Goal: Transaction & Acquisition: Purchase product/service

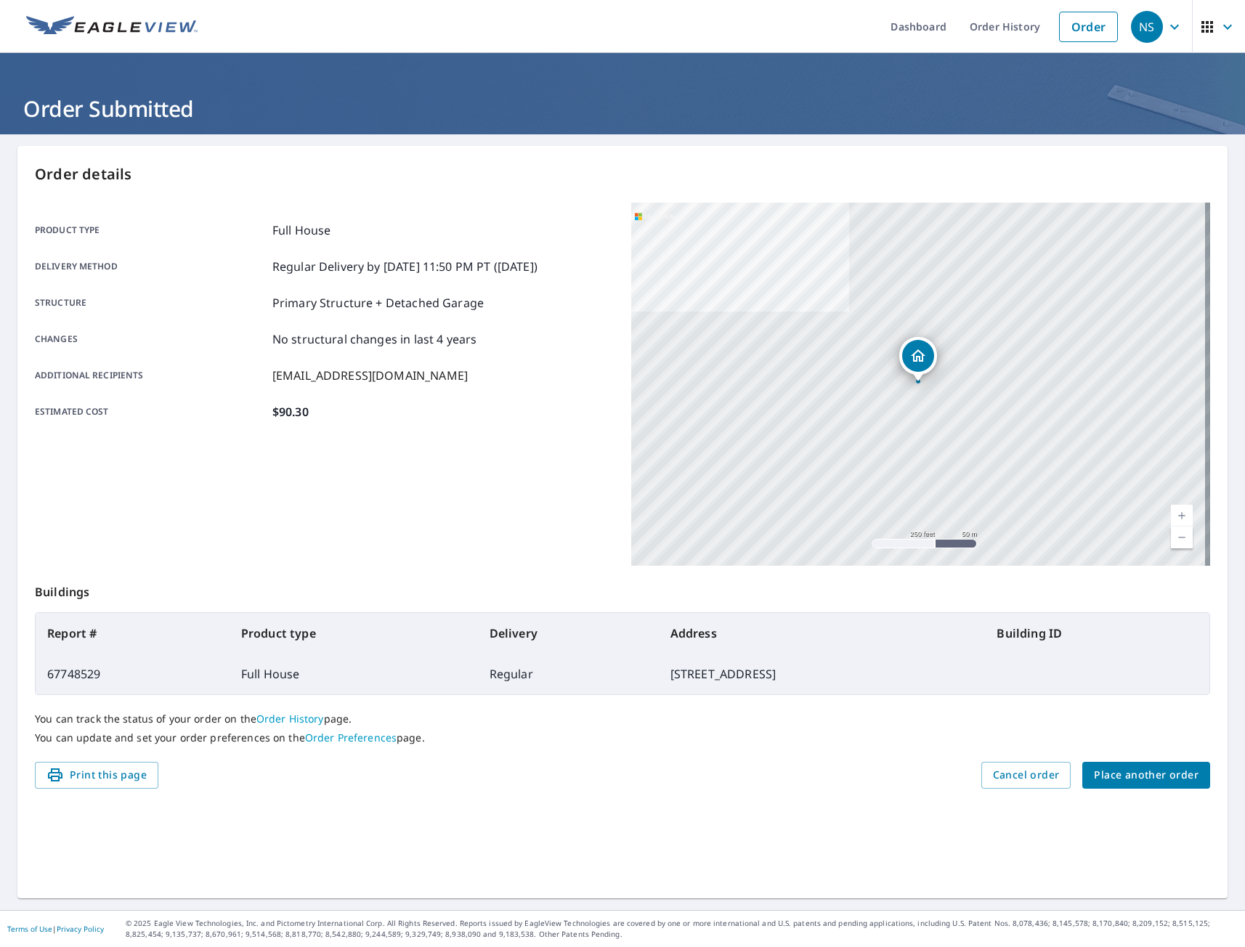
click at [1131, 777] on span "Place another order" at bounding box center [1146, 775] width 105 height 18
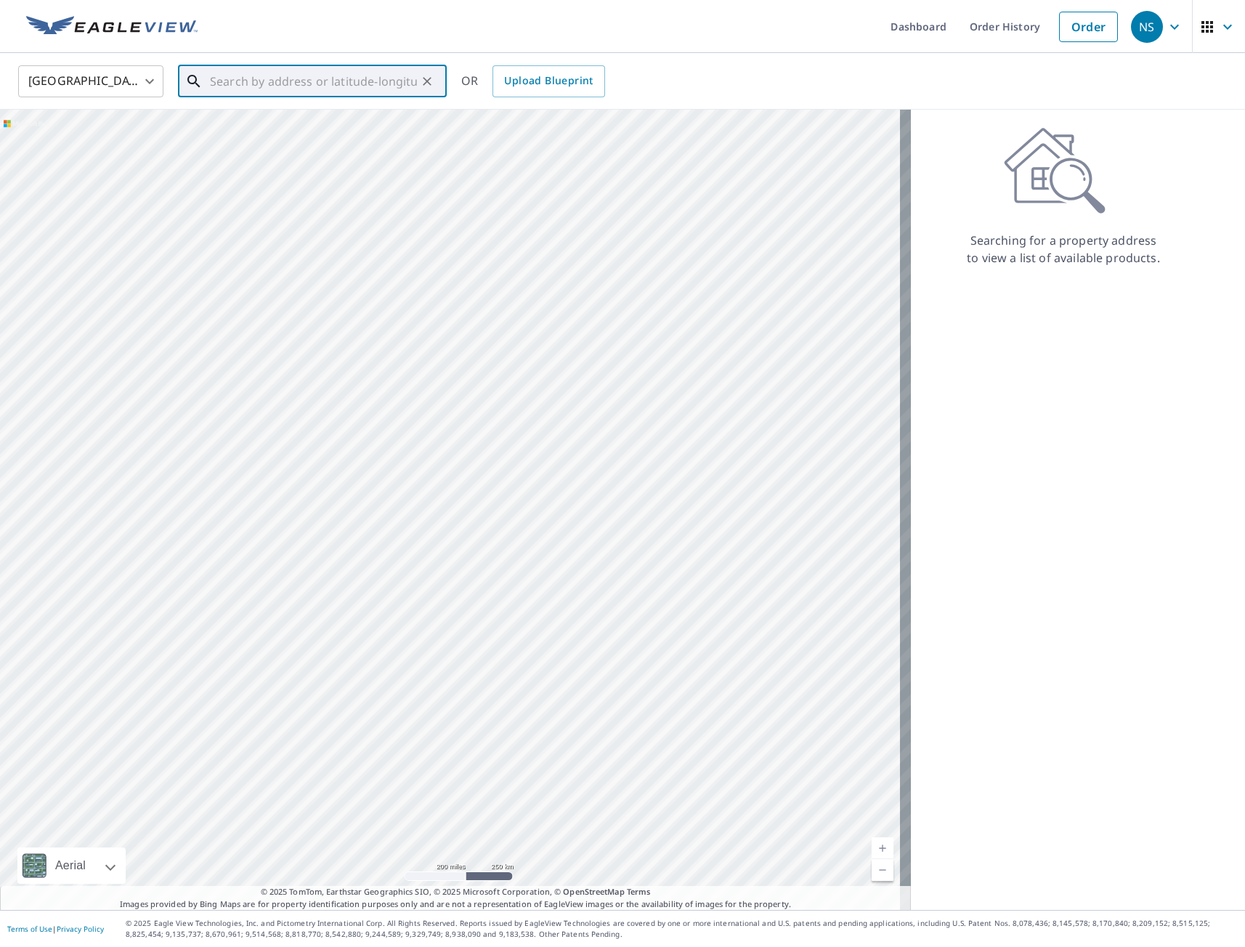
paste input "[STREET_ADDRESS]"
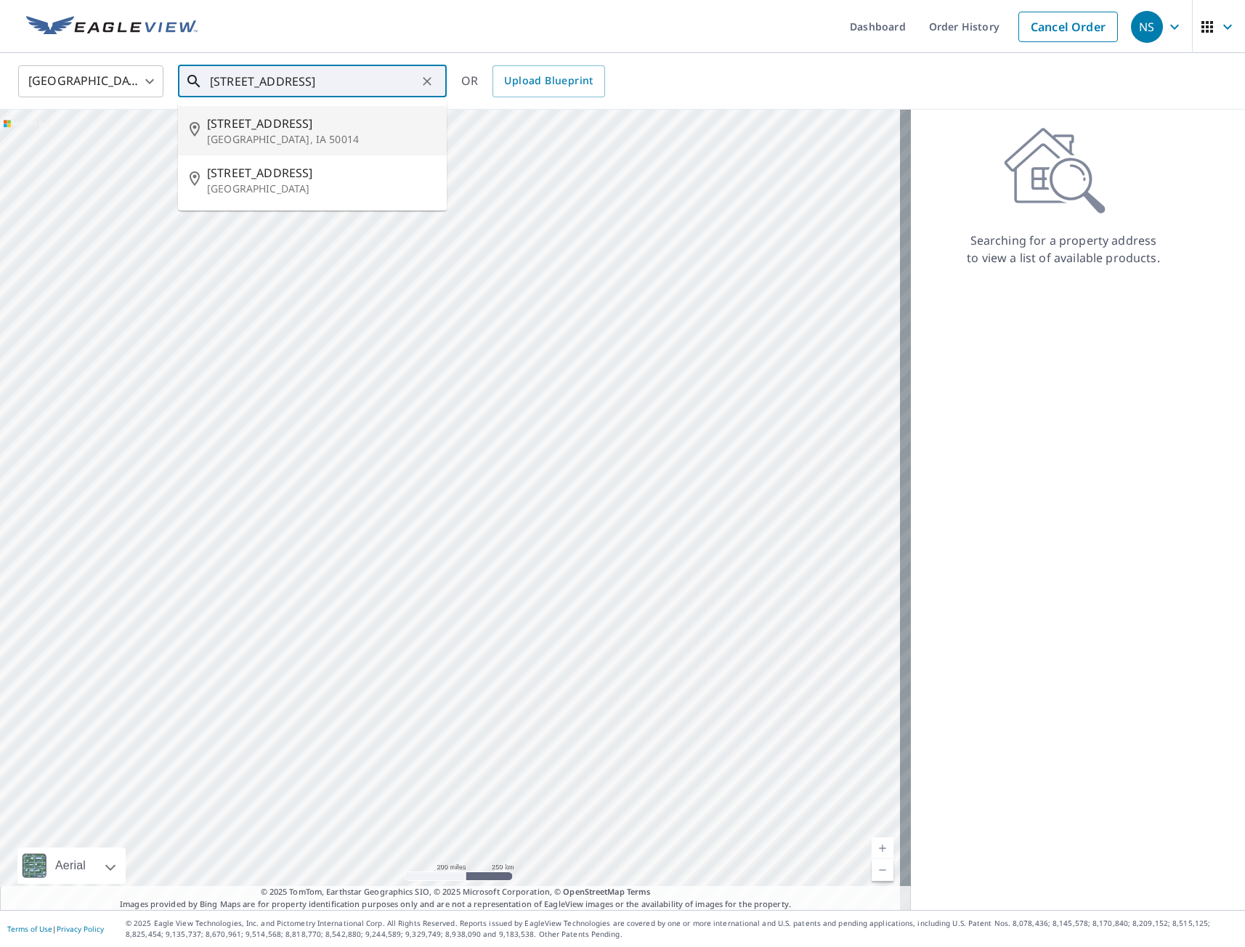
click at [279, 137] on p "[GEOGRAPHIC_DATA], IA 50014" at bounding box center [321, 139] width 228 height 15
type input "[STREET_ADDRESS]"
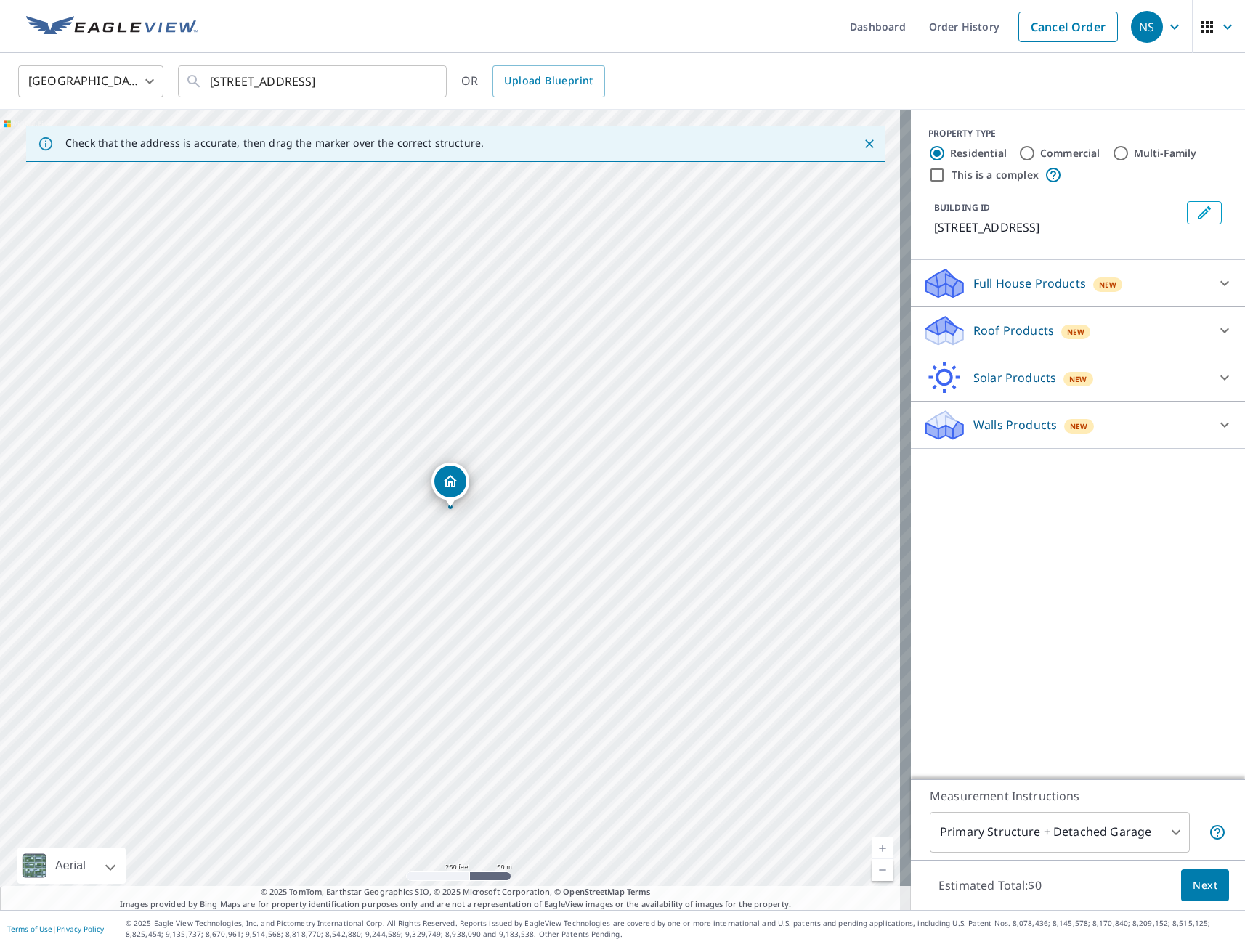
click at [1023, 285] on p "Full House Products" at bounding box center [1029, 282] width 113 height 17
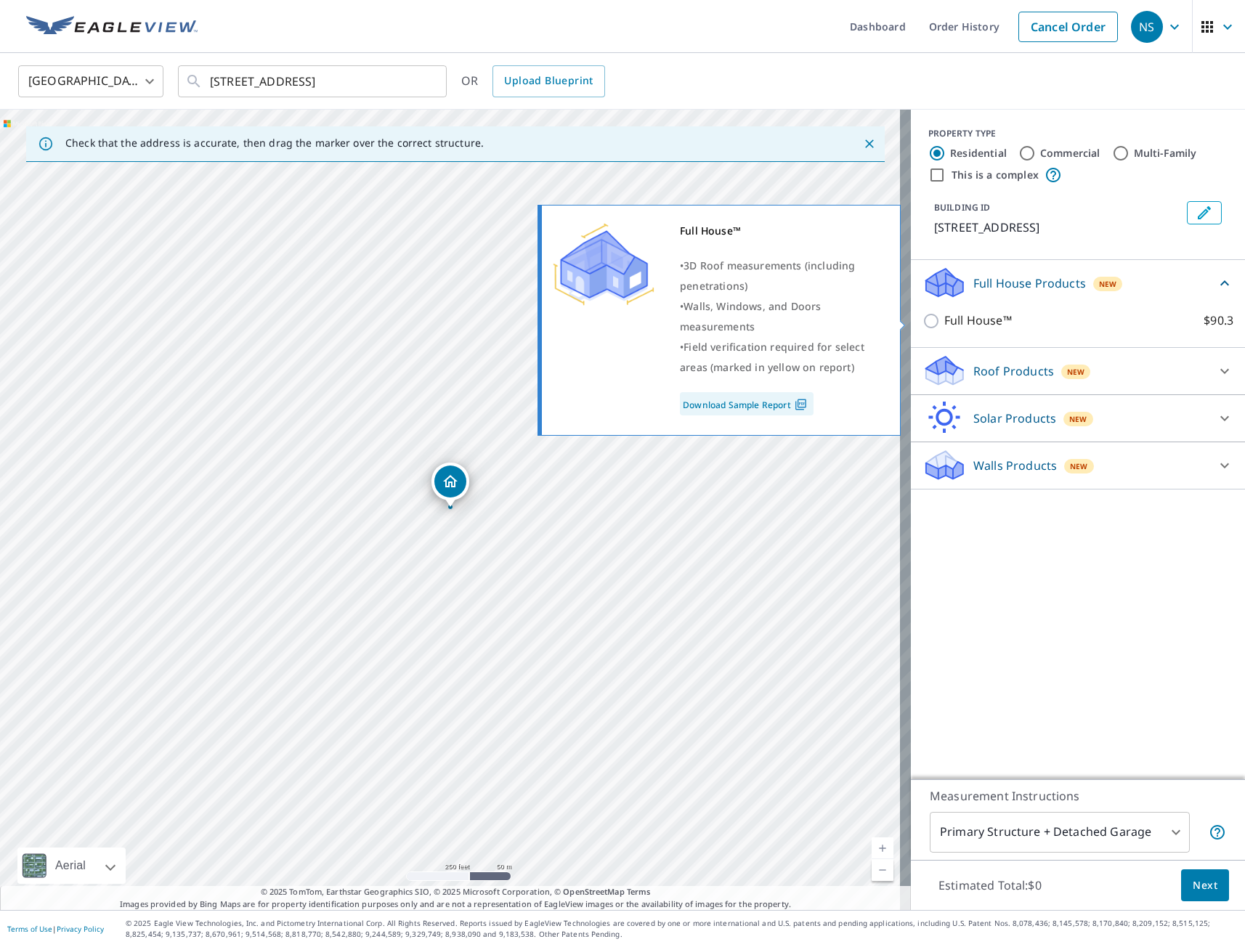
click at [924, 323] on input "Full House™ $90.3" at bounding box center [933, 320] width 22 height 17
checkbox input "true"
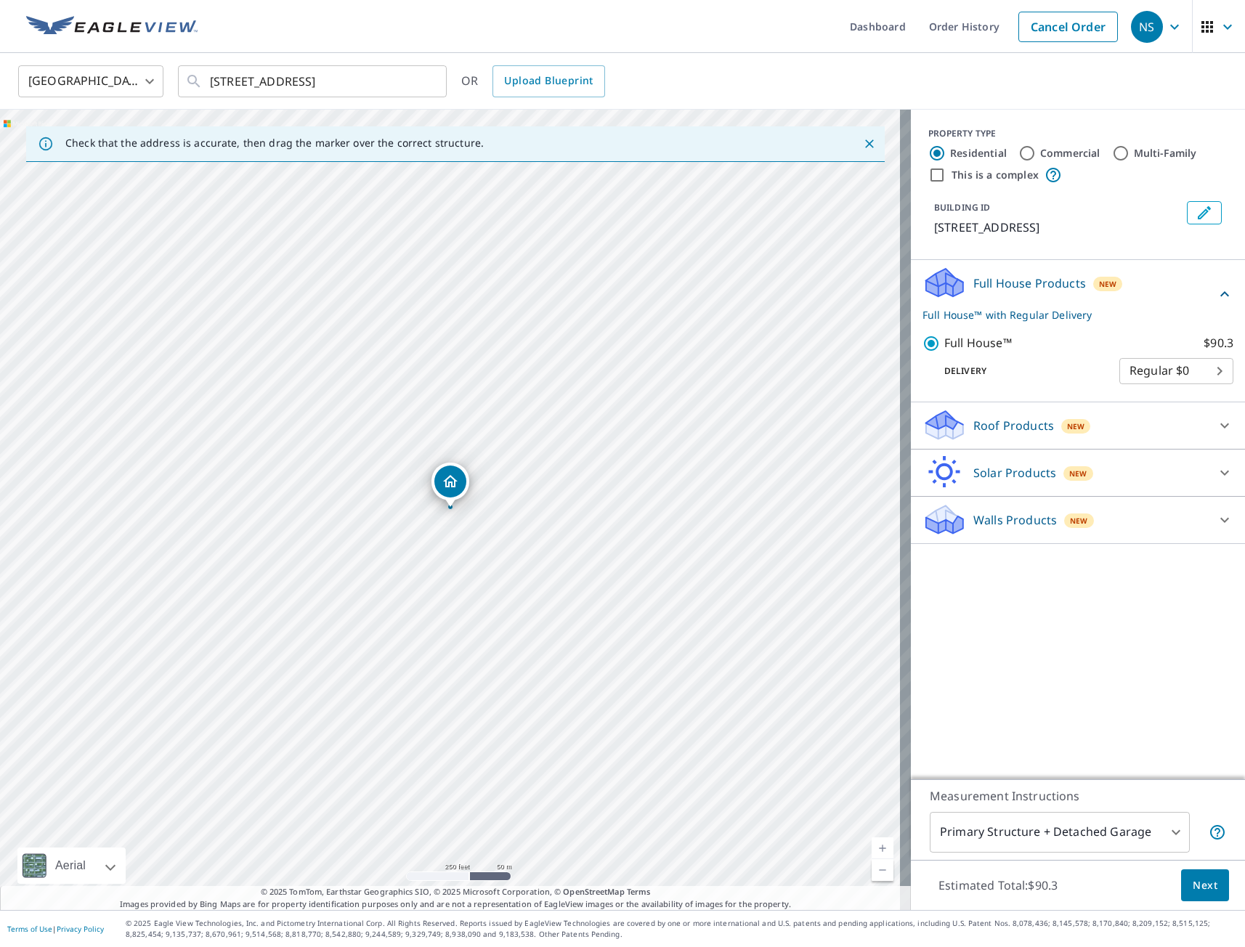
click at [1205, 890] on span "Next" at bounding box center [1204, 885] width 25 height 18
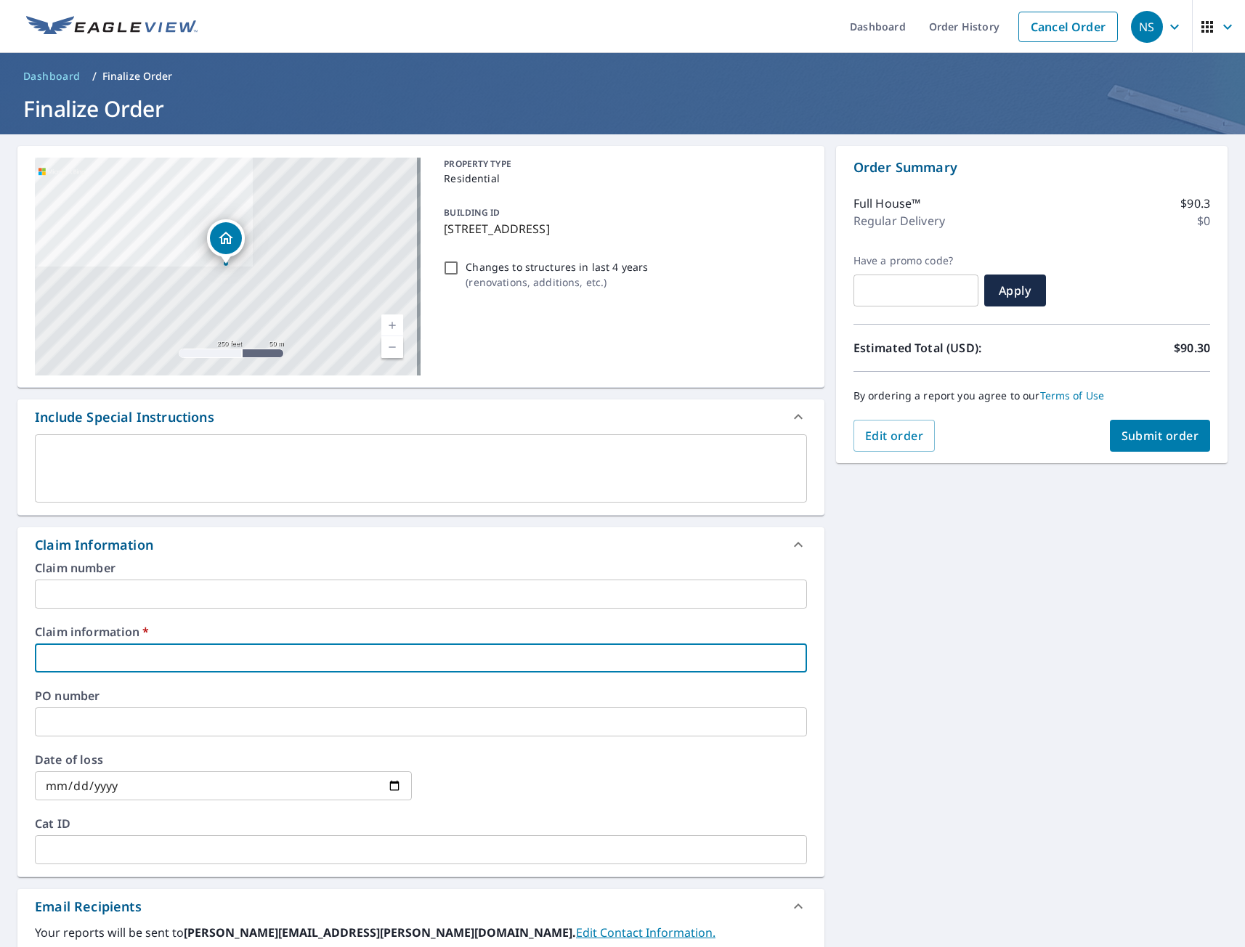
click at [177, 654] on input "text" at bounding box center [421, 657] width 772 height 29
type input "tmj"
checkbox input "true"
click at [962, 752] on div "[STREET_ADDRESS] [STREET_ADDRESS] A standard road map Aerial A detailed look fr…" at bounding box center [622, 666] width 1245 height 1065
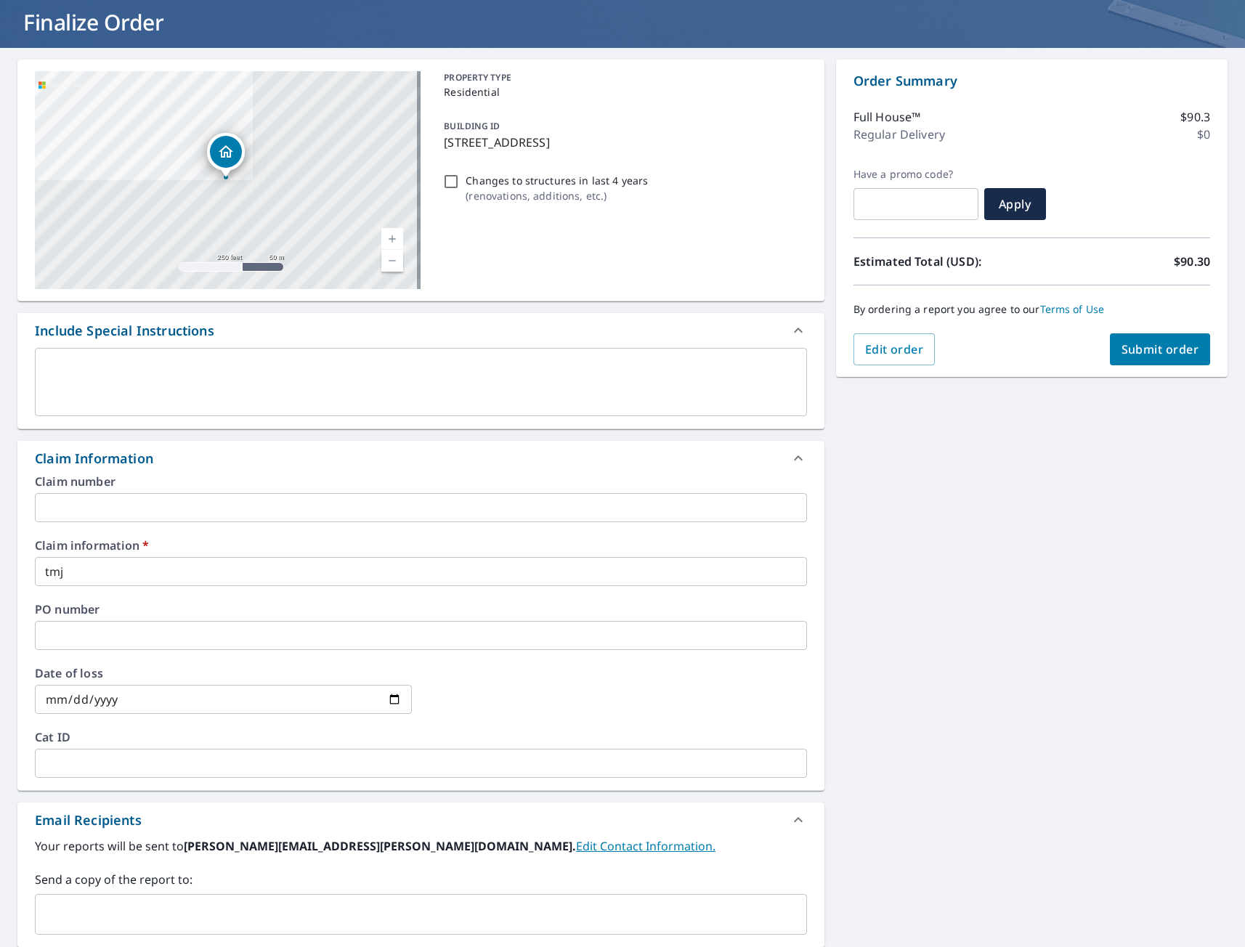
scroll to position [290, 0]
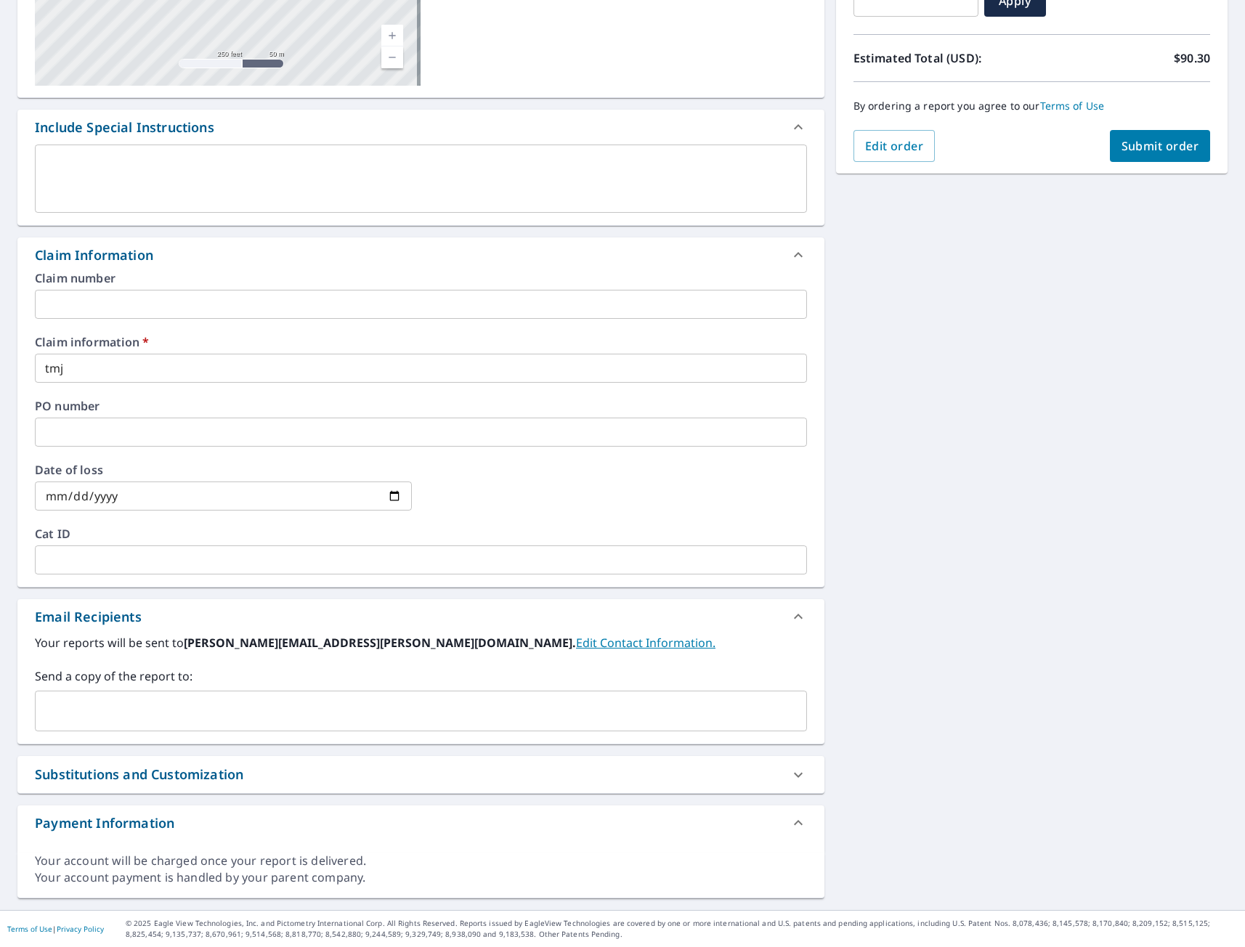
click at [154, 710] on input "text" at bounding box center [409, 711] width 737 height 28
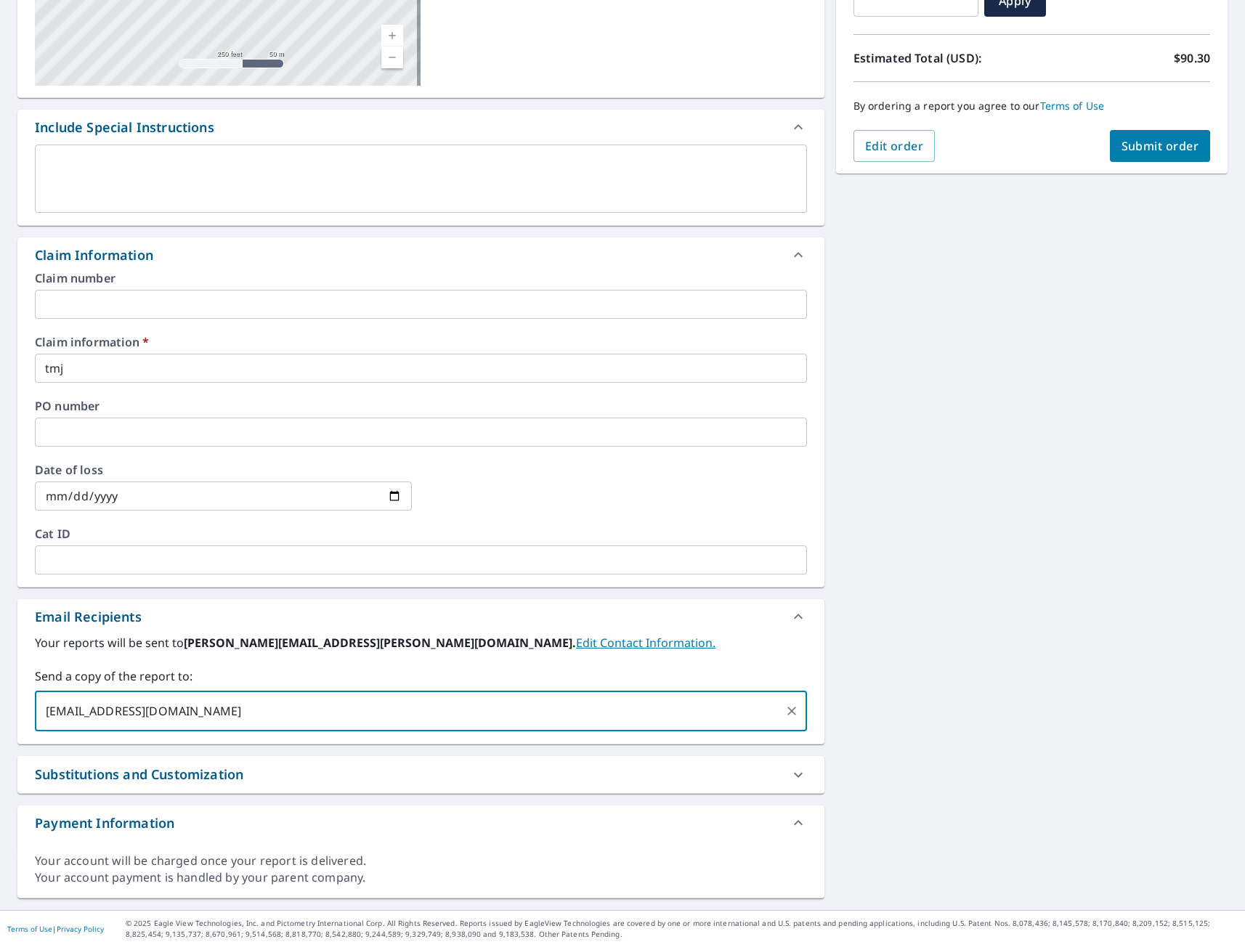
type input "[EMAIL_ADDRESS][DOMAIN_NAME]"
click at [1026, 587] on div "[STREET_ADDRESS] [STREET_ADDRESS] A standard road map Aerial A detailed look fr…" at bounding box center [622, 377] width 1245 height 1065
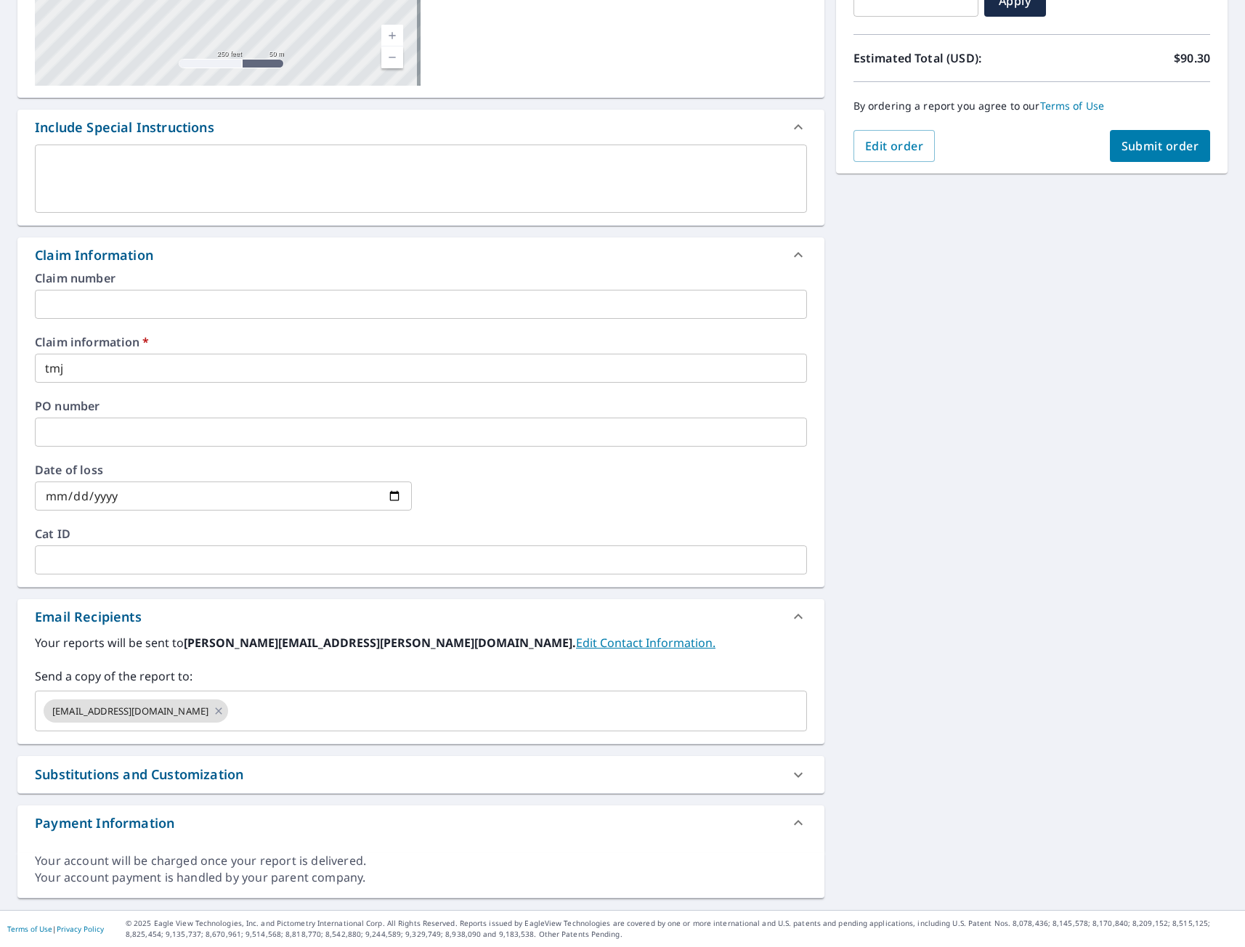
click at [1168, 146] on span "Submit order" at bounding box center [1160, 146] width 78 height 16
checkbox input "true"
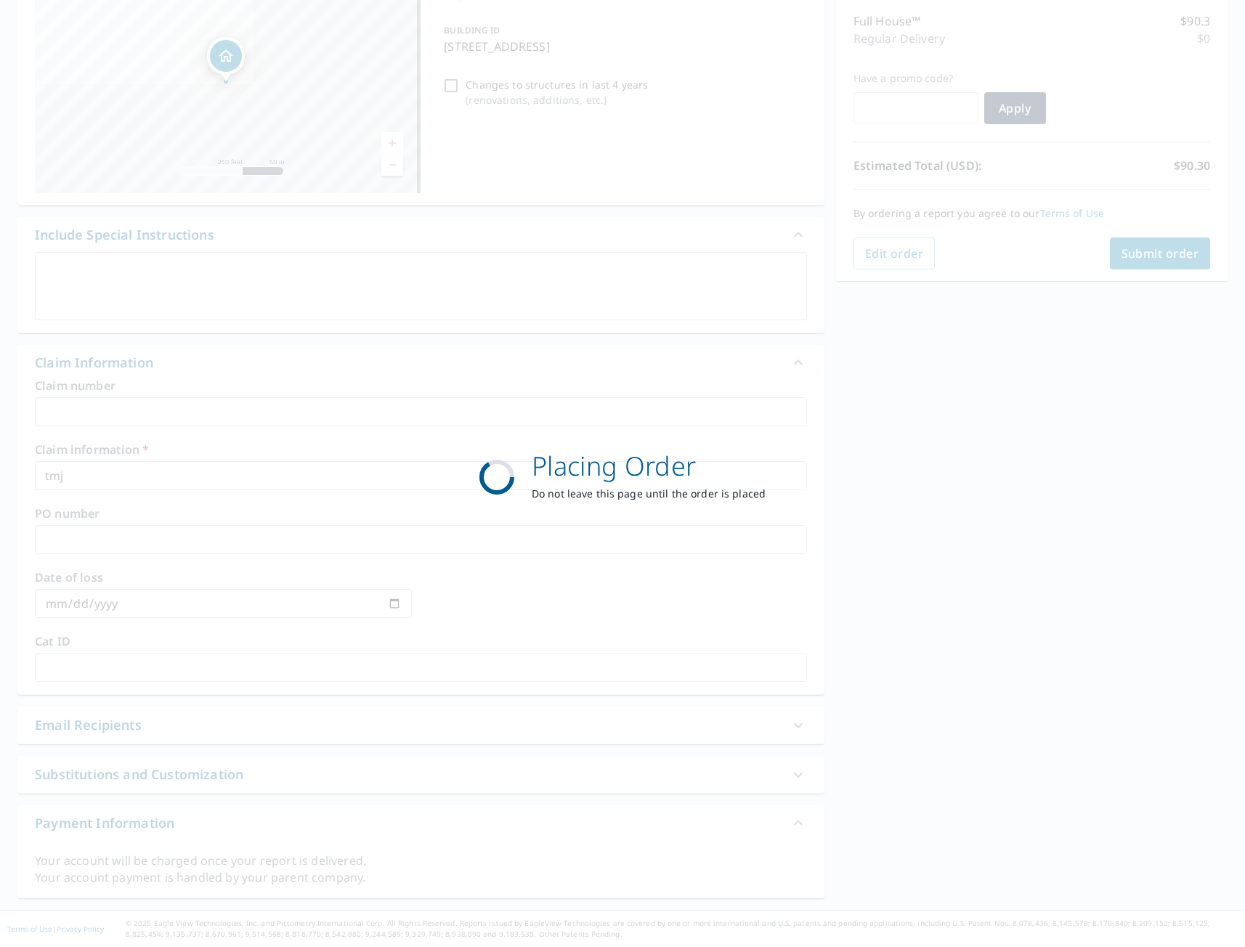
scroll to position [182, 0]
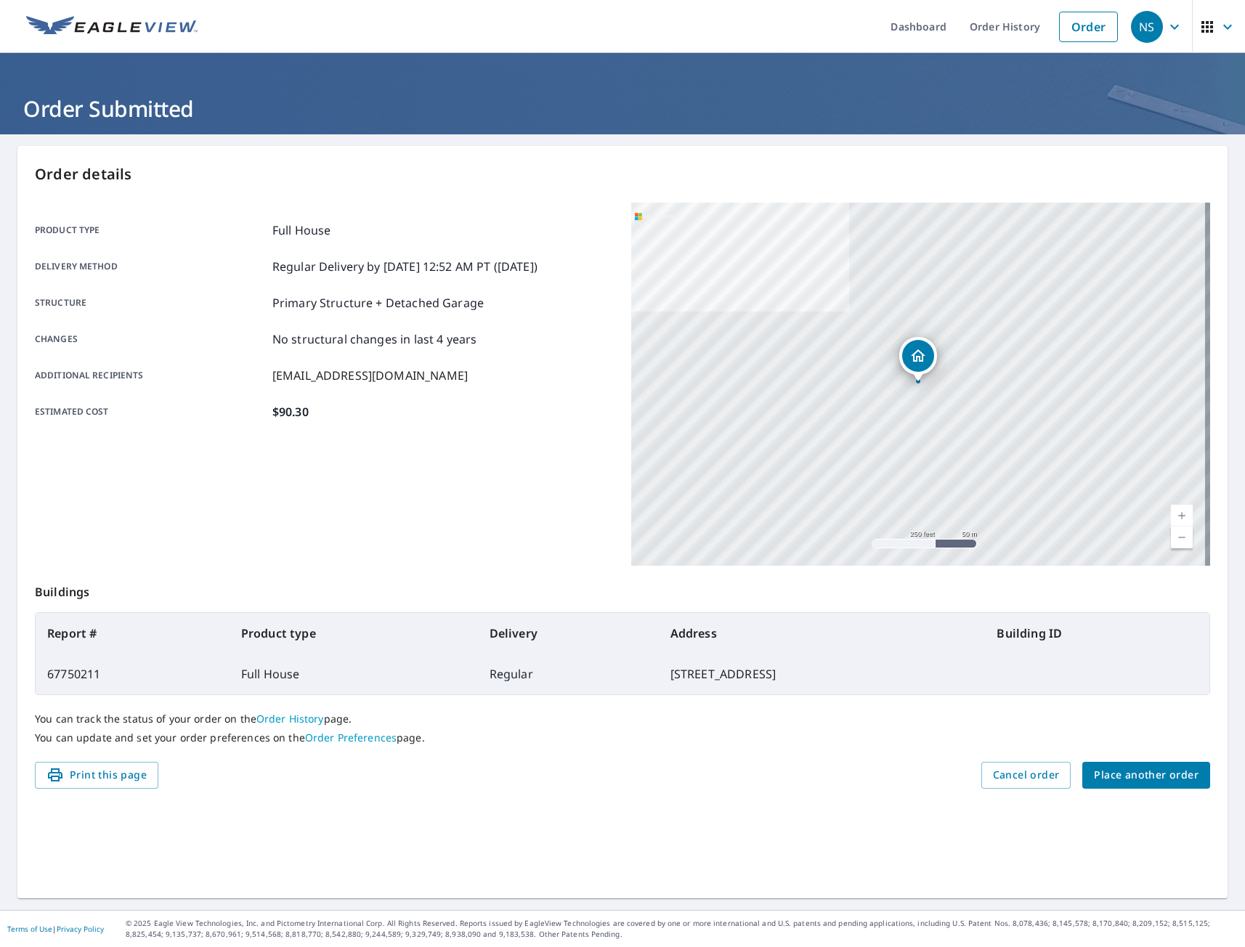
click at [1149, 769] on span "Place another order" at bounding box center [1146, 775] width 105 height 18
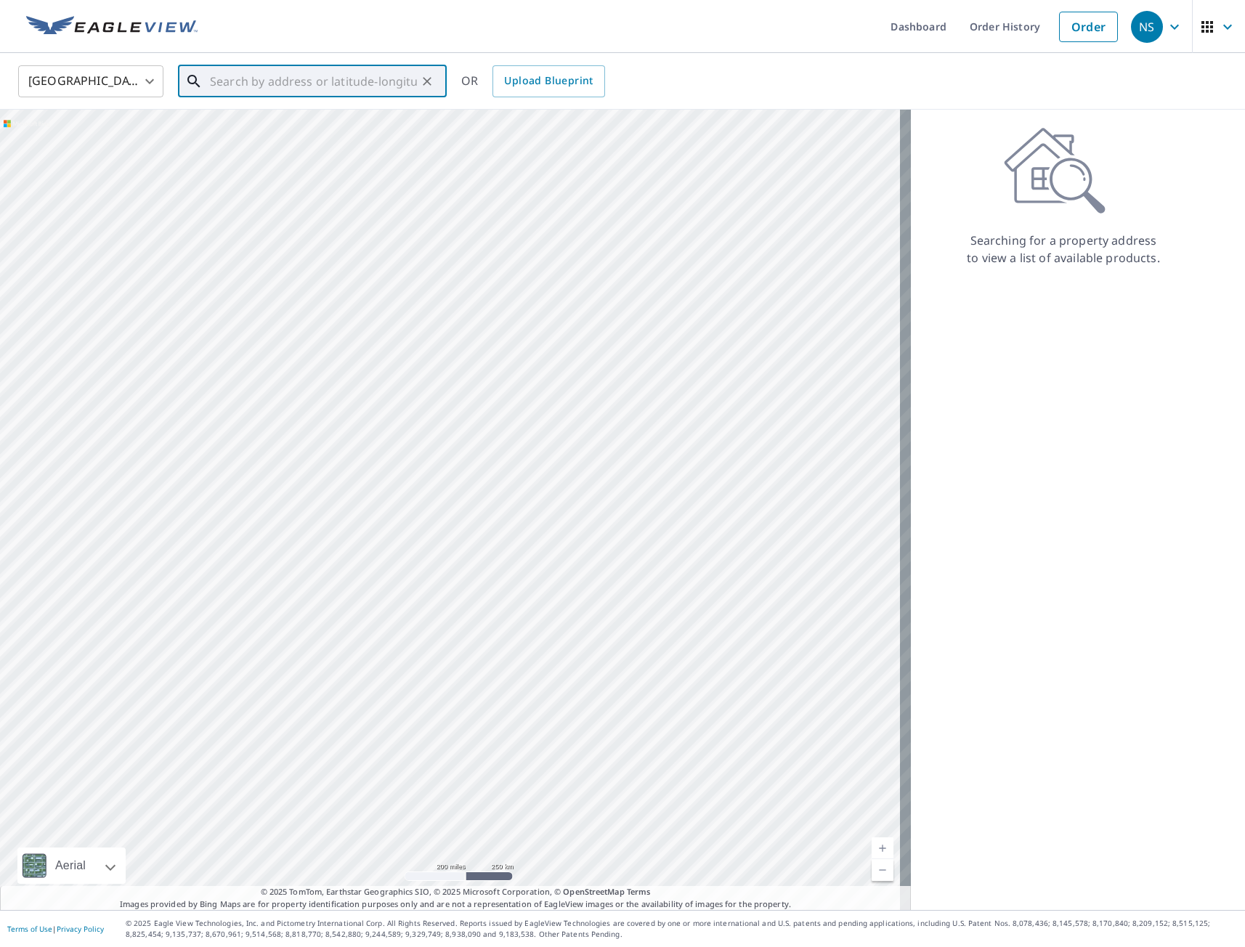
paste input "[STREET_ADDRESS]"
click at [274, 142] on p "[US_STATE][GEOGRAPHIC_DATA]" at bounding box center [321, 139] width 228 height 15
type input "[STREET_ADDRESS][US_STATE]"
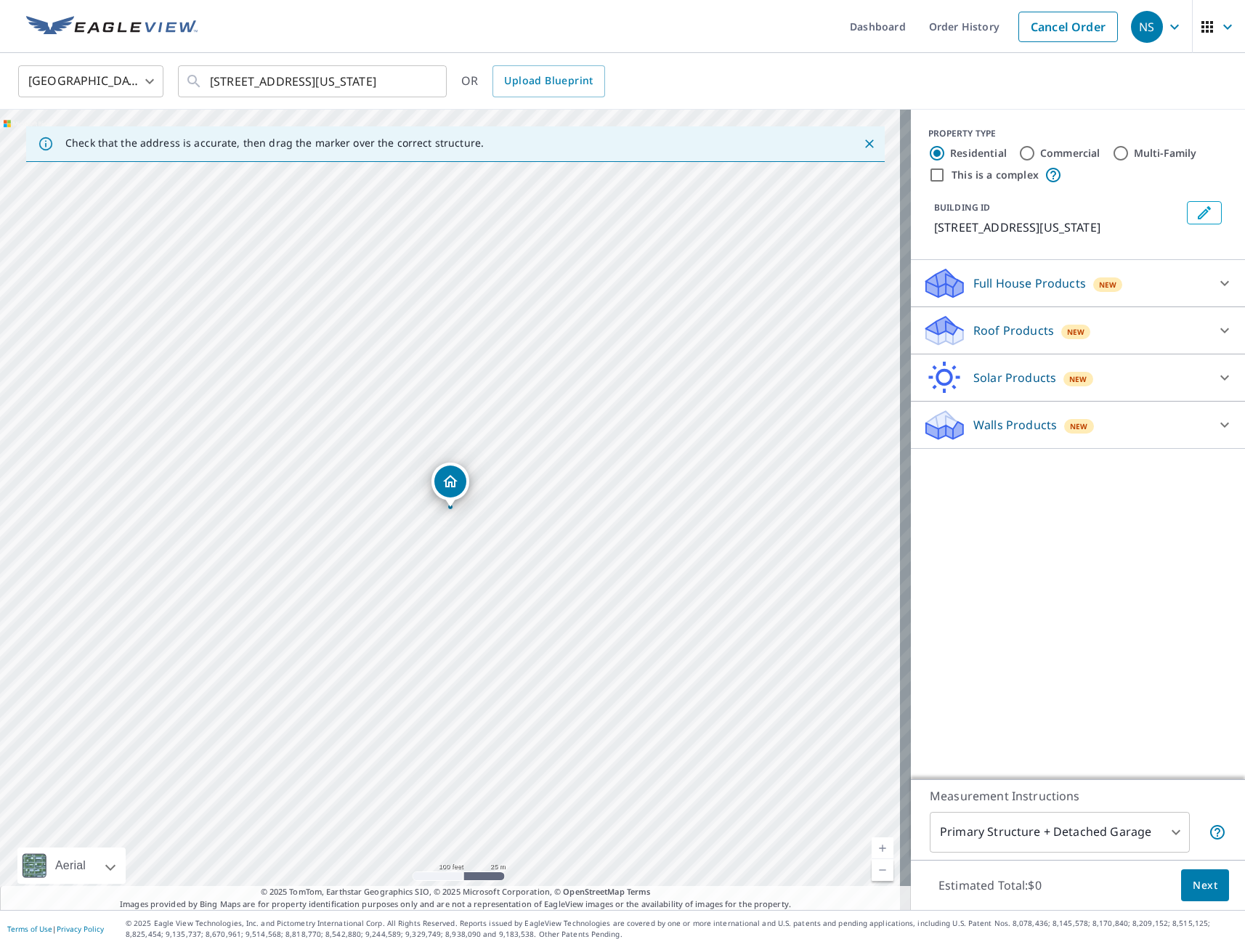
click at [1010, 279] on p "Full House Products" at bounding box center [1029, 282] width 113 height 17
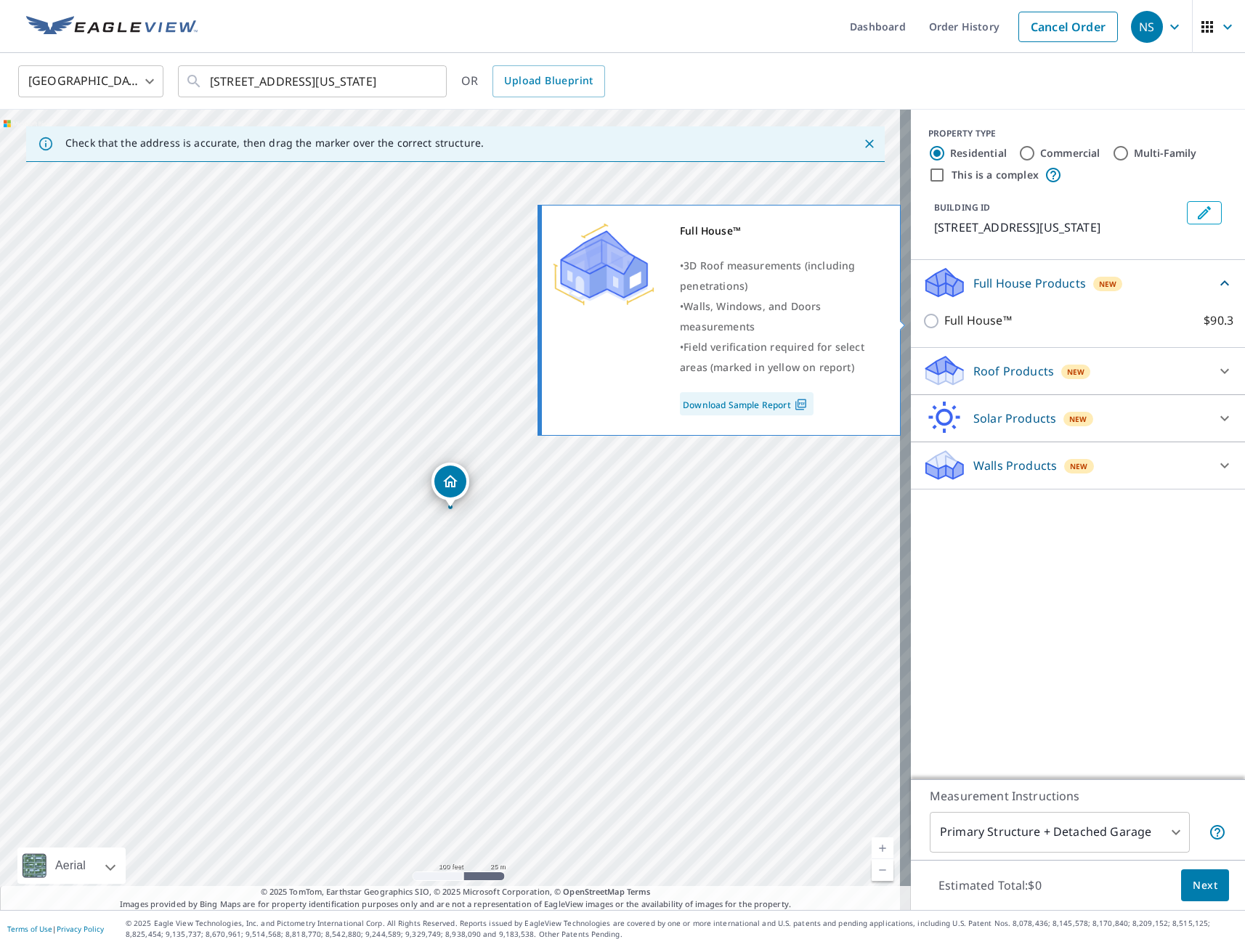
click at [922, 320] on input "Full House™ $90.3" at bounding box center [933, 320] width 22 height 17
checkbox input "true"
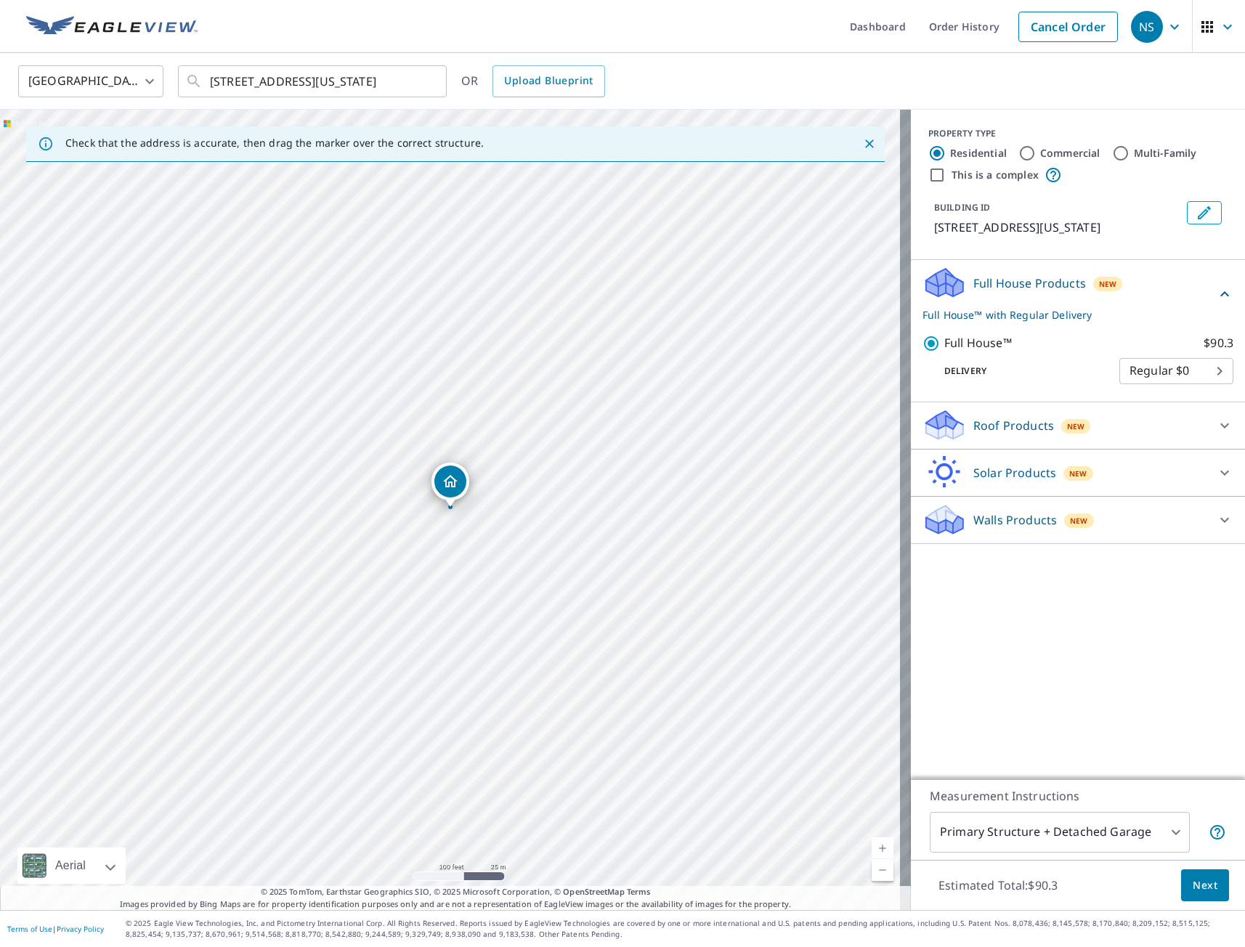
click at [1192, 886] on span "Next" at bounding box center [1204, 885] width 25 height 18
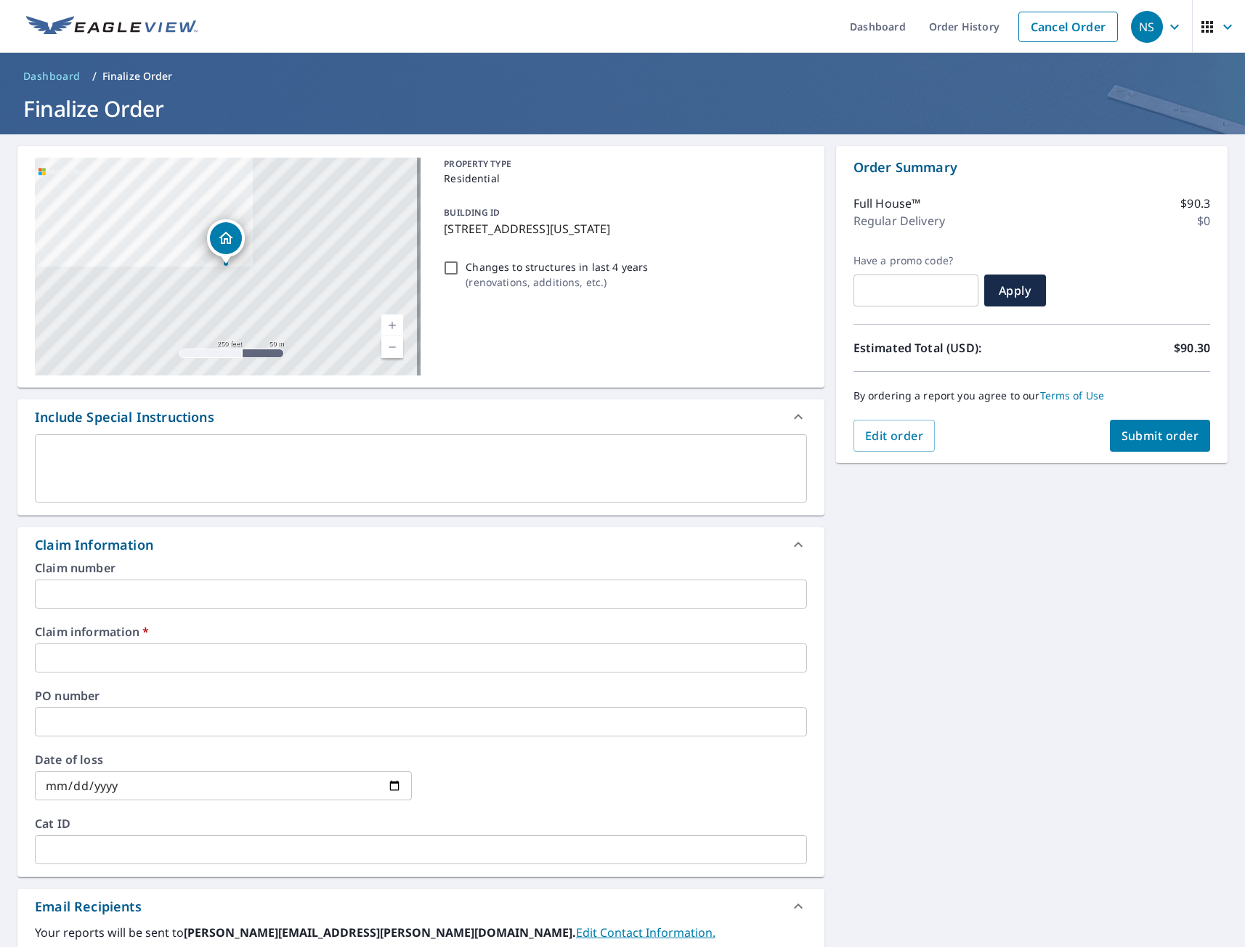
click at [140, 656] on input "text" at bounding box center [421, 657] width 772 height 29
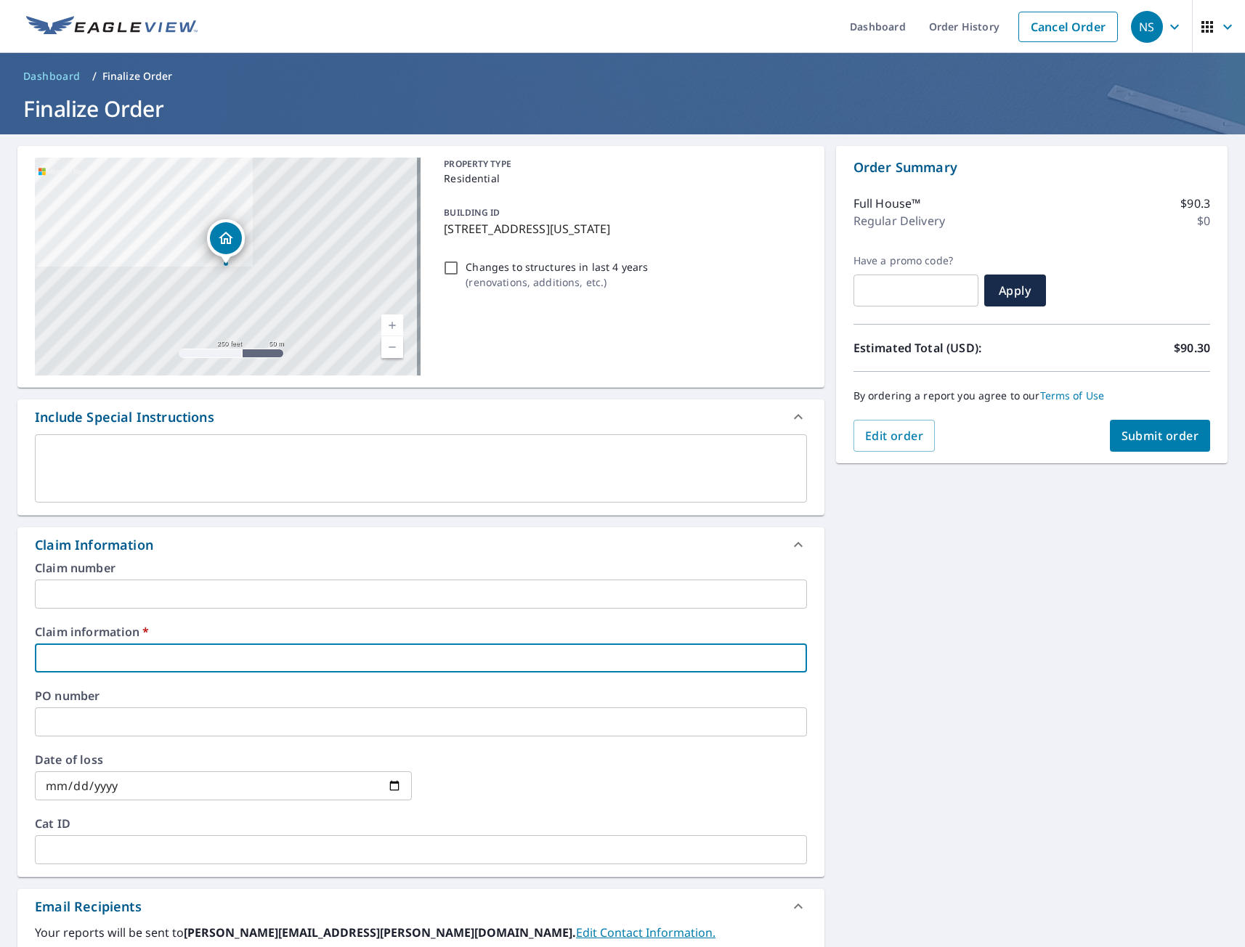
type input "tmj"
checkbox input "true"
click at [951, 756] on div "[STREET_ADDRESS][GEOGRAPHIC_DATA][US_STATE] A standard road map Aerial A detail…" at bounding box center [622, 666] width 1245 height 1065
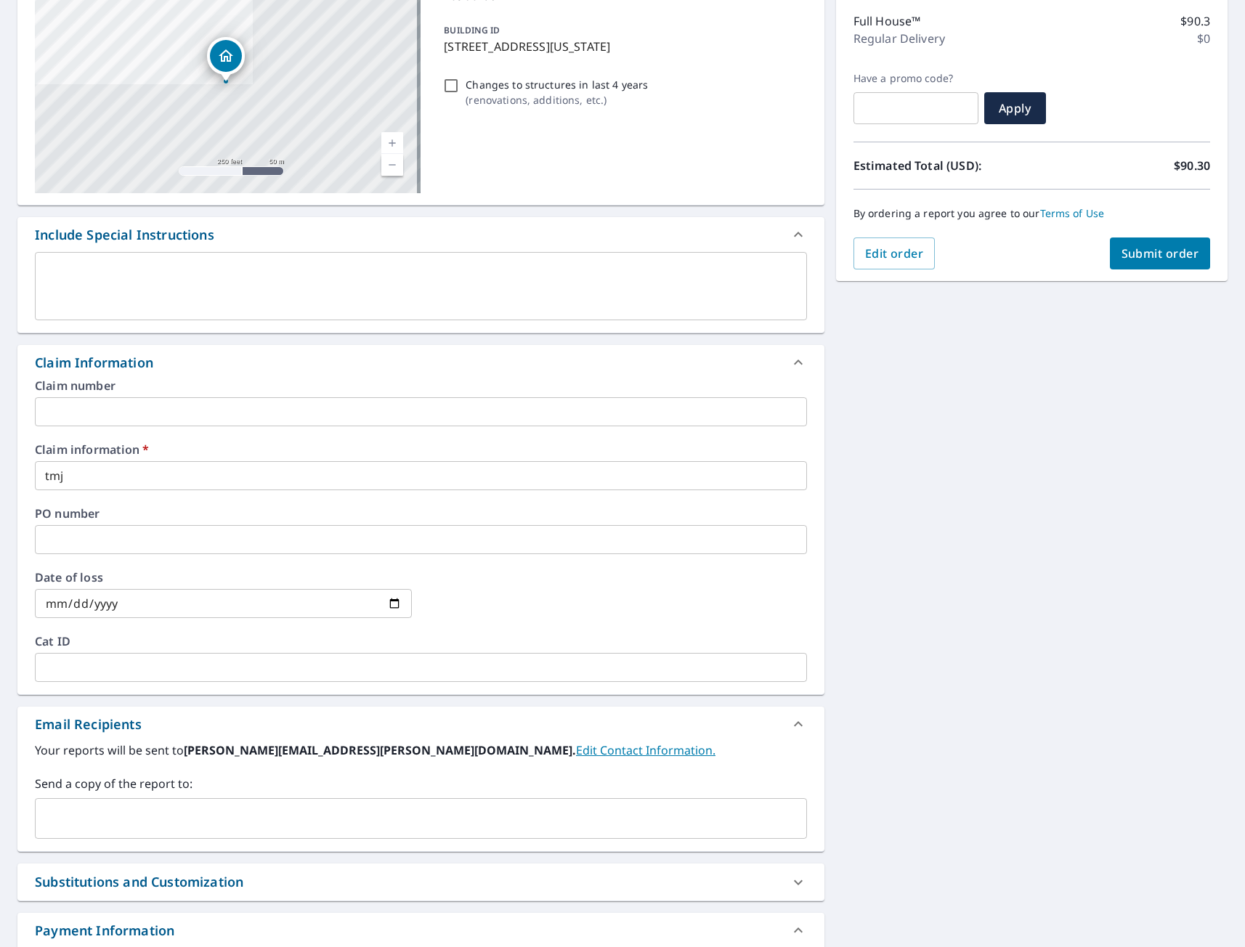
scroll to position [290, 0]
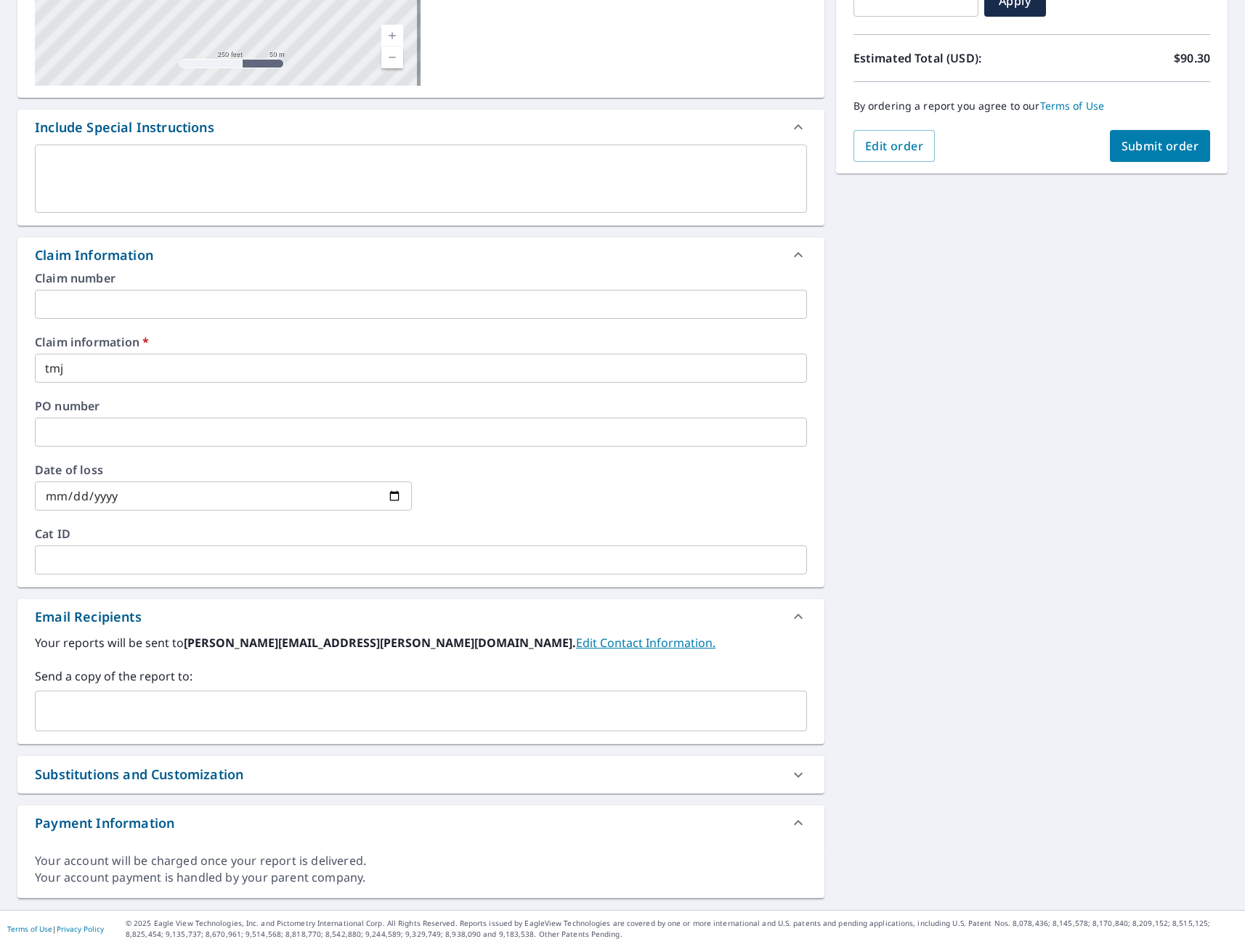
click at [175, 716] on input "text" at bounding box center [409, 711] width 737 height 28
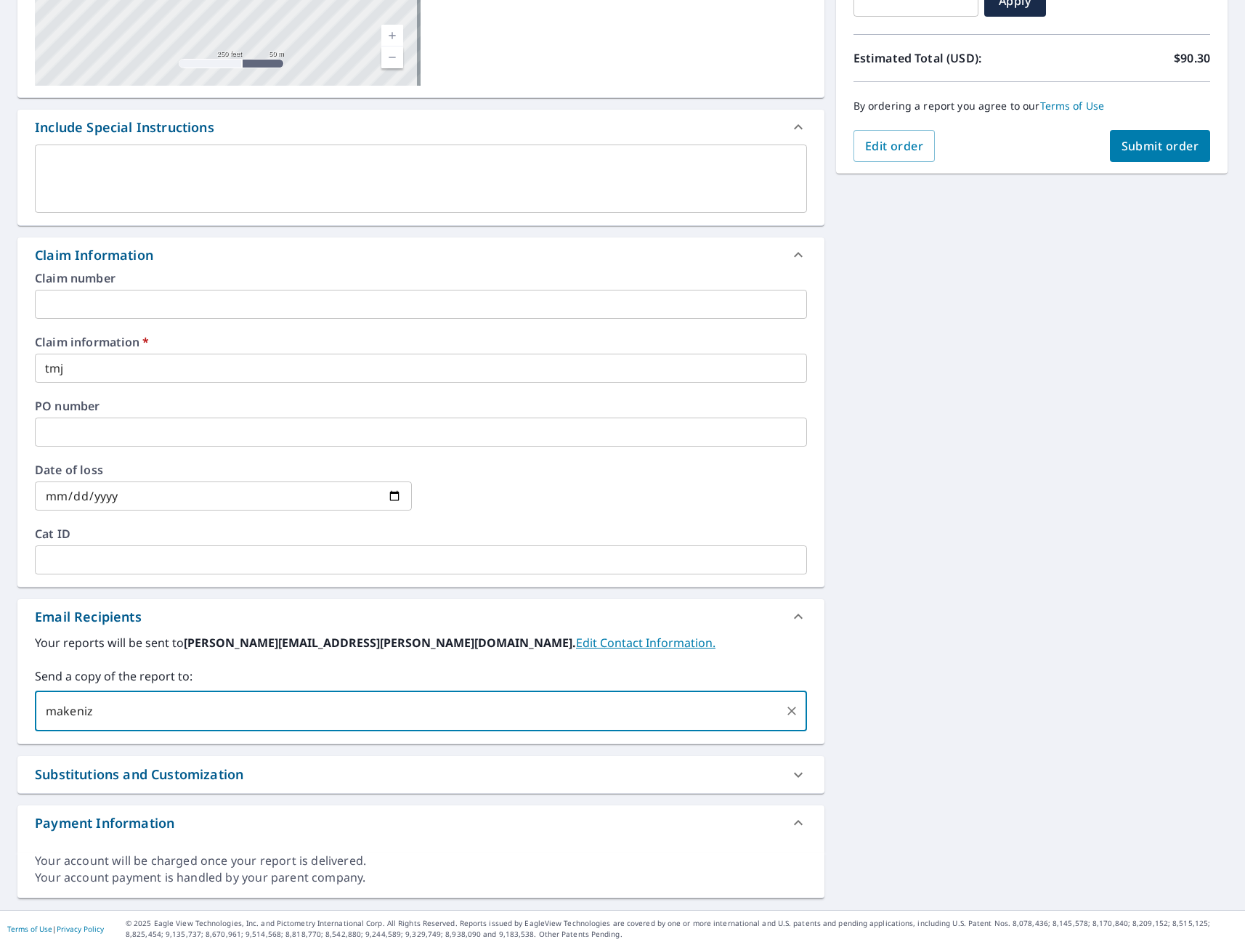
type input "makenize"
checkbox input "true"
type input "[EMAIL_ADDRESS][DOMAIN_NAME]"
click at [1144, 152] on span "Submit order" at bounding box center [1160, 146] width 78 height 16
checkbox input "true"
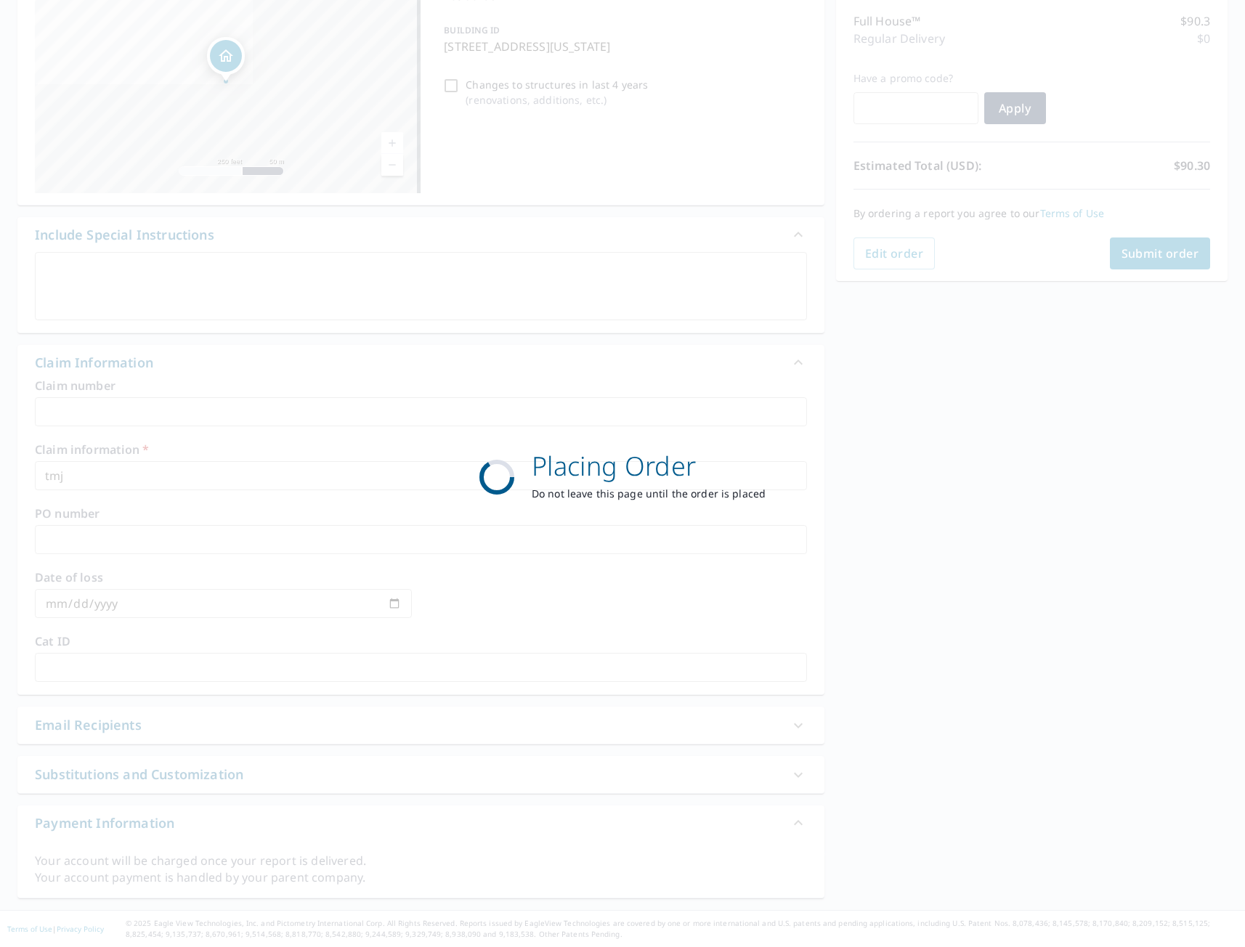
scroll to position [182, 0]
click at [1051, 569] on div "Placing Order Do not leave this page until the order is placed" at bounding box center [622, 473] width 1245 height 947
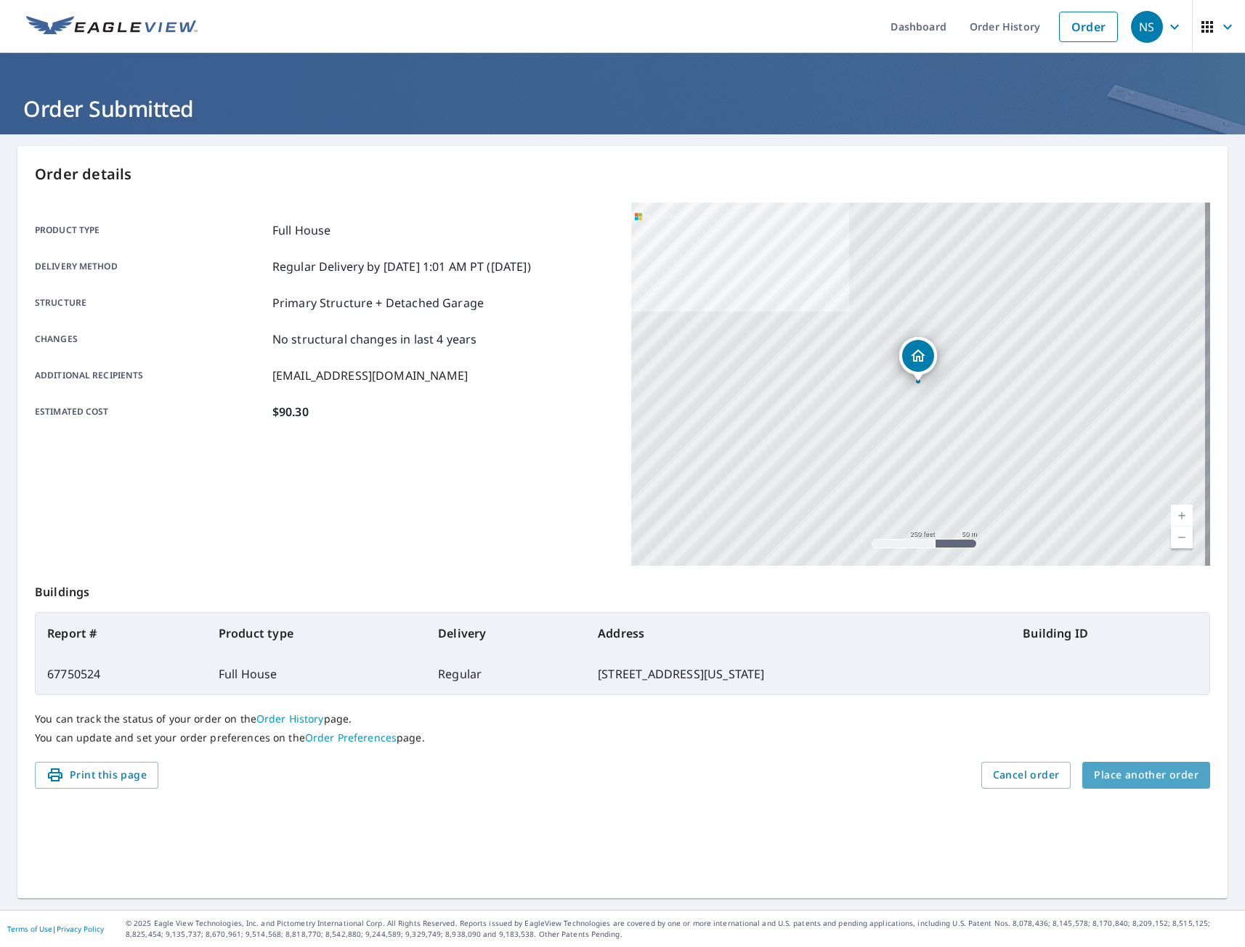
click at [1149, 775] on span "Place another order" at bounding box center [1146, 775] width 105 height 18
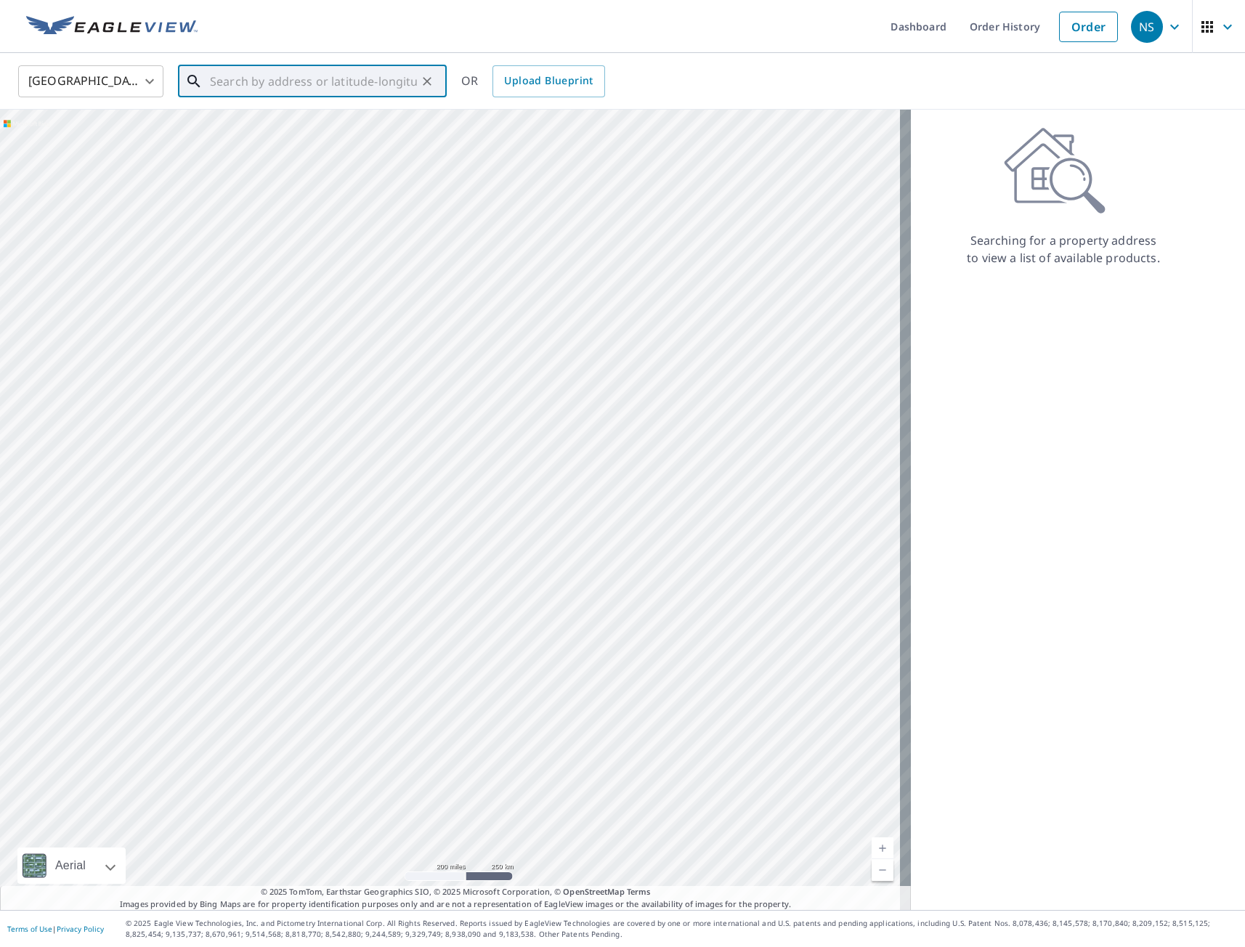
paste input "[STREET_ADDRESS]"
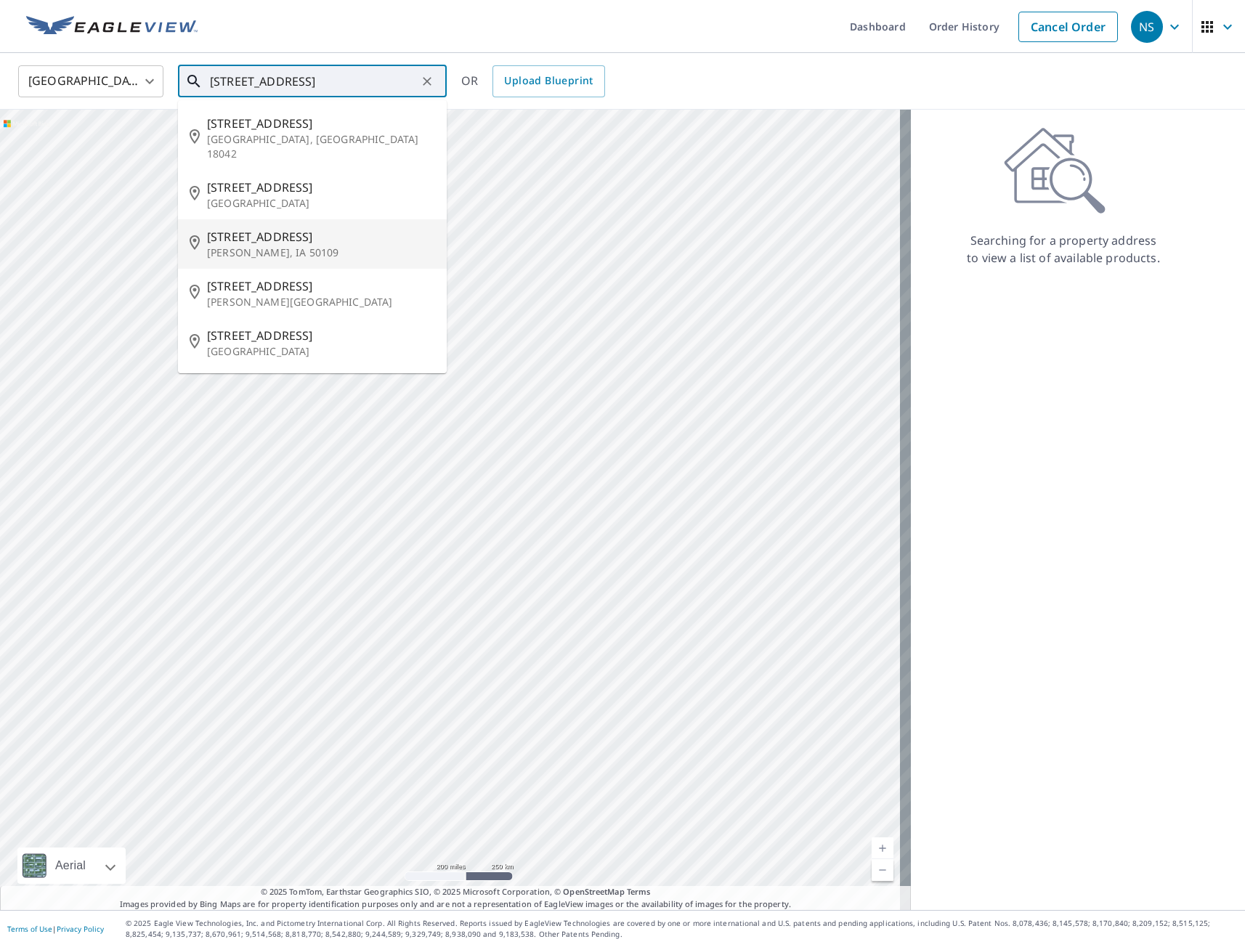
click at [264, 228] on span "[STREET_ADDRESS]" at bounding box center [321, 236] width 228 height 17
type input "[STREET_ADDRESS][PERSON_NAME]"
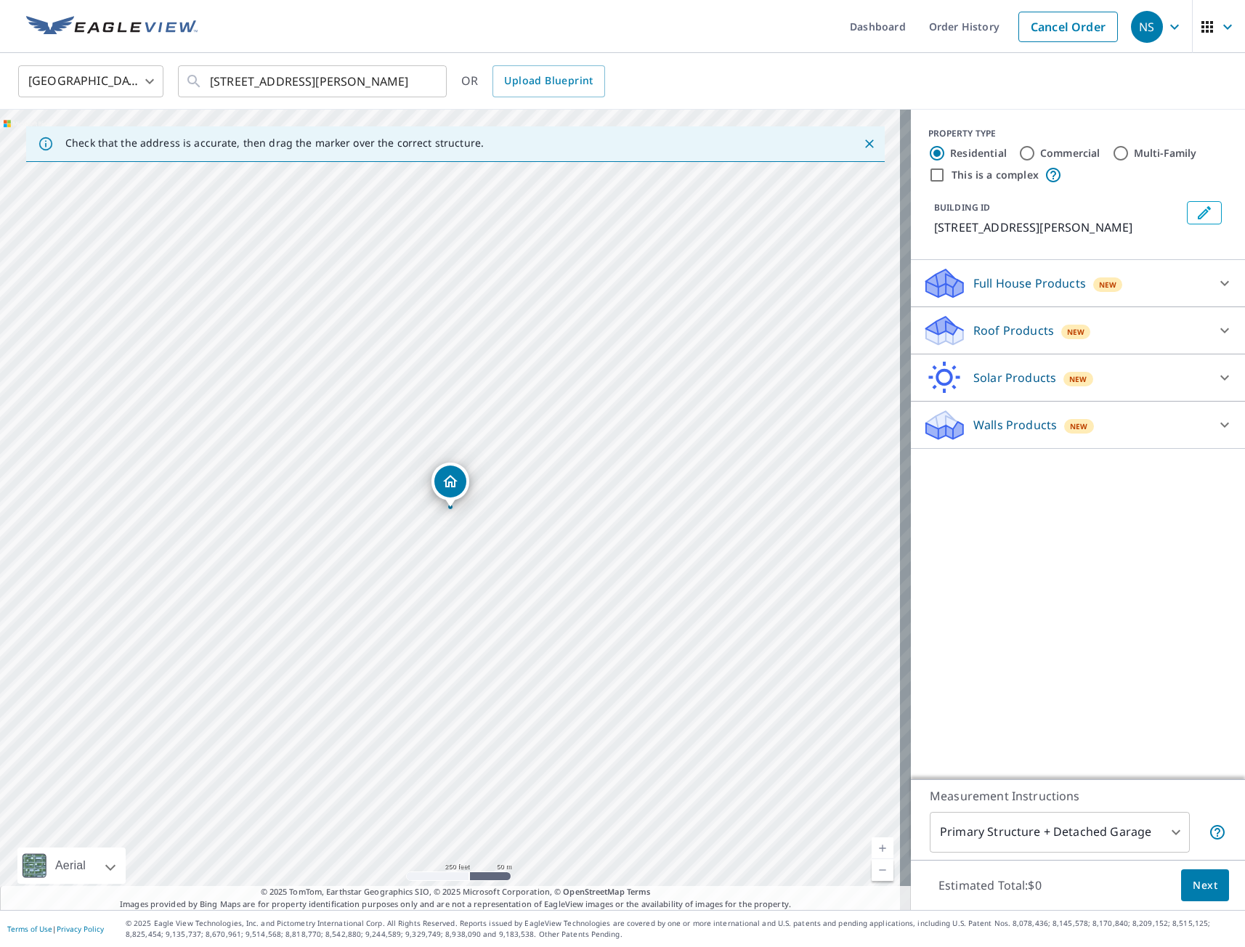
click at [1015, 289] on p "Full House Products" at bounding box center [1029, 282] width 113 height 17
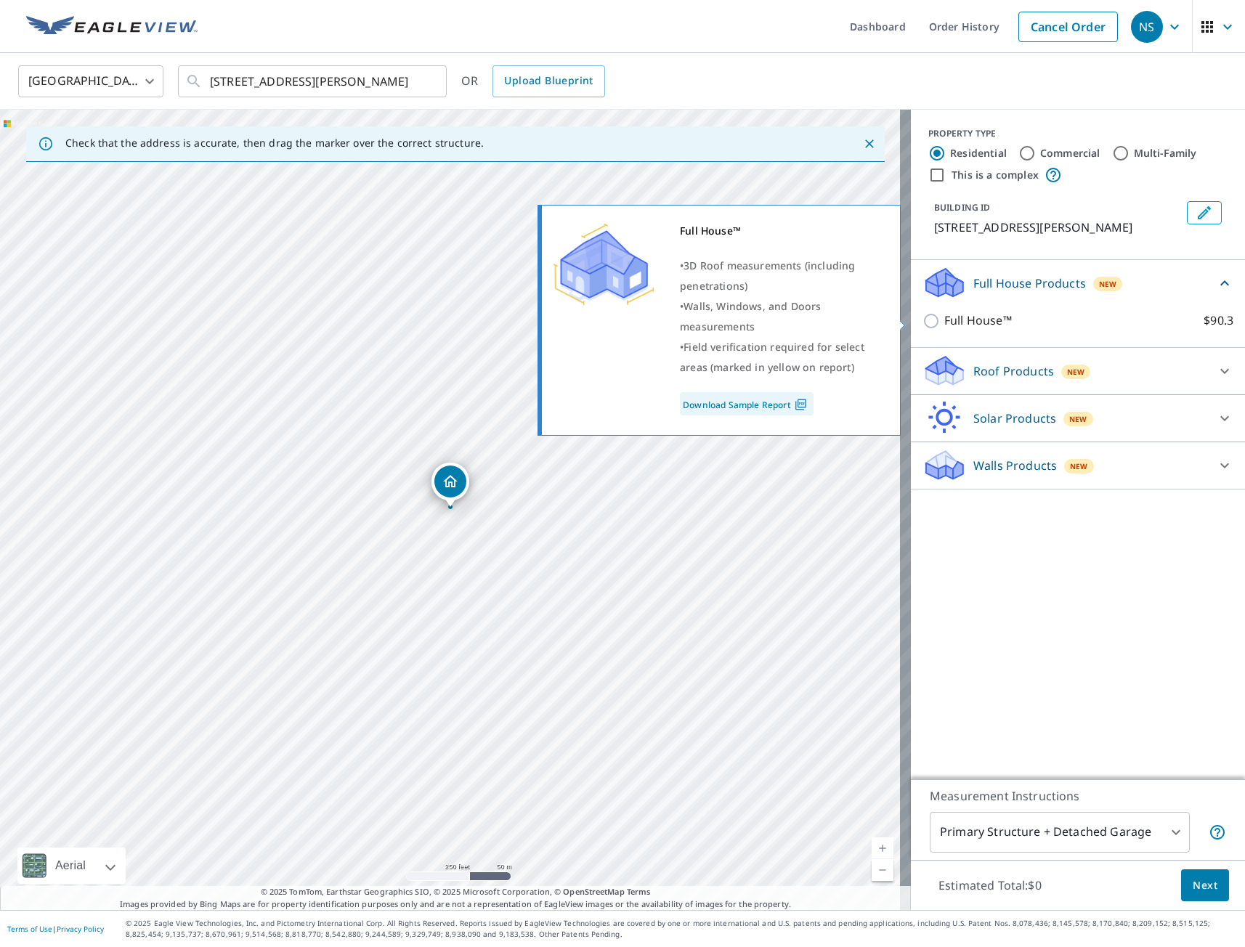
click at [922, 319] on input "Full House™ $90.3" at bounding box center [933, 320] width 22 height 17
checkbox input "true"
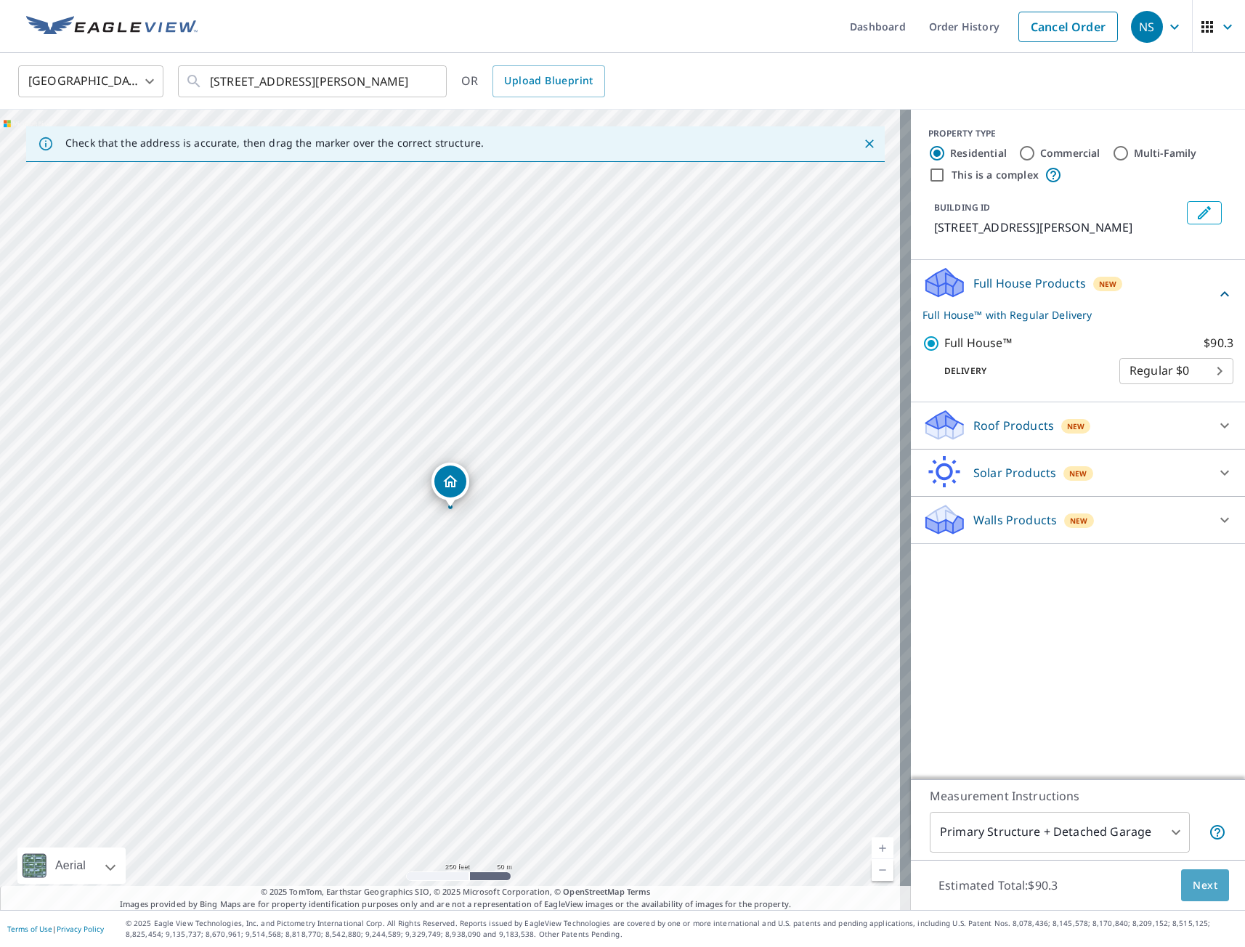
click at [1204, 892] on span "Next" at bounding box center [1204, 885] width 25 height 18
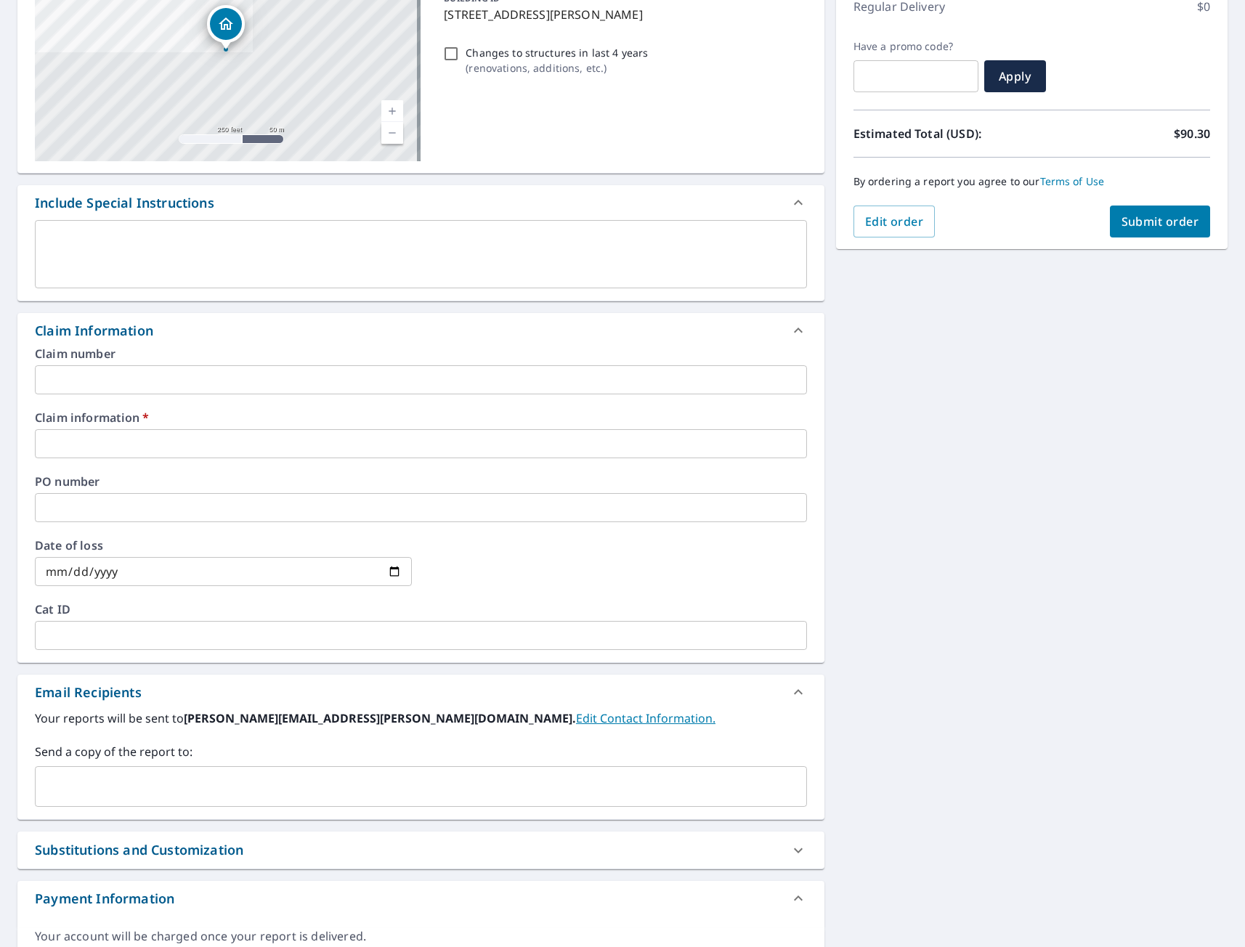
scroll to position [218, 0]
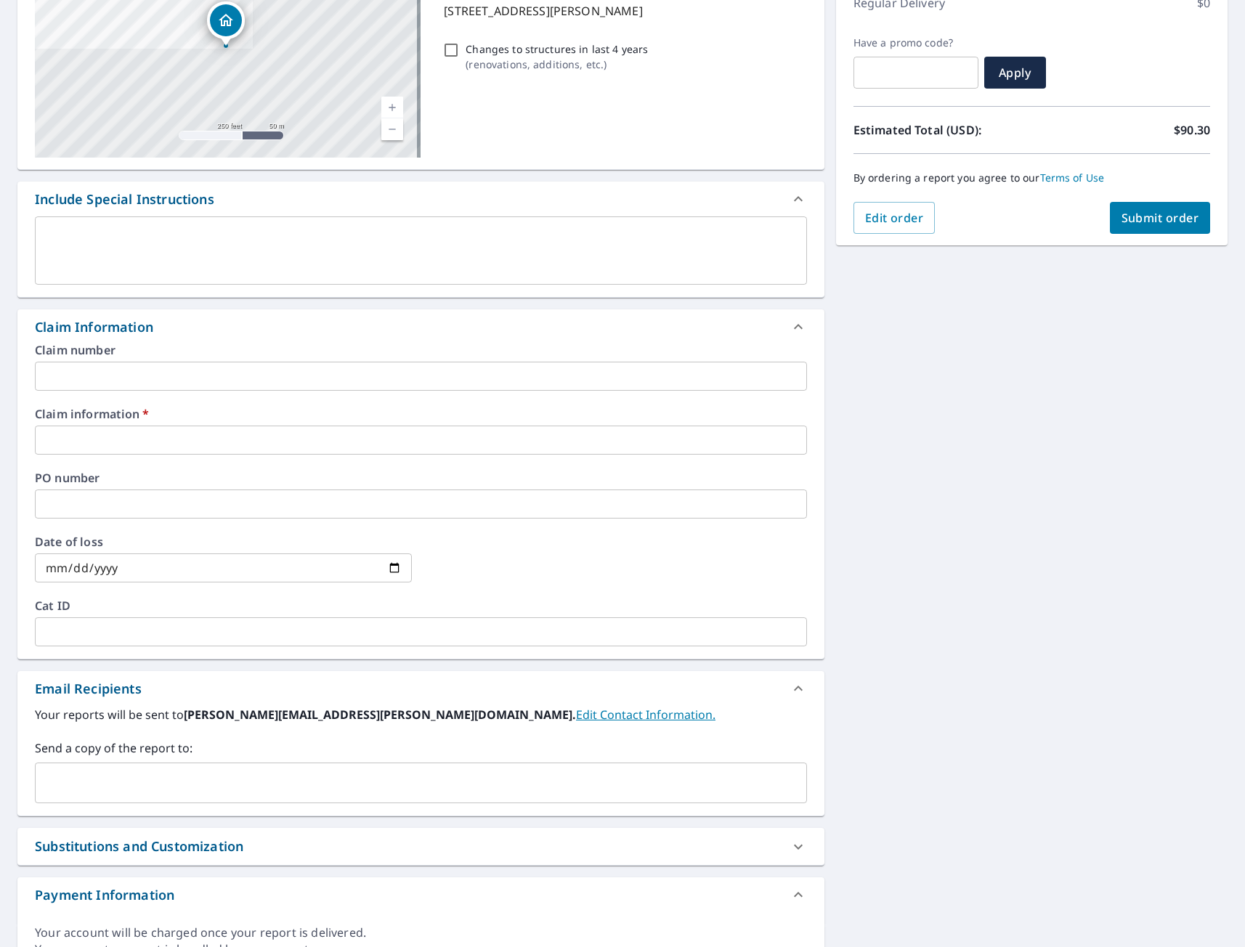
click at [131, 440] on input "text" at bounding box center [421, 440] width 772 height 29
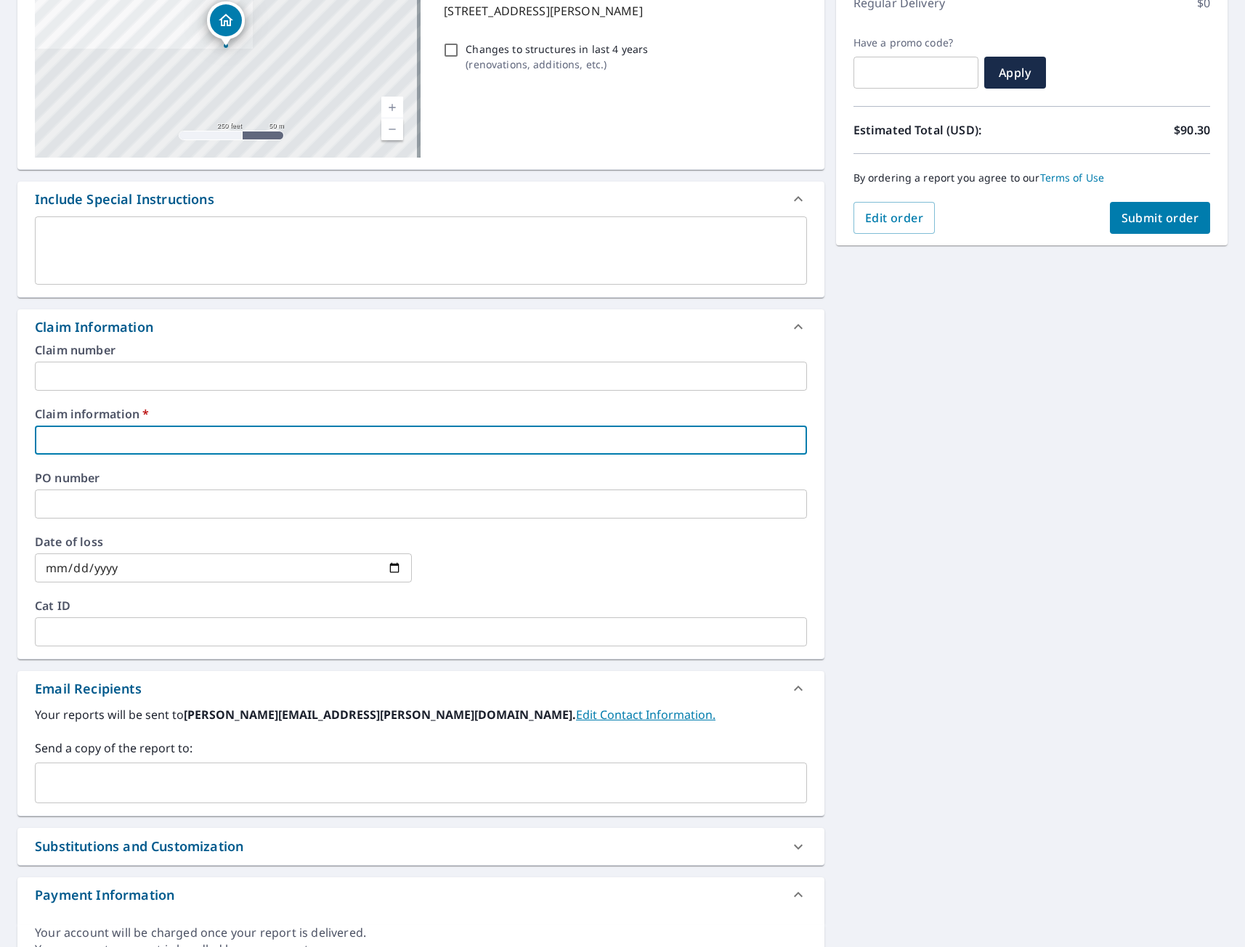
type input "tmj"
checkbox input "true"
click at [972, 643] on div "[STREET_ADDRESS][GEOGRAPHIC_DATA][PERSON_NAME] A standard road map Aerial A det…" at bounding box center [622, 448] width 1245 height 1065
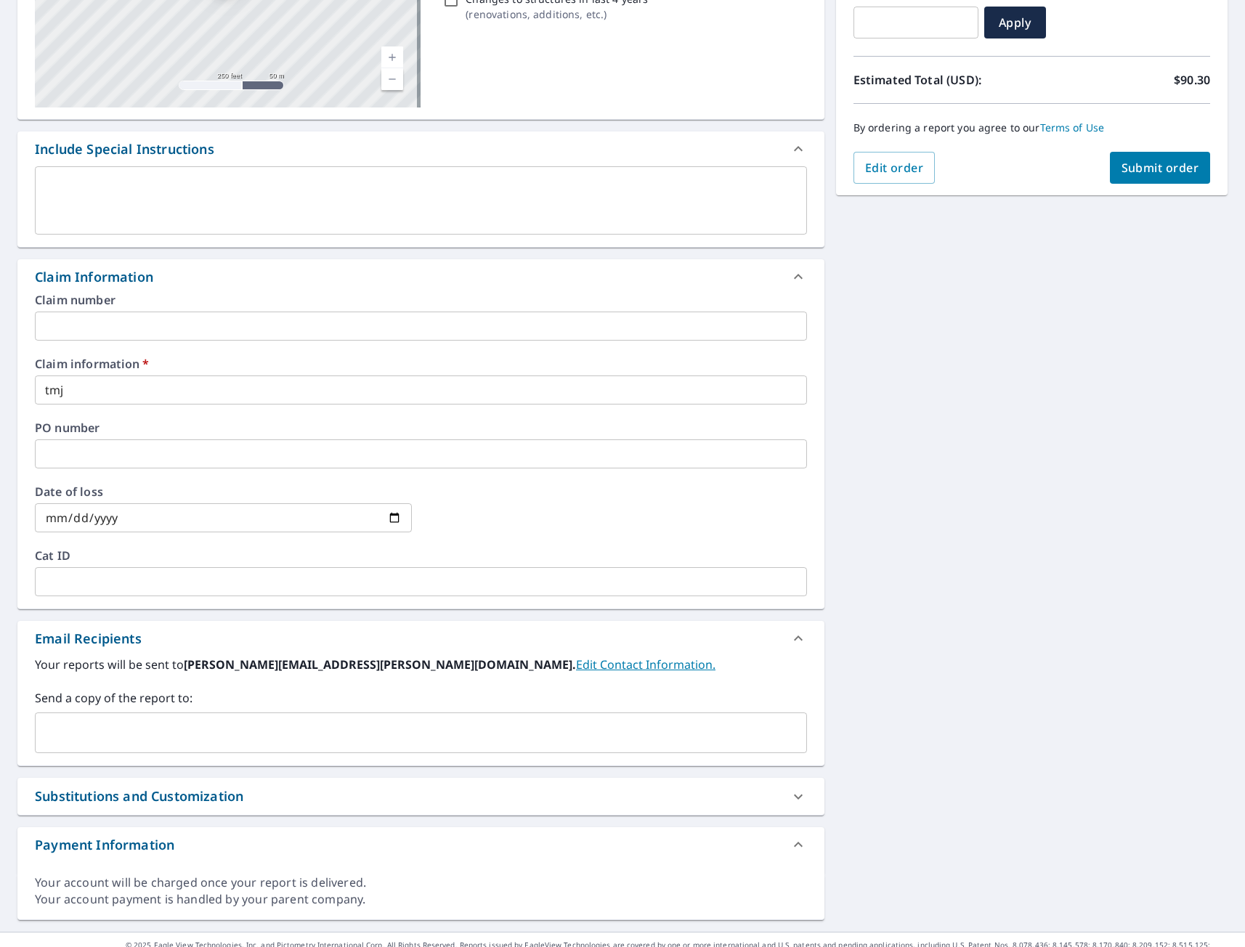
scroll to position [290, 0]
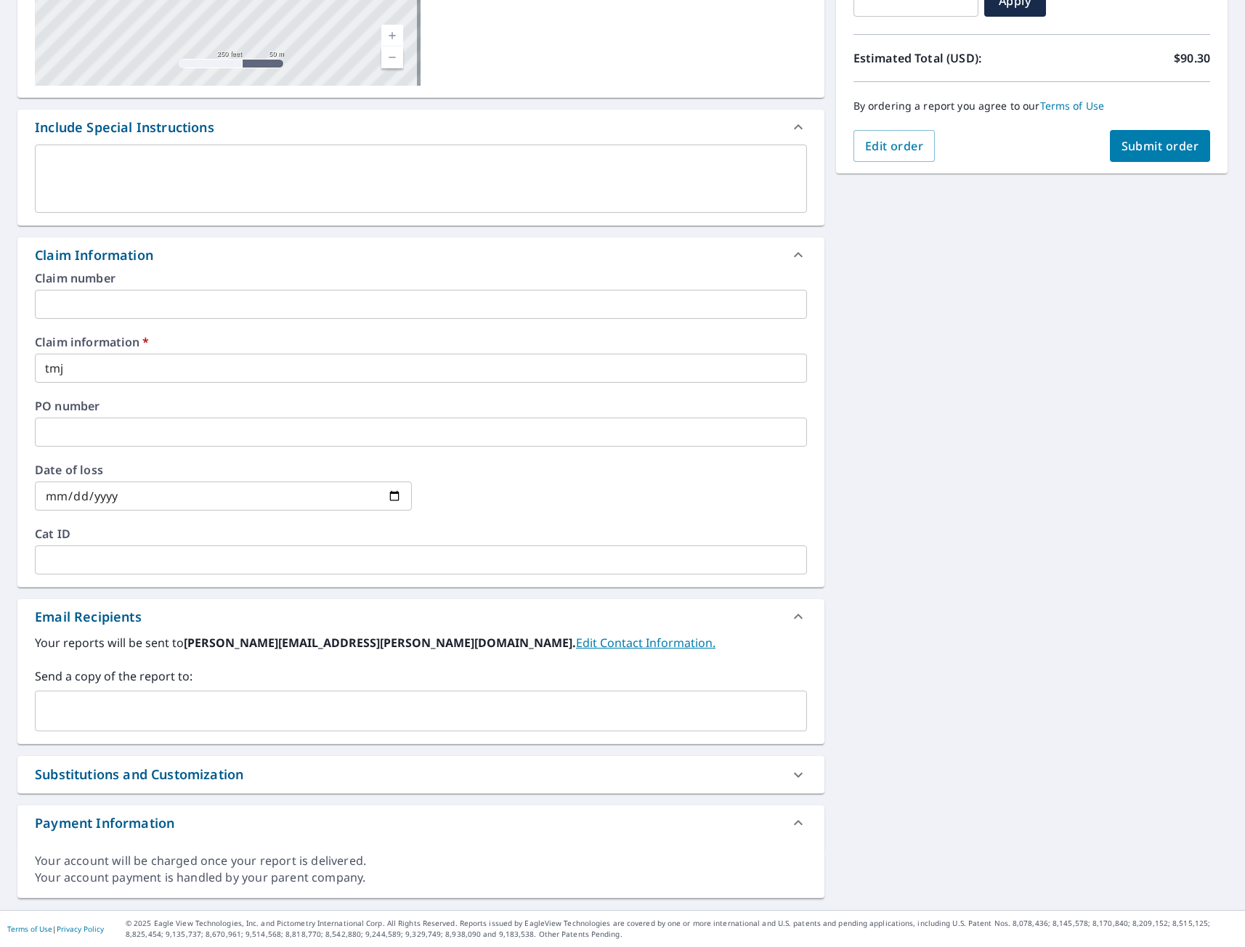
click at [179, 705] on input "text" at bounding box center [409, 711] width 737 height 28
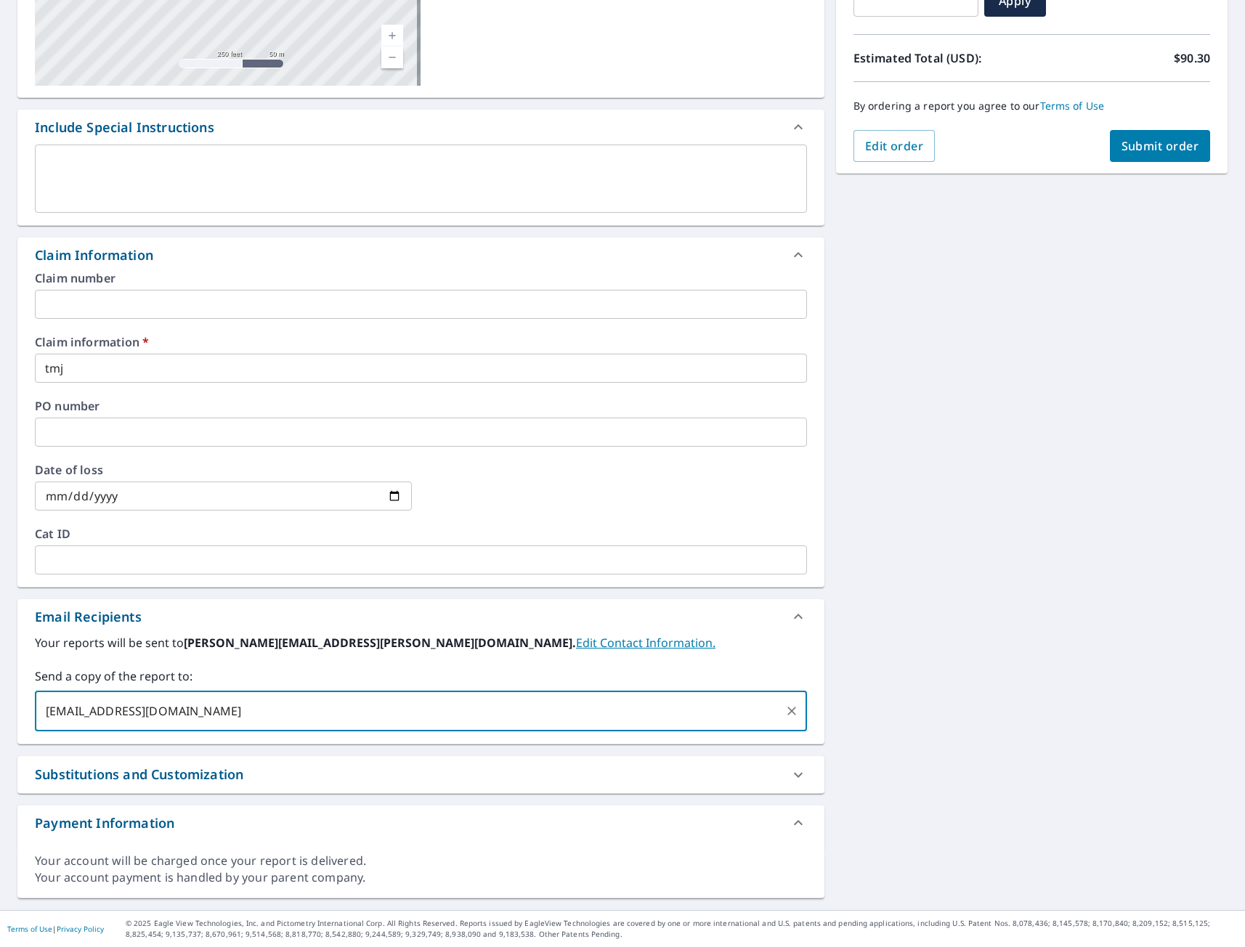
type input "[EMAIL_ADDRESS][DOMAIN_NAME]"
click at [1130, 144] on span "Submit order" at bounding box center [1160, 146] width 78 height 16
checkbox input "true"
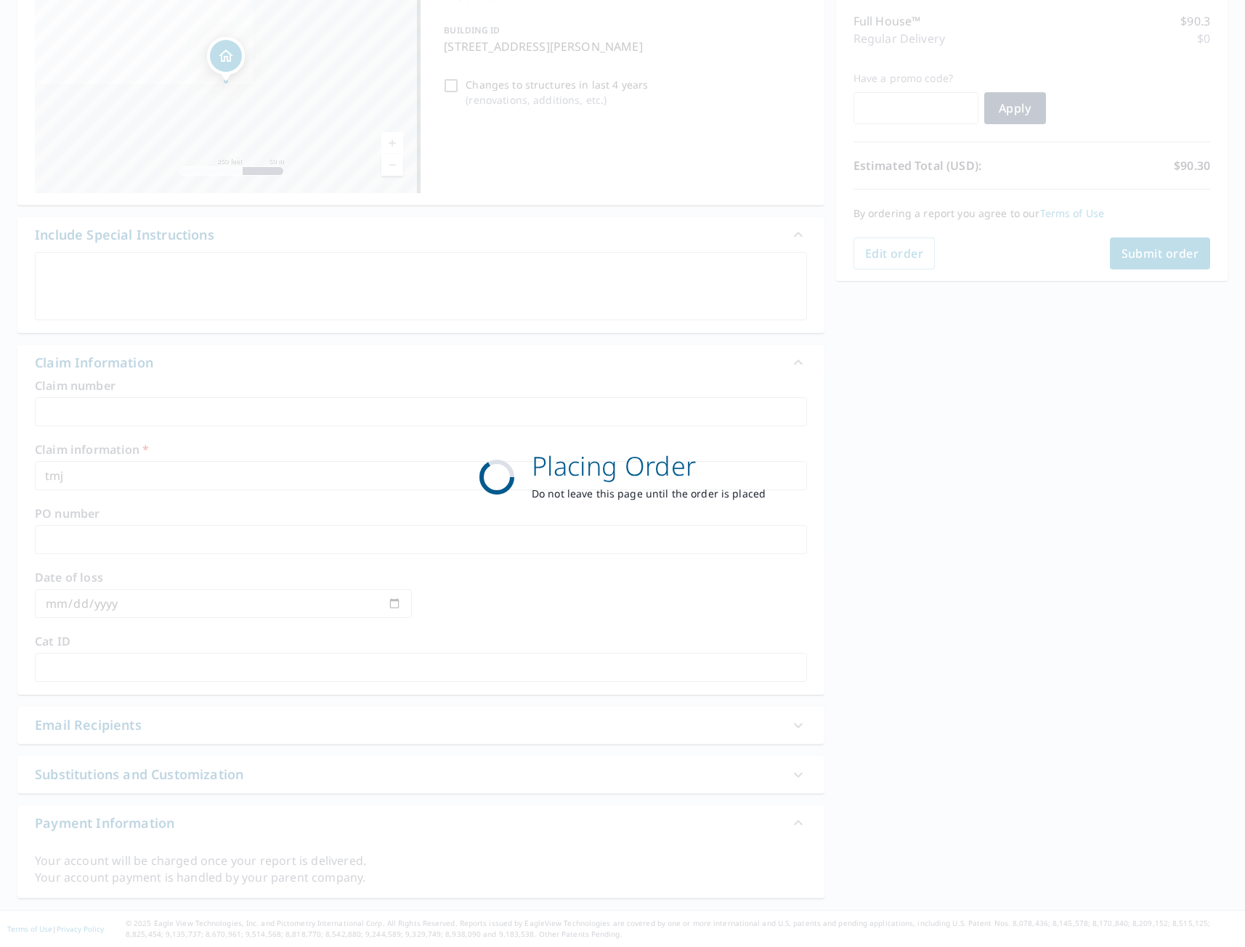
scroll to position [182, 0]
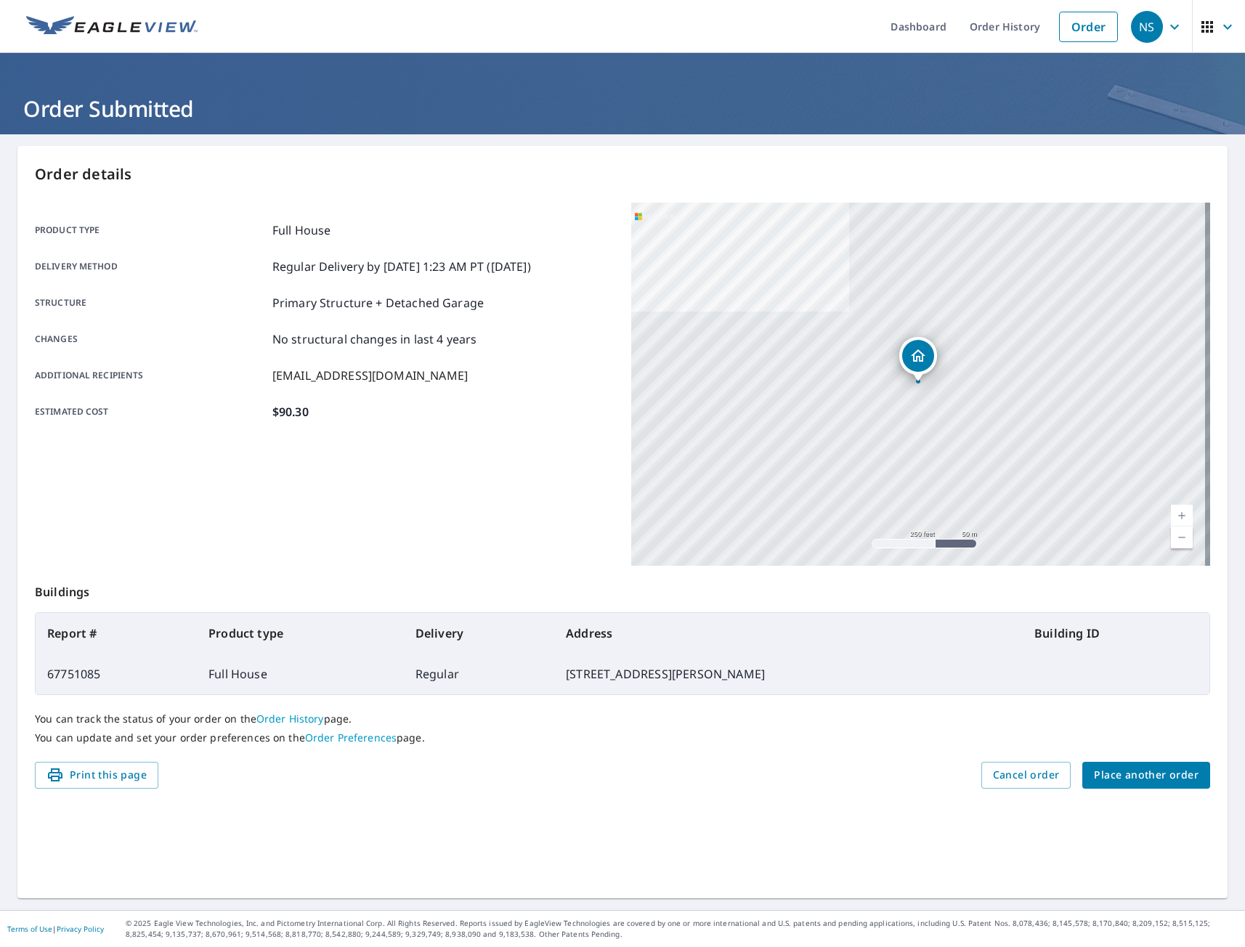
click at [1141, 778] on span "Place another order" at bounding box center [1146, 775] width 105 height 18
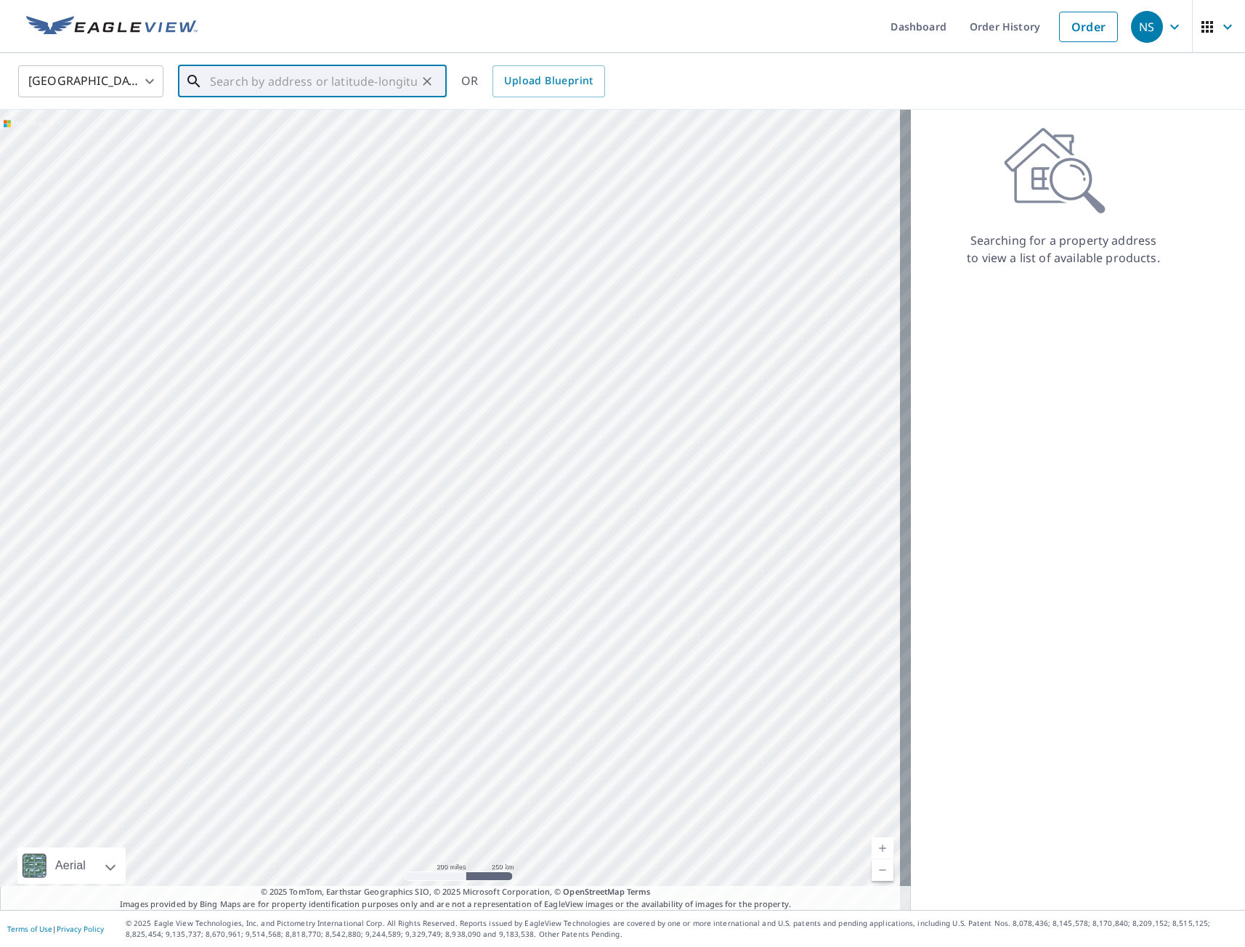
paste input "[STREET_ADDRESS]"
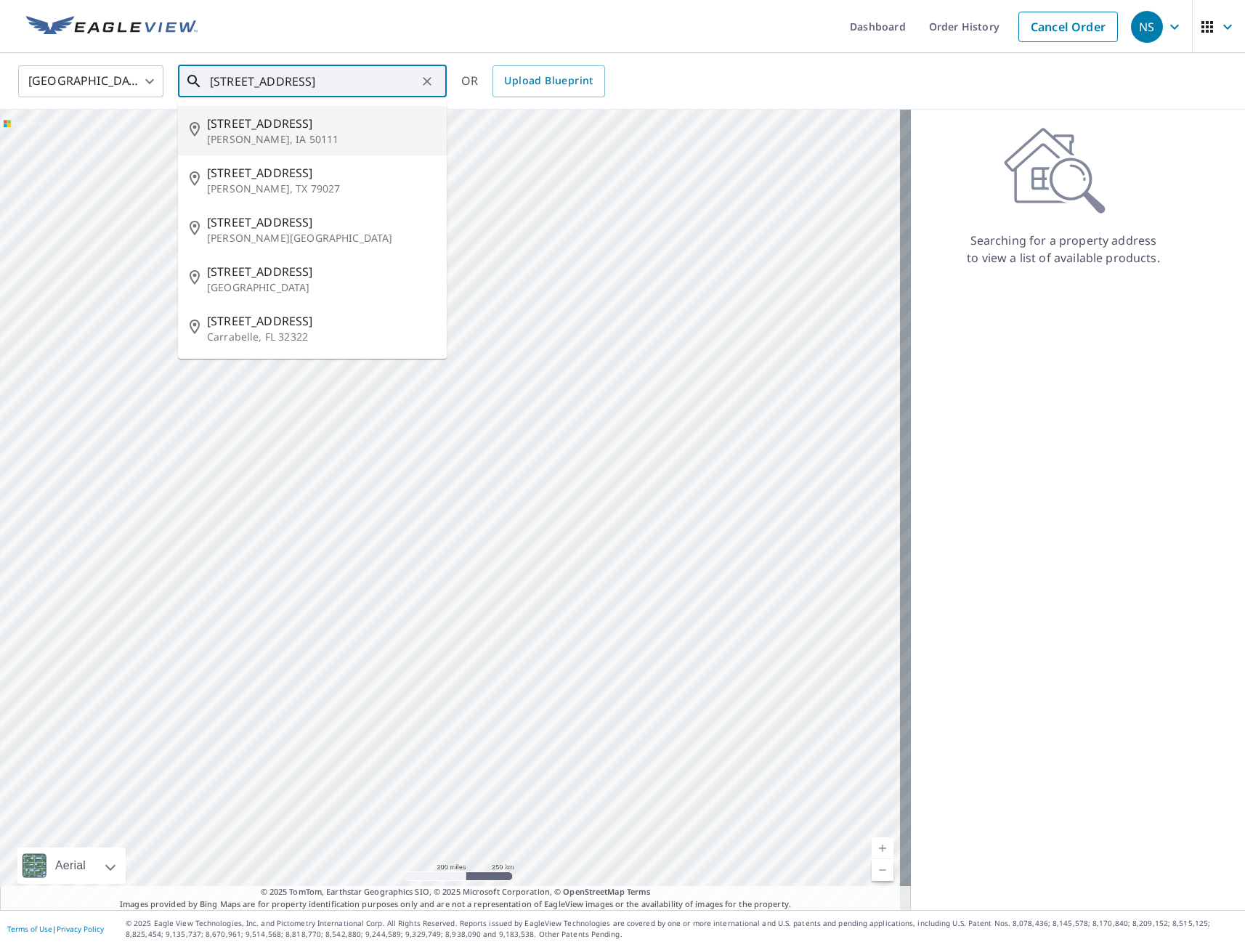
click at [288, 139] on p "[PERSON_NAME], IA 50111" at bounding box center [321, 139] width 228 height 15
type input "[STREET_ADDRESS][PERSON_NAME]"
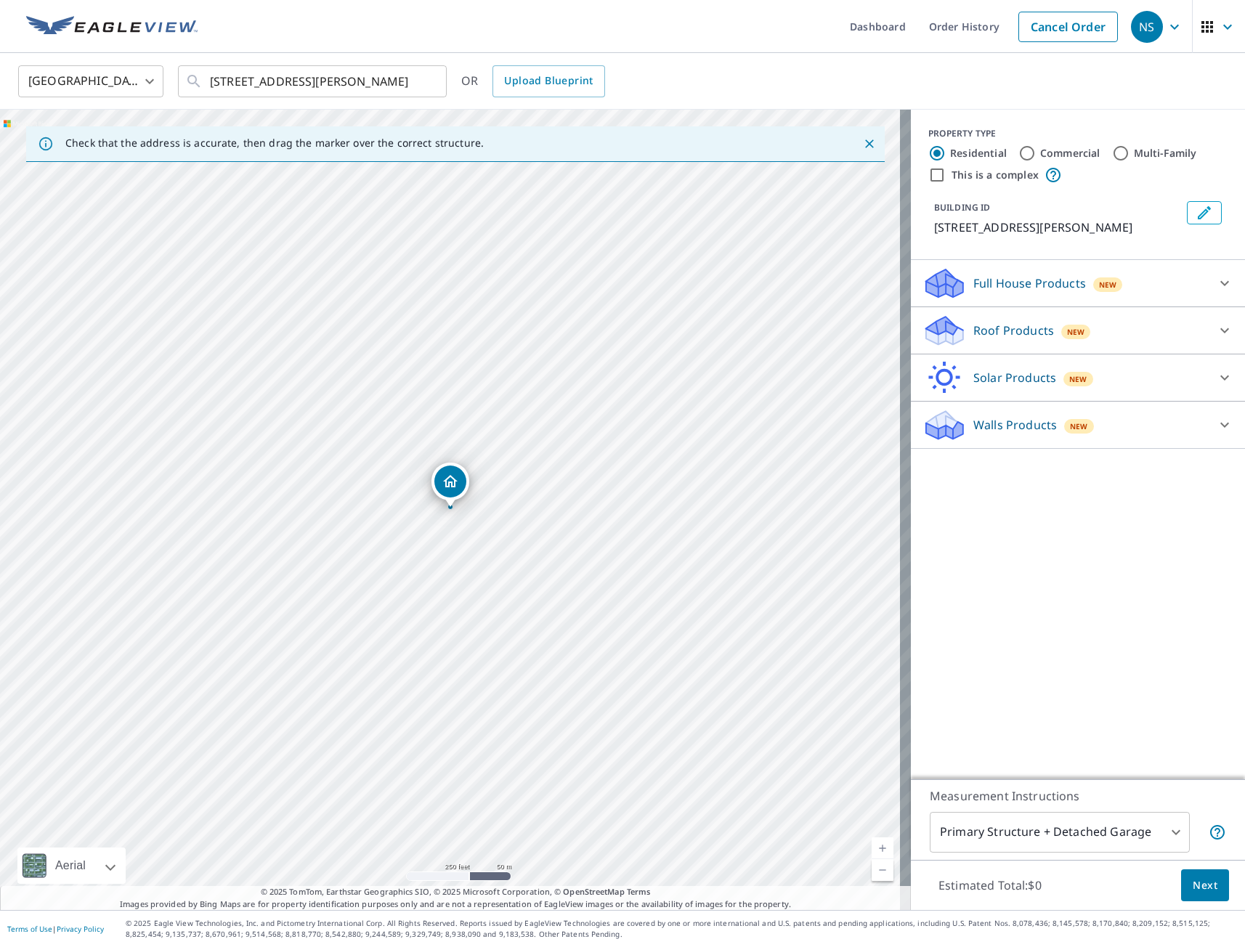
click at [1007, 287] on p "Full House Products" at bounding box center [1029, 282] width 113 height 17
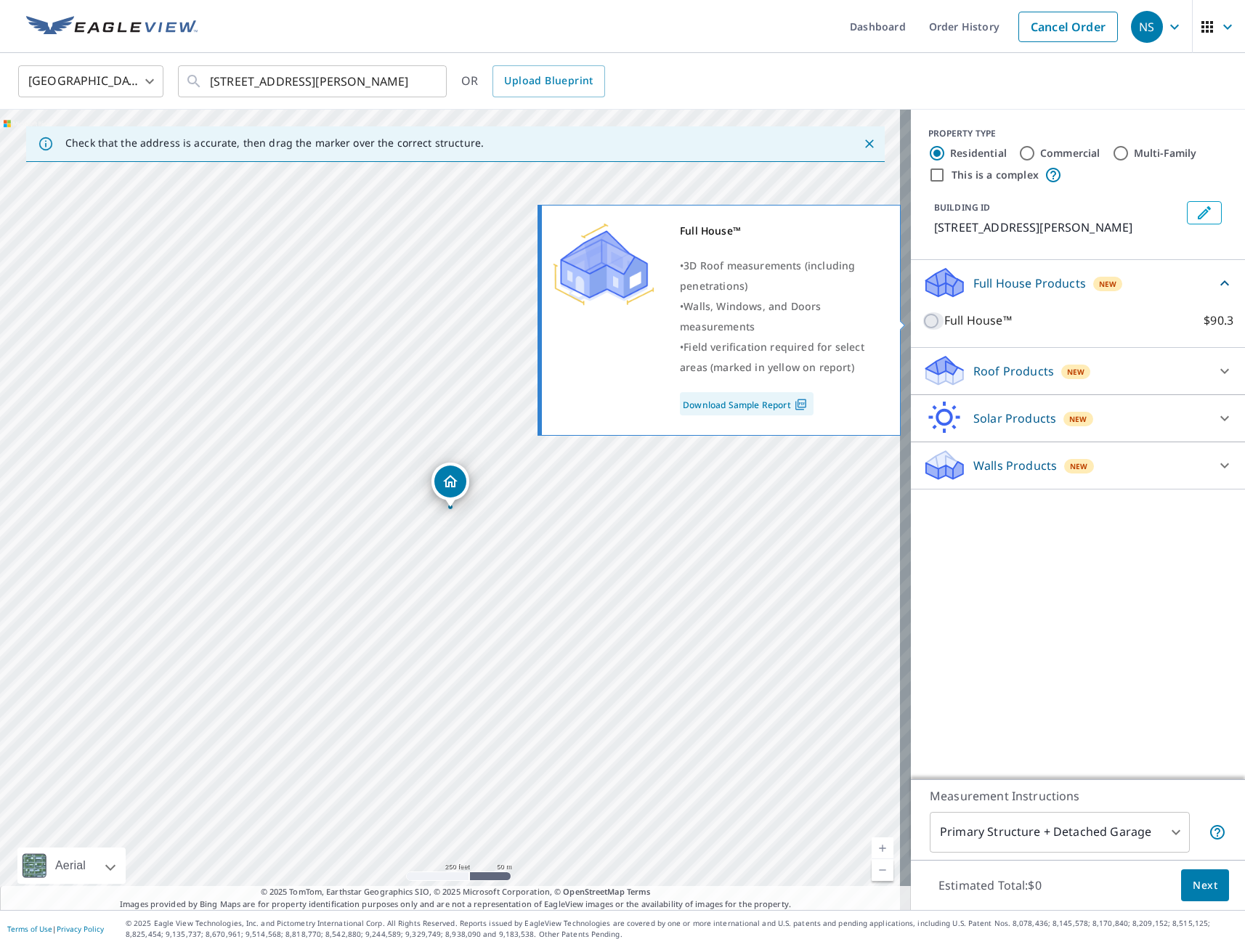
click at [924, 326] on input "Full House™ $90.3" at bounding box center [933, 320] width 22 height 17
checkbox input "true"
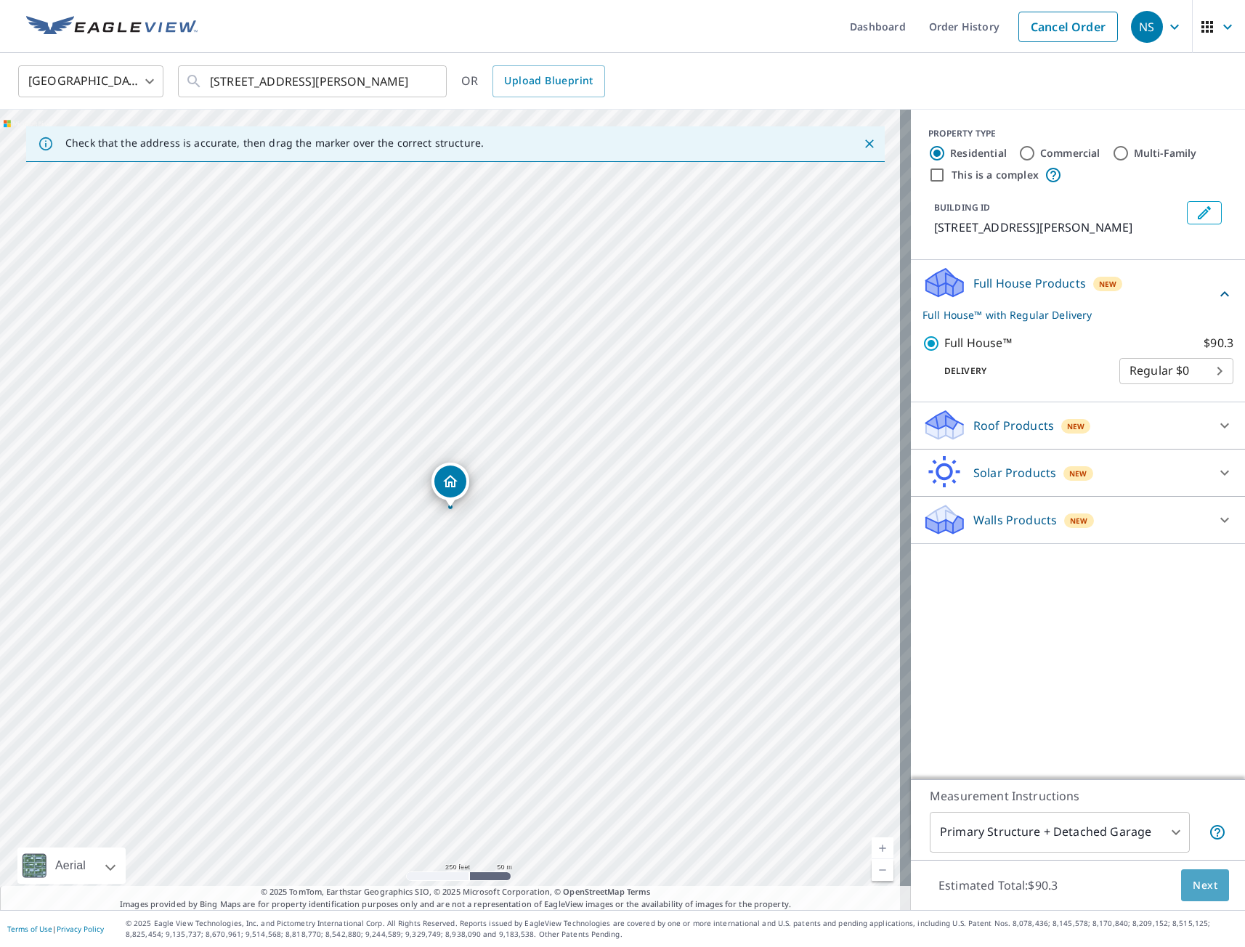
click at [1192, 884] on span "Next" at bounding box center [1204, 885] width 25 height 18
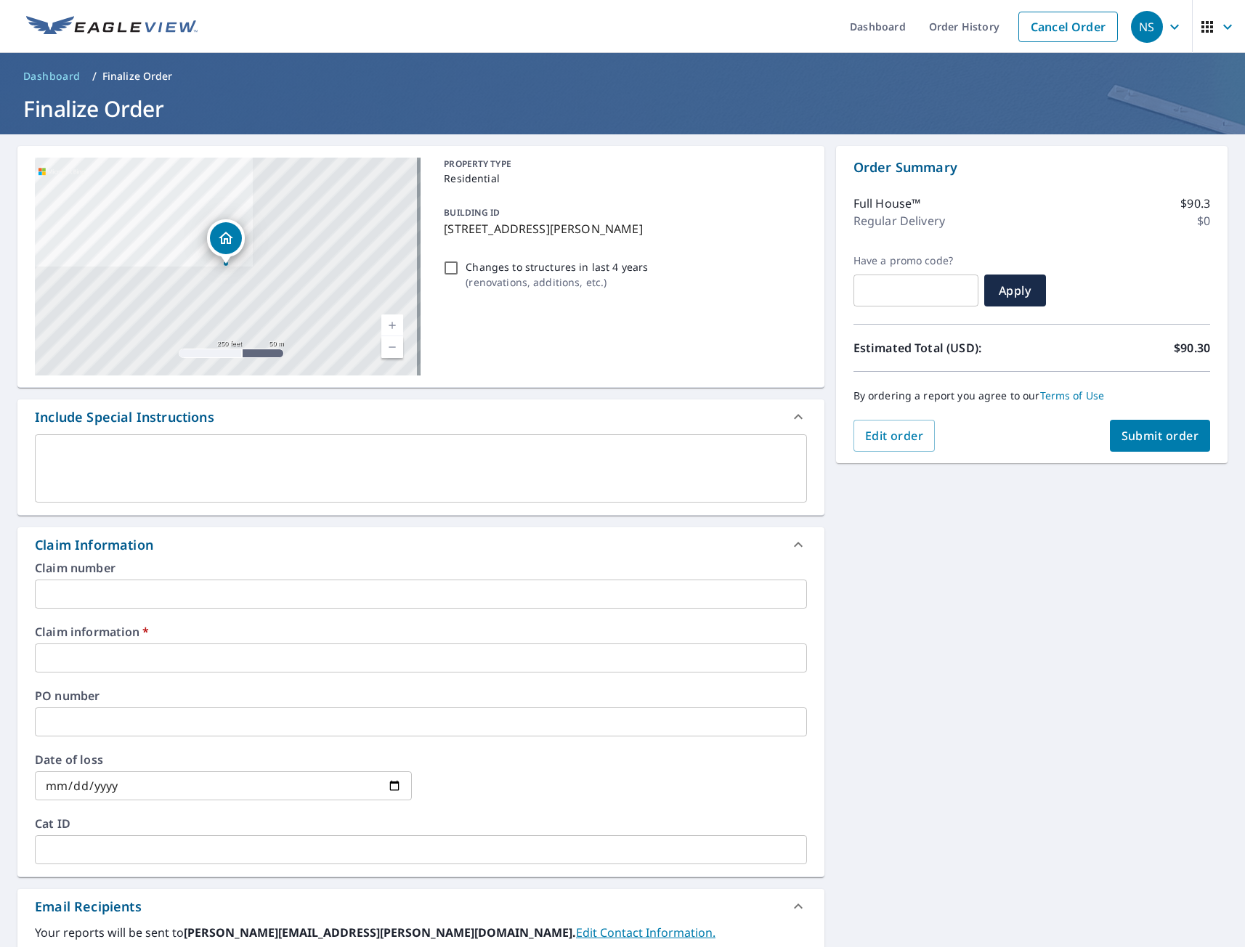
click at [139, 660] on input "text" at bounding box center [421, 657] width 772 height 29
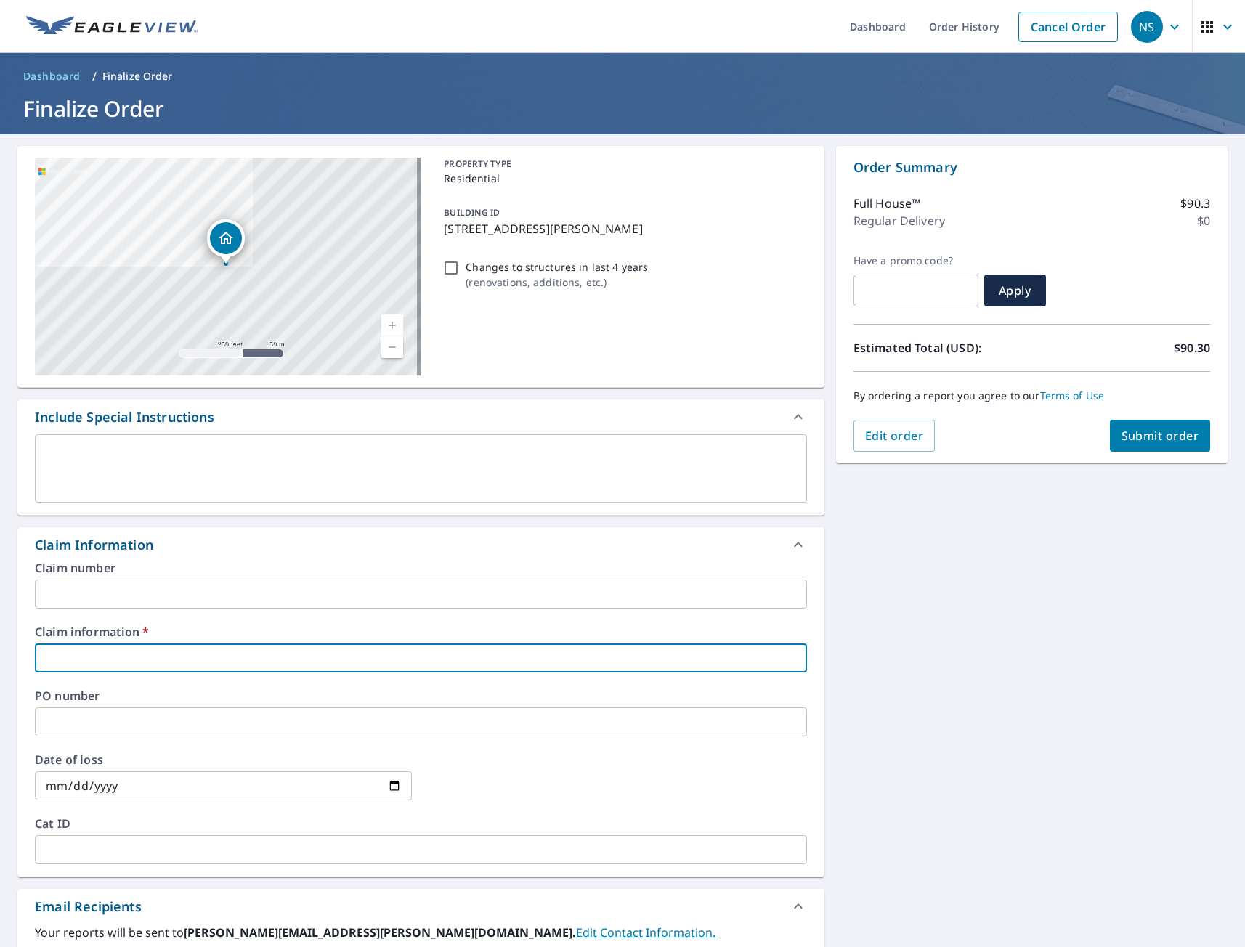
type input "tmj"
checkbox input "true"
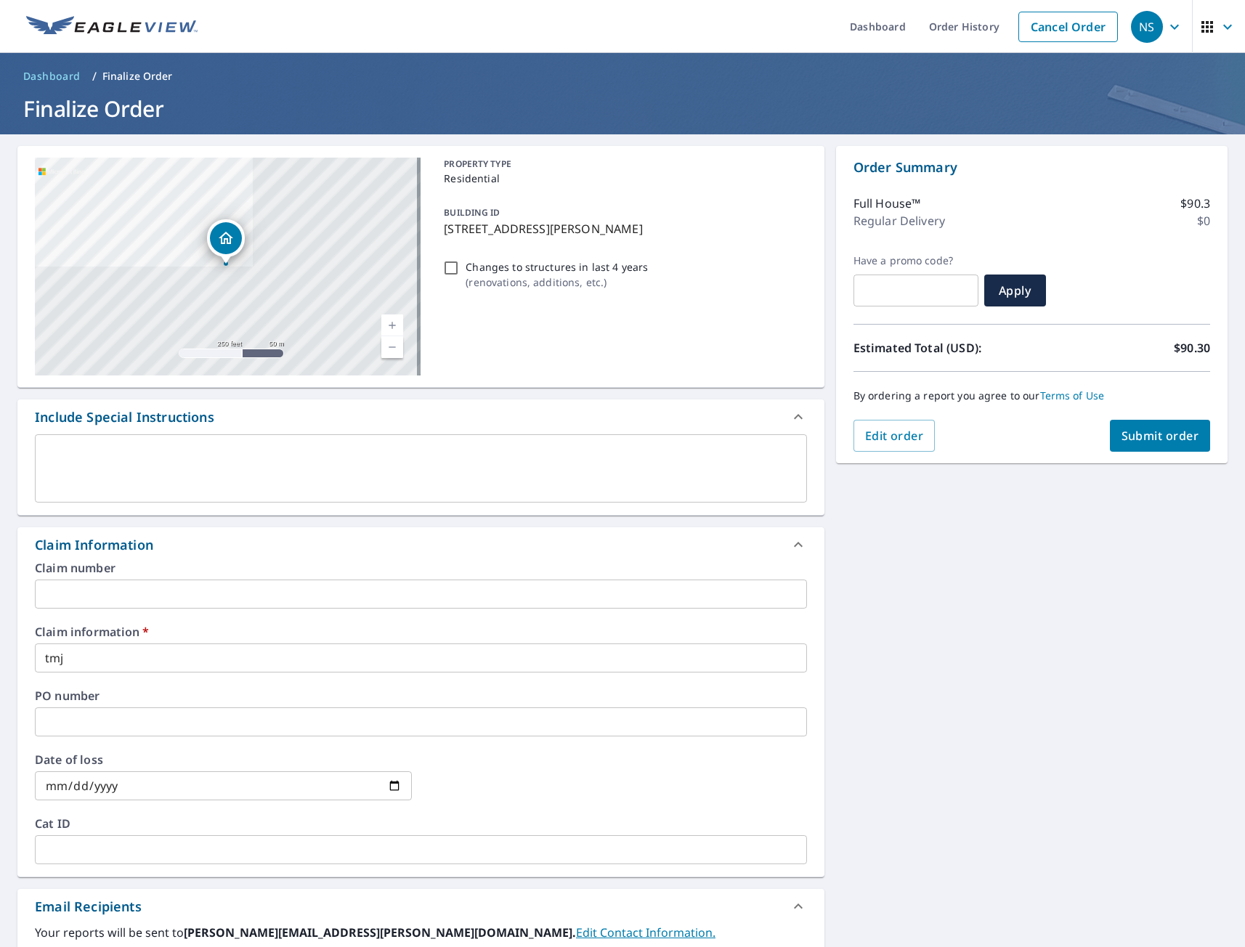
click at [959, 730] on div "[STREET_ADDRESS][PERSON_NAME] Aerial Road A standard road map Aerial A detailed…" at bounding box center [622, 666] width 1245 height 1065
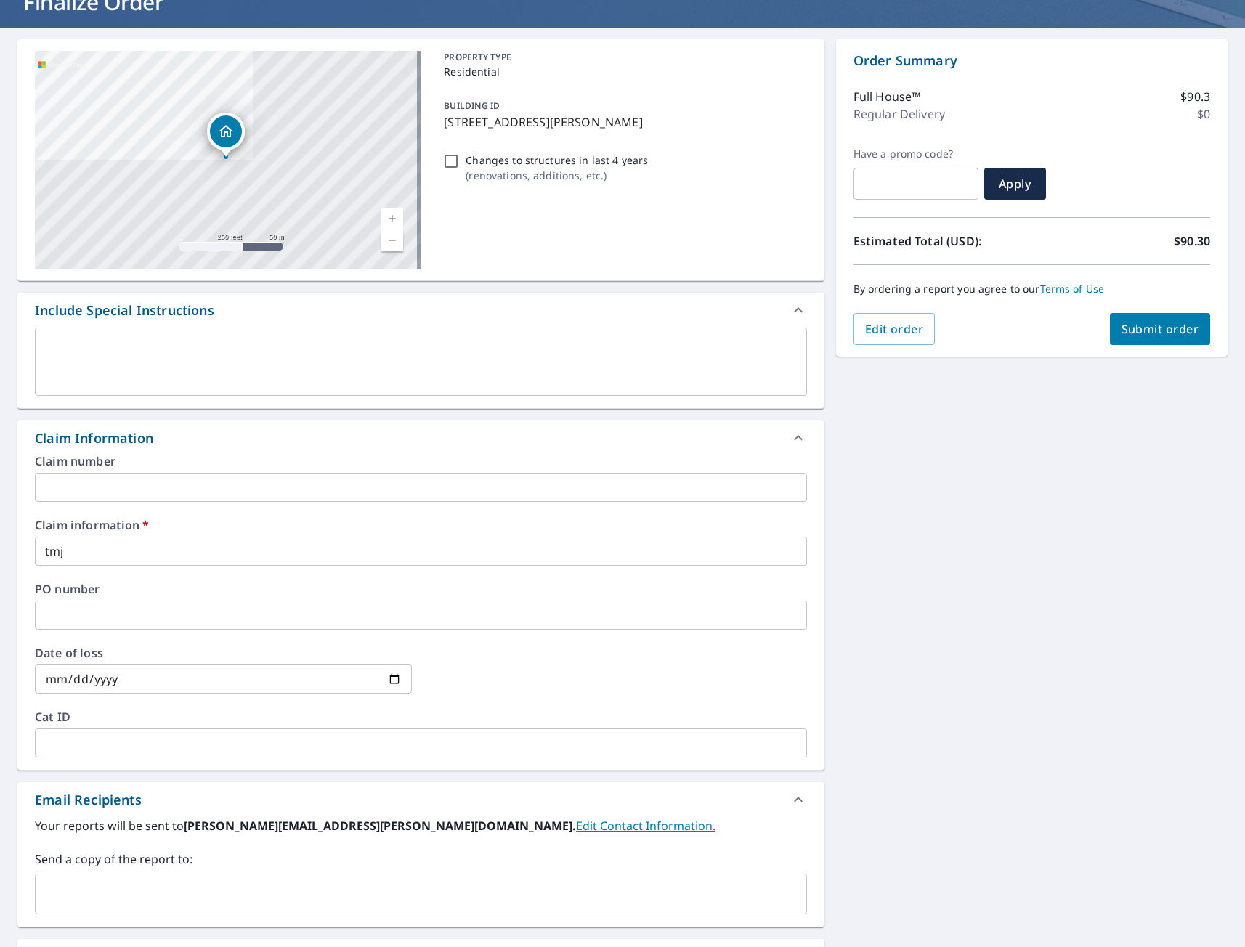
scroll to position [290, 0]
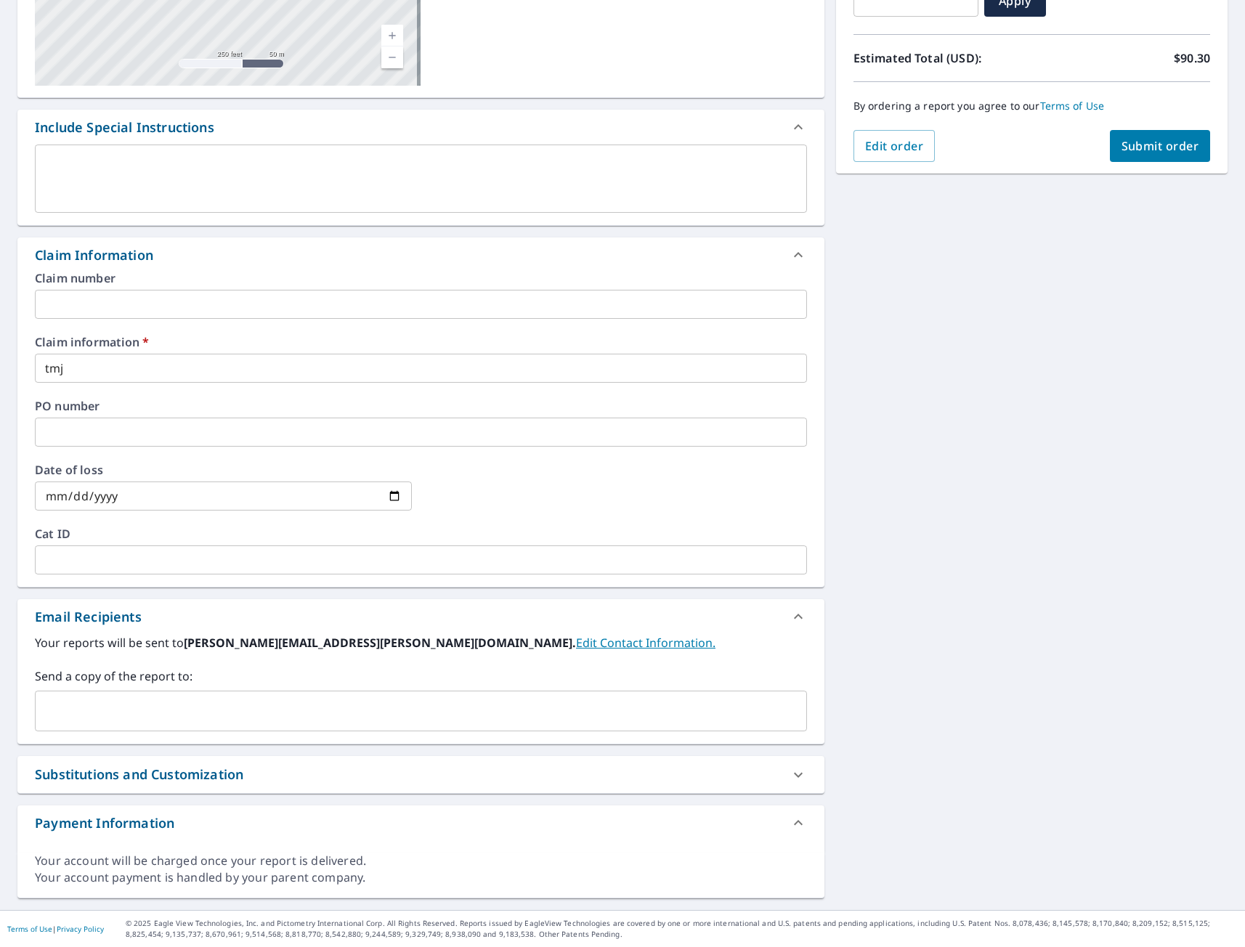
click at [126, 715] on input "text" at bounding box center [409, 711] width 737 height 28
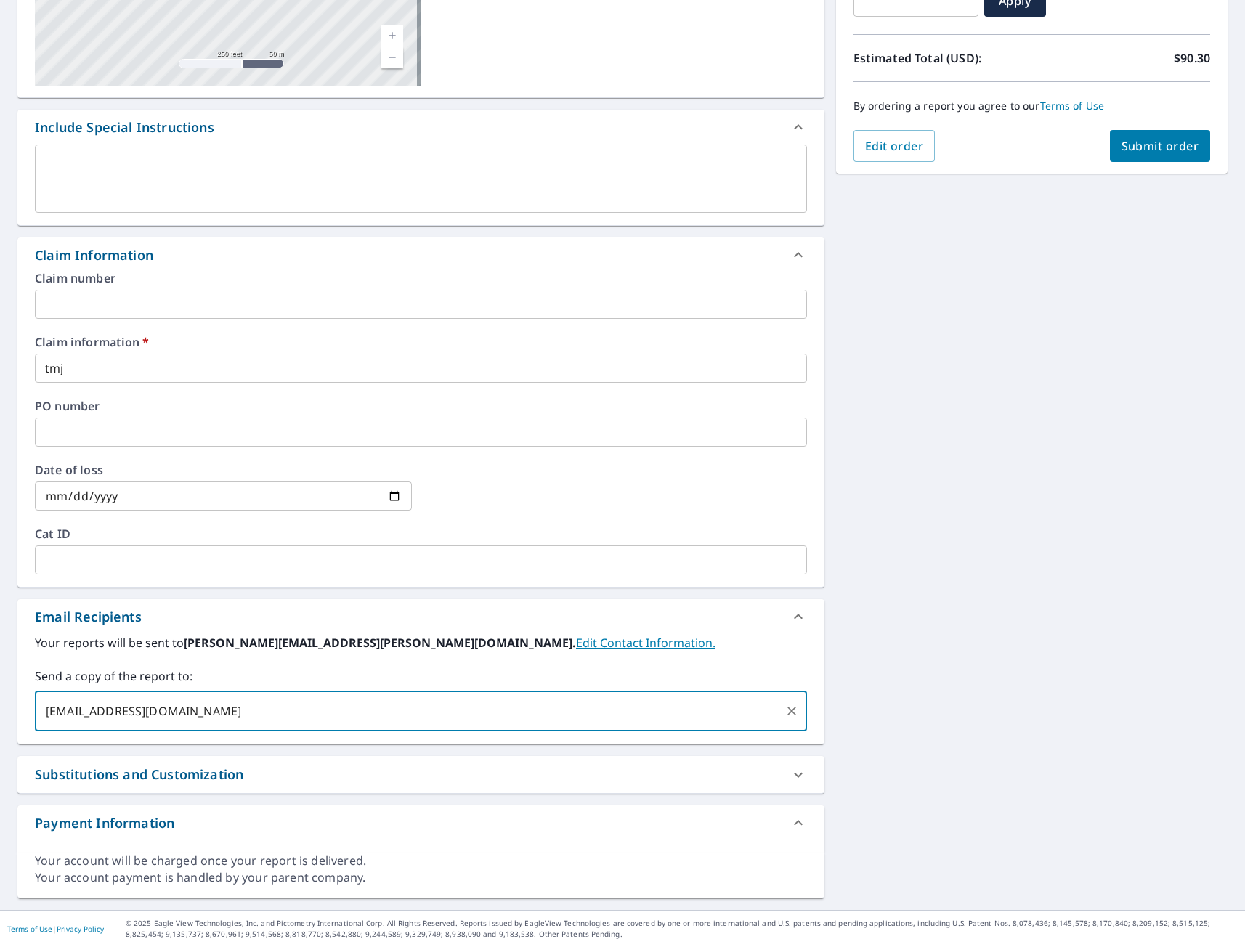
type input "[EMAIL_ADDRESS][DOMAIN_NAME]"
click at [1146, 149] on span "Submit order" at bounding box center [1160, 146] width 78 height 16
checkbox input "true"
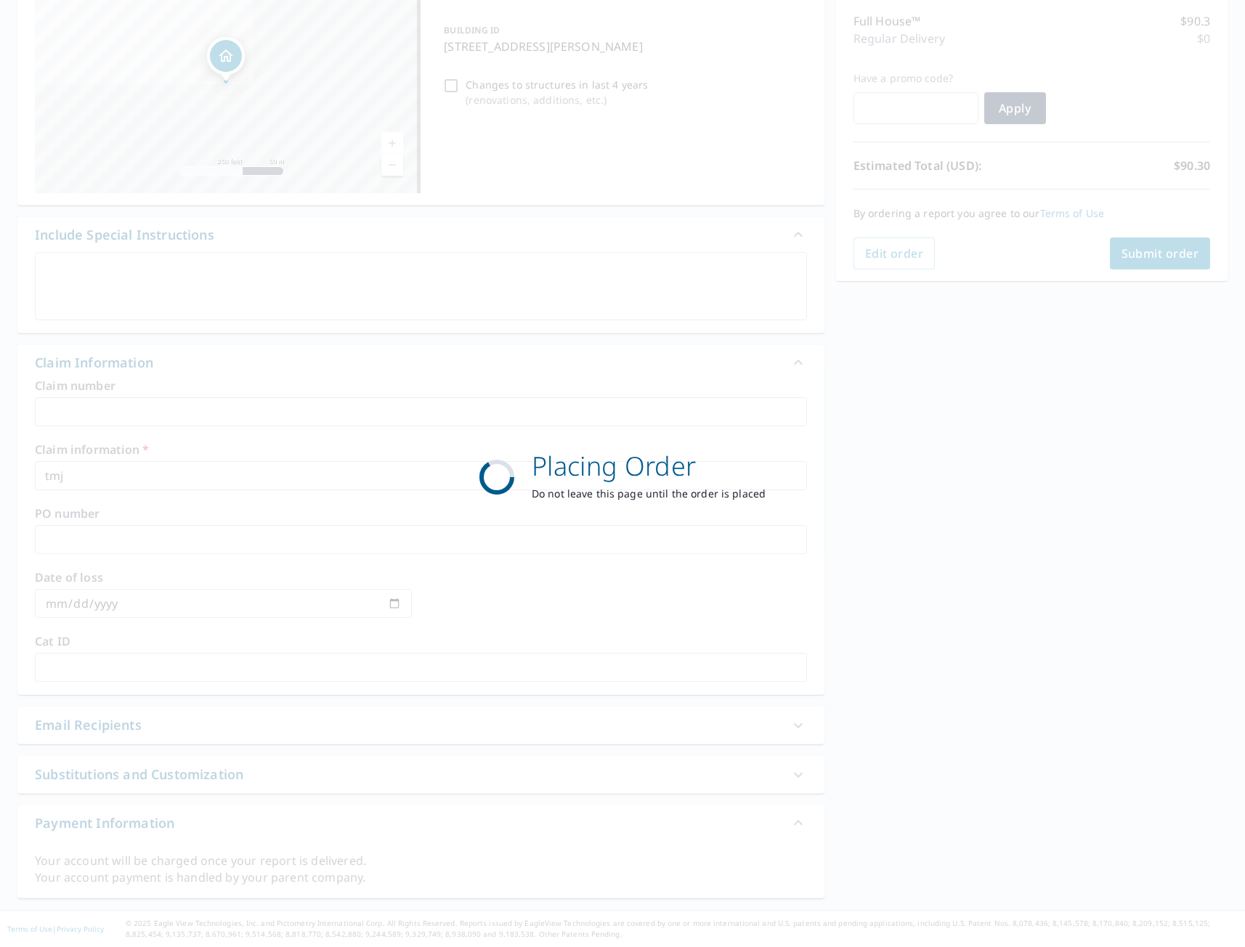
scroll to position [182, 0]
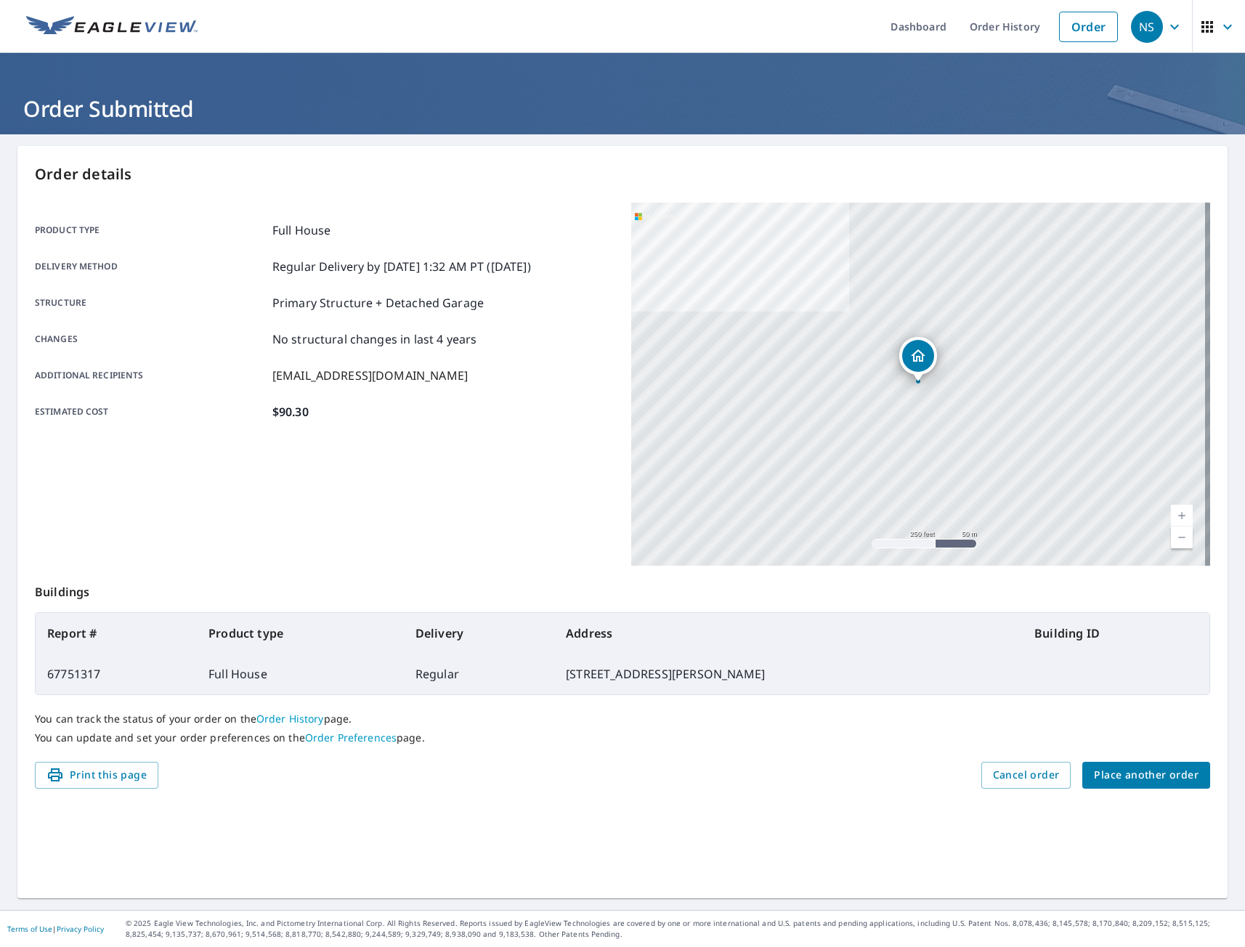
click at [1139, 778] on span "Place another order" at bounding box center [1146, 775] width 105 height 18
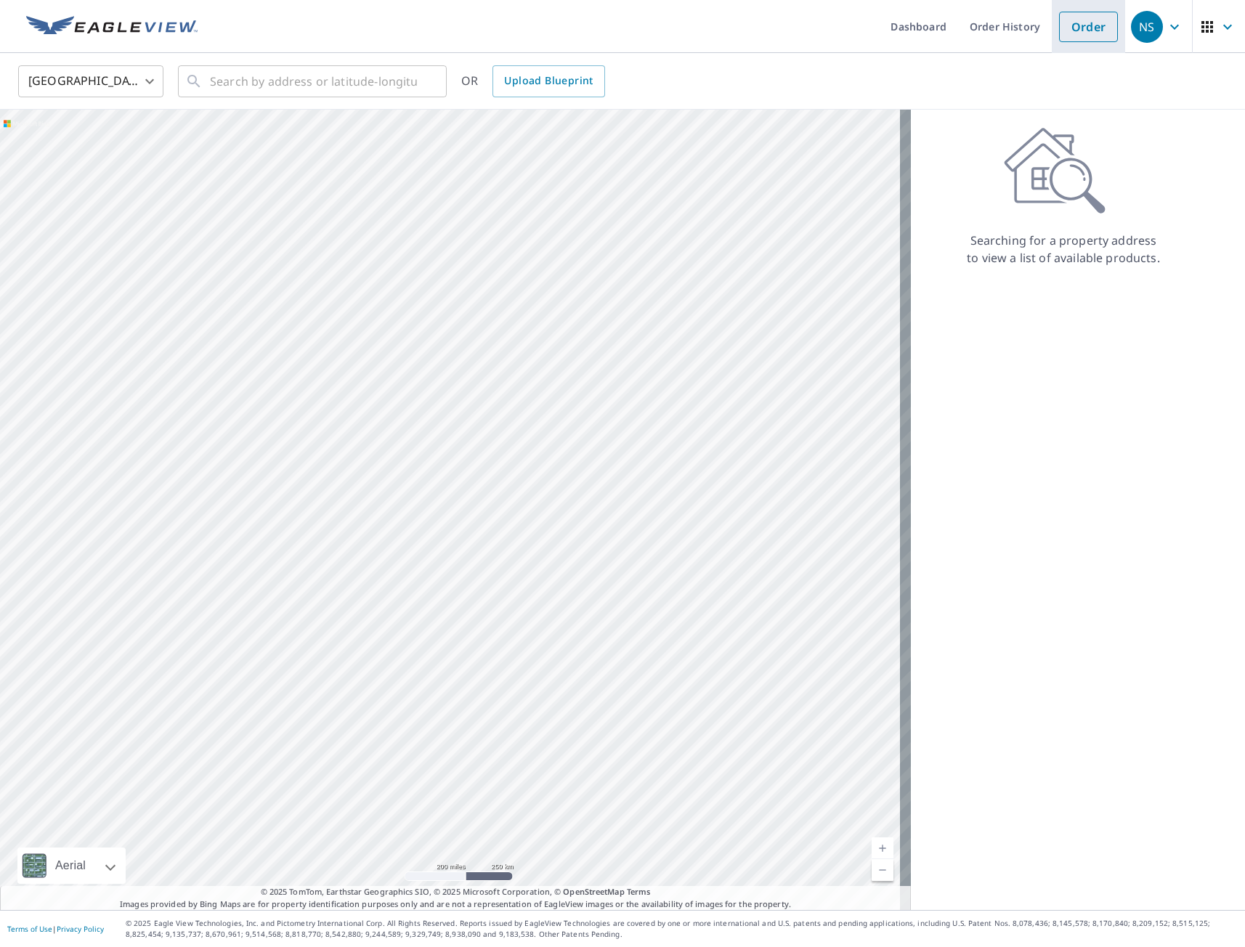
click at [1073, 30] on link "Order" at bounding box center [1088, 27] width 59 height 30
click at [1003, 24] on link "Order History" at bounding box center [1005, 26] width 94 height 53
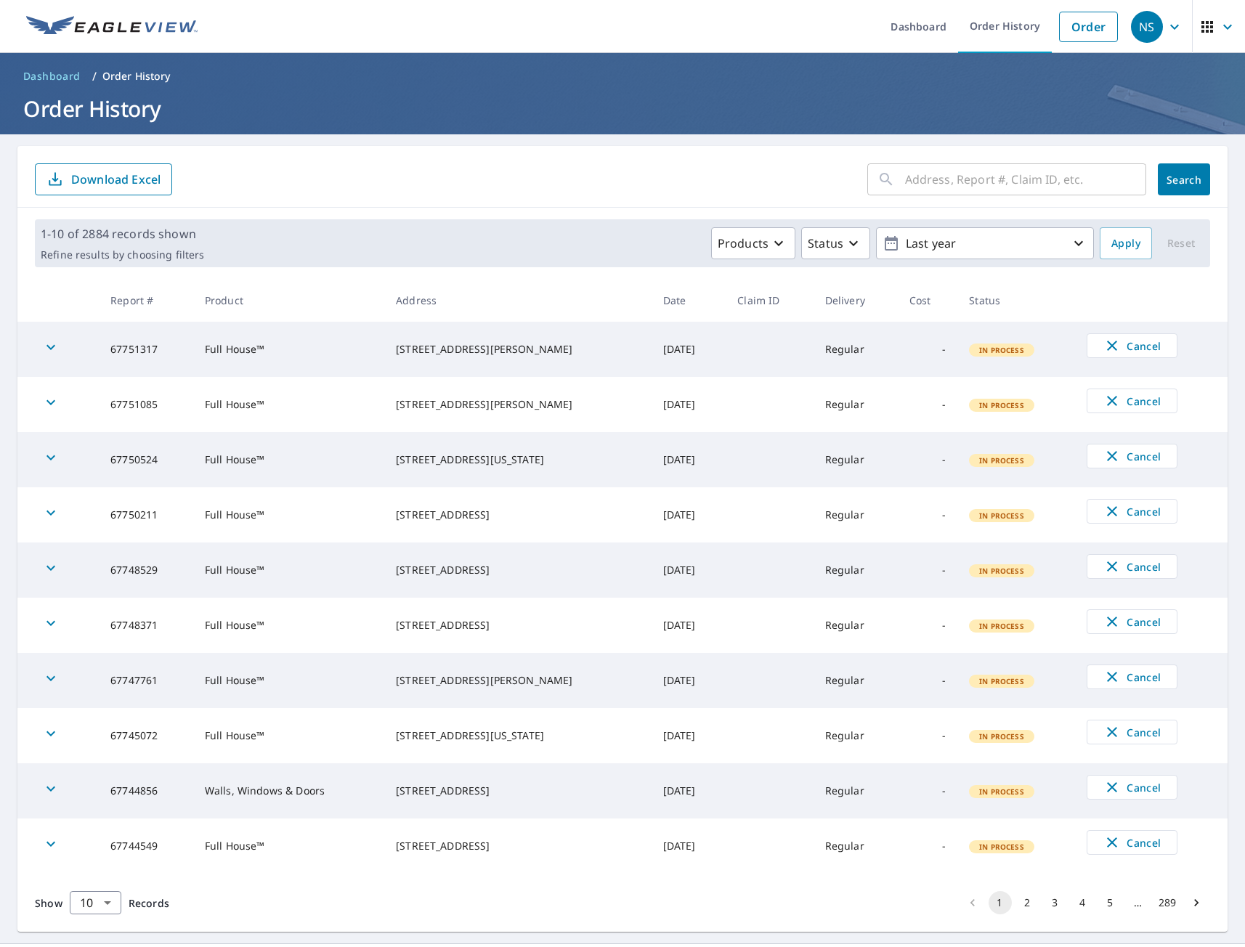
click at [495, 314] on th "Address" at bounding box center [517, 300] width 266 height 43
click at [384, 305] on th "Product" at bounding box center [288, 300] width 191 height 43
click at [538, 344] on div "[STREET_ADDRESS][PERSON_NAME]" at bounding box center [517, 349] width 243 height 15
click at [524, 498] on td "[STREET_ADDRESS]" at bounding box center [517, 514] width 266 height 55
click at [438, 244] on div "Products Status Last year" at bounding box center [652, 243] width 884 height 32
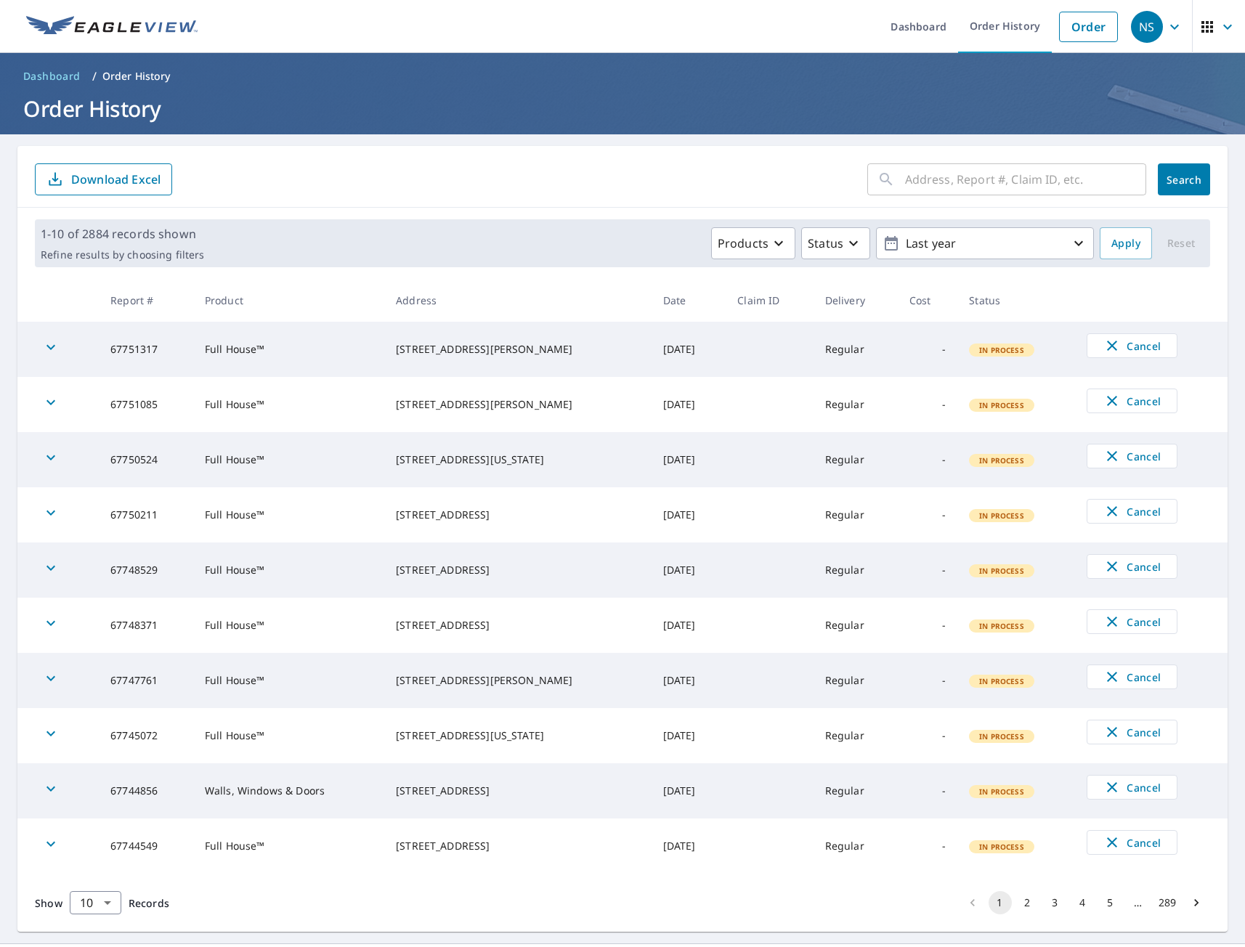
click at [502, 255] on div "Products Status Last year" at bounding box center [652, 243] width 884 height 32
click at [431, 254] on div "Products Status Last year" at bounding box center [652, 243] width 884 height 32
click at [457, 248] on div "Products Status Last year" at bounding box center [652, 243] width 884 height 32
drag, startPoint x: 515, startPoint y: 249, endPoint x: 500, endPoint y: 245, distance: 15.7
click at [516, 249] on div "Products Status Last year" at bounding box center [652, 243] width 884 height 32
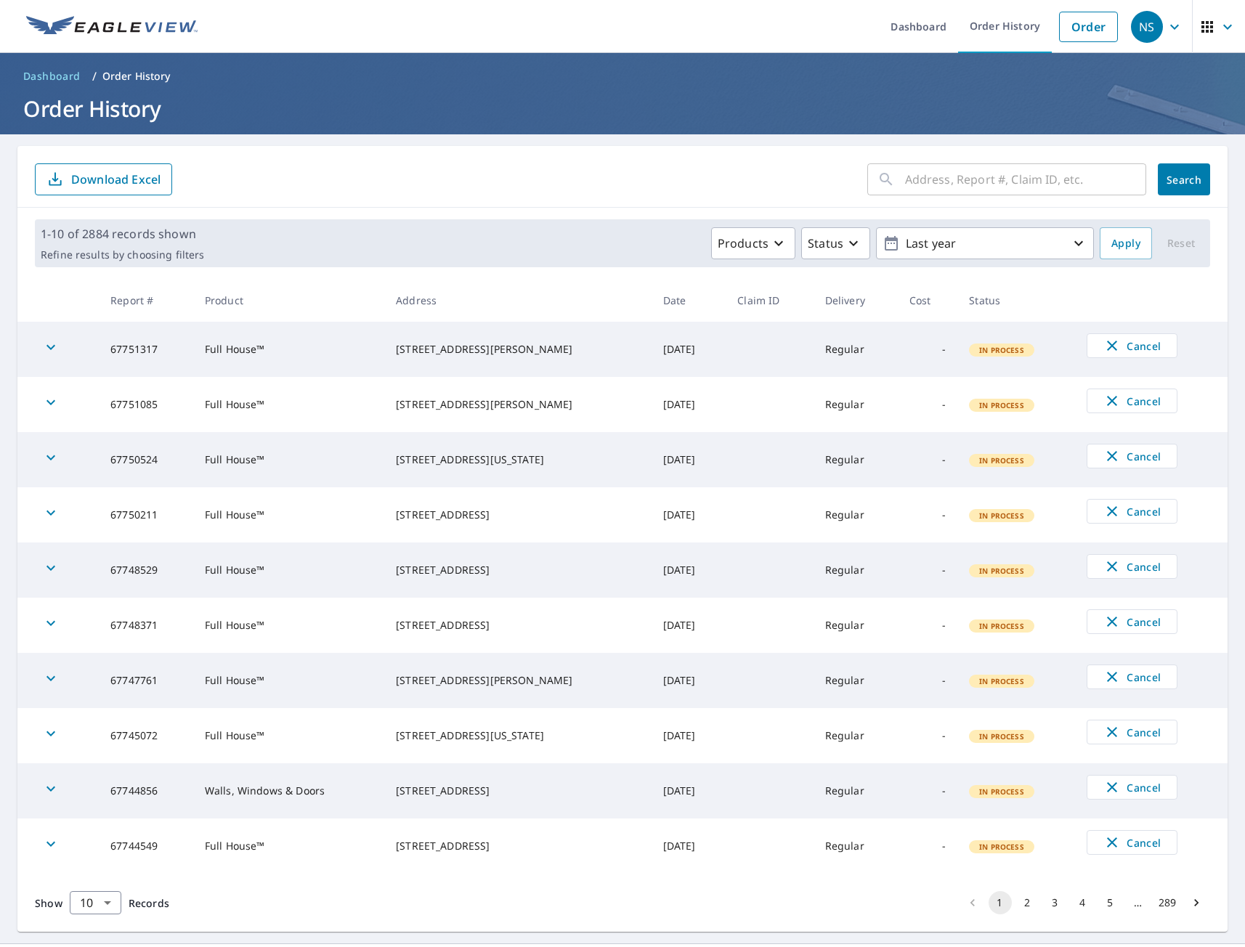
click at [476, 248] on div "Products Status Last year" at bounding box center [652, 243] width 884 height 32
click at [410, 250] on div "Products Status Last year" at bounding box center [652, 243] width 884 height 32
click at [485, 259] on div "1-10 of 2884 records shown Refine results by choosing filters Products Status L…" at bounding box center [622, 243] width 1175 height 48
click at [489, 253] on div "Products Status Last year" at bounding box center [652, 243] width 884 height 32
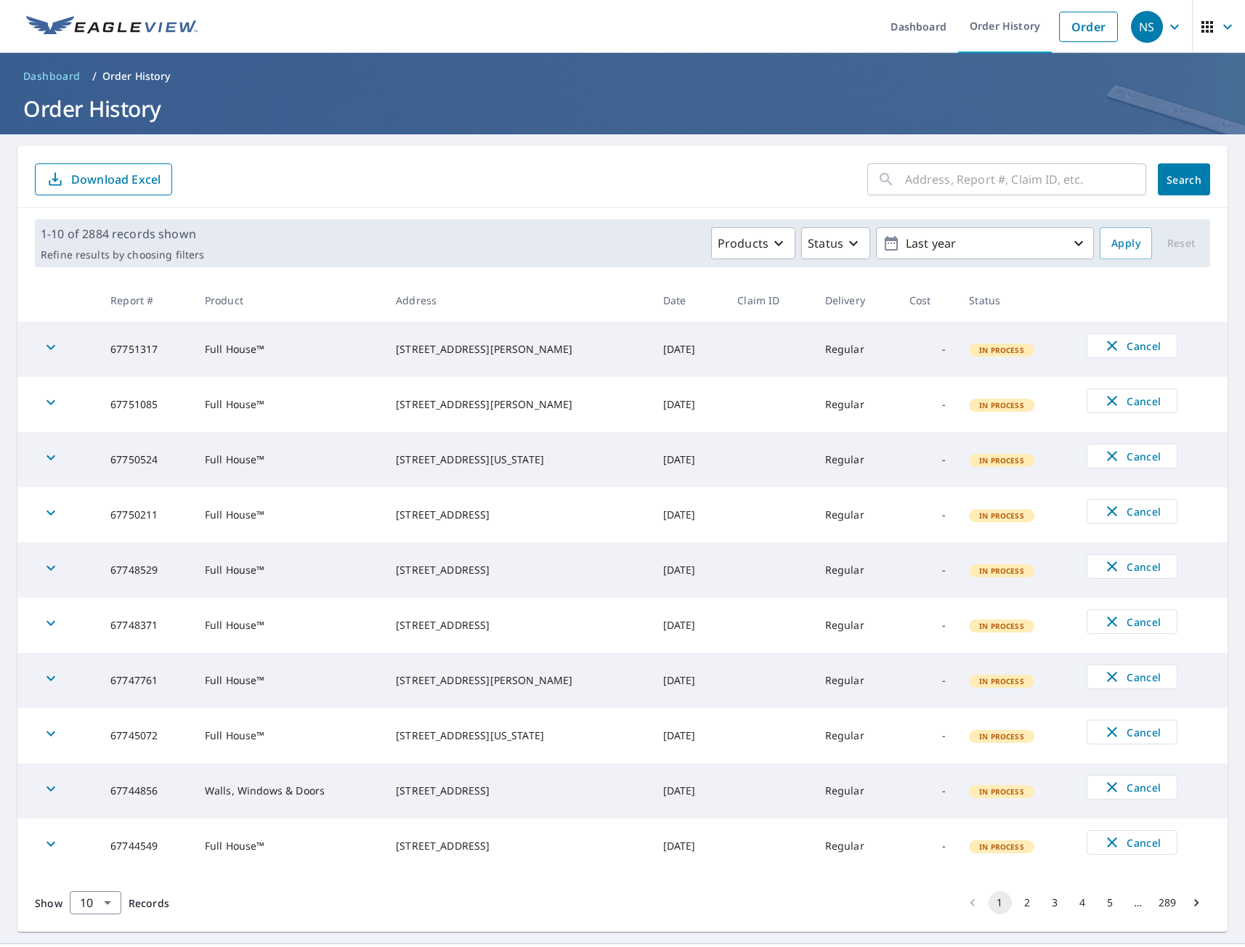
click at [466, 257] on div "Products Status Last year" at bounding box center [652, 243] width 884 height 32
click at [1095, 27] on link "Order" at bounding box center [1088, 27] width 59 height 30
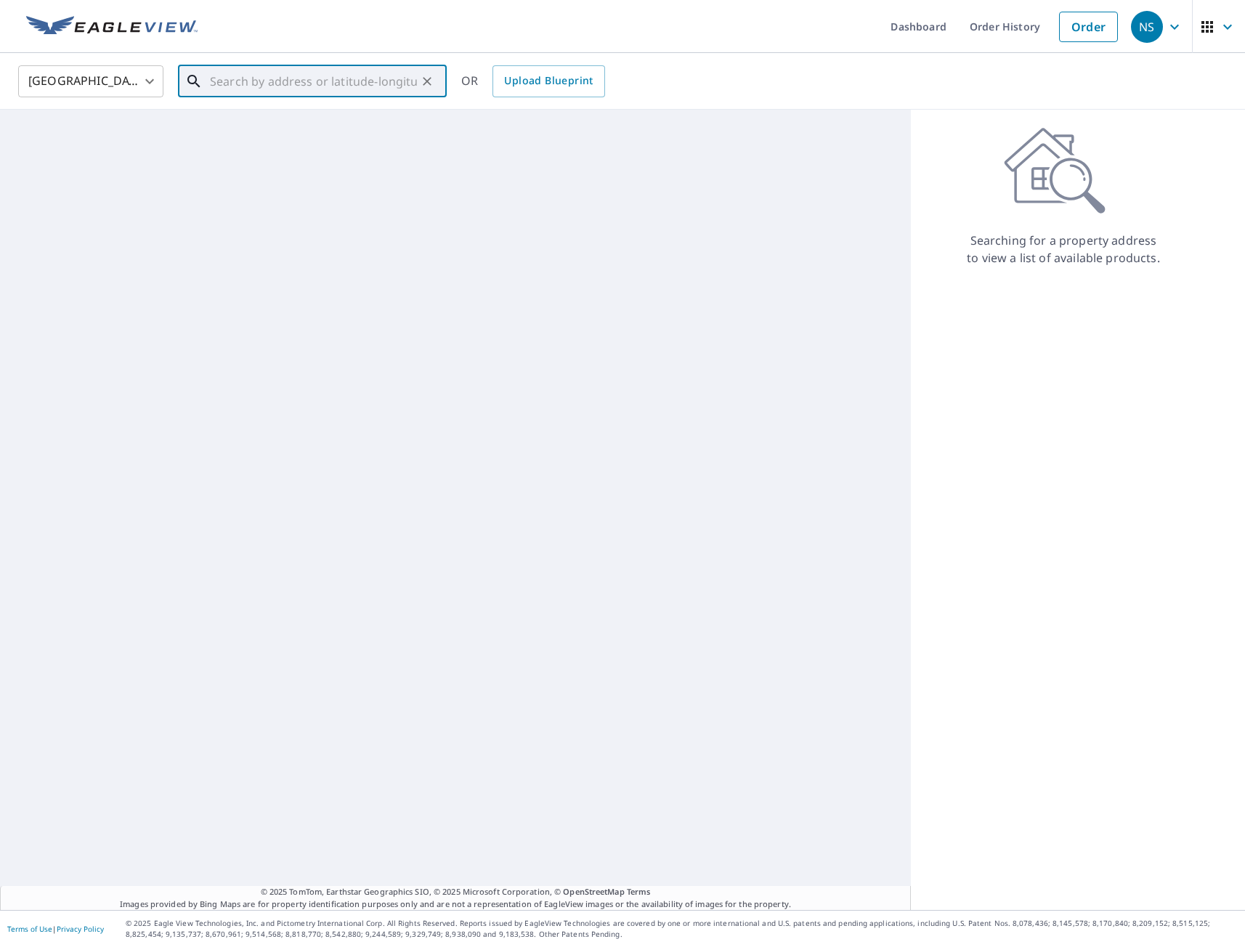
paste input "520 Brown Ct"
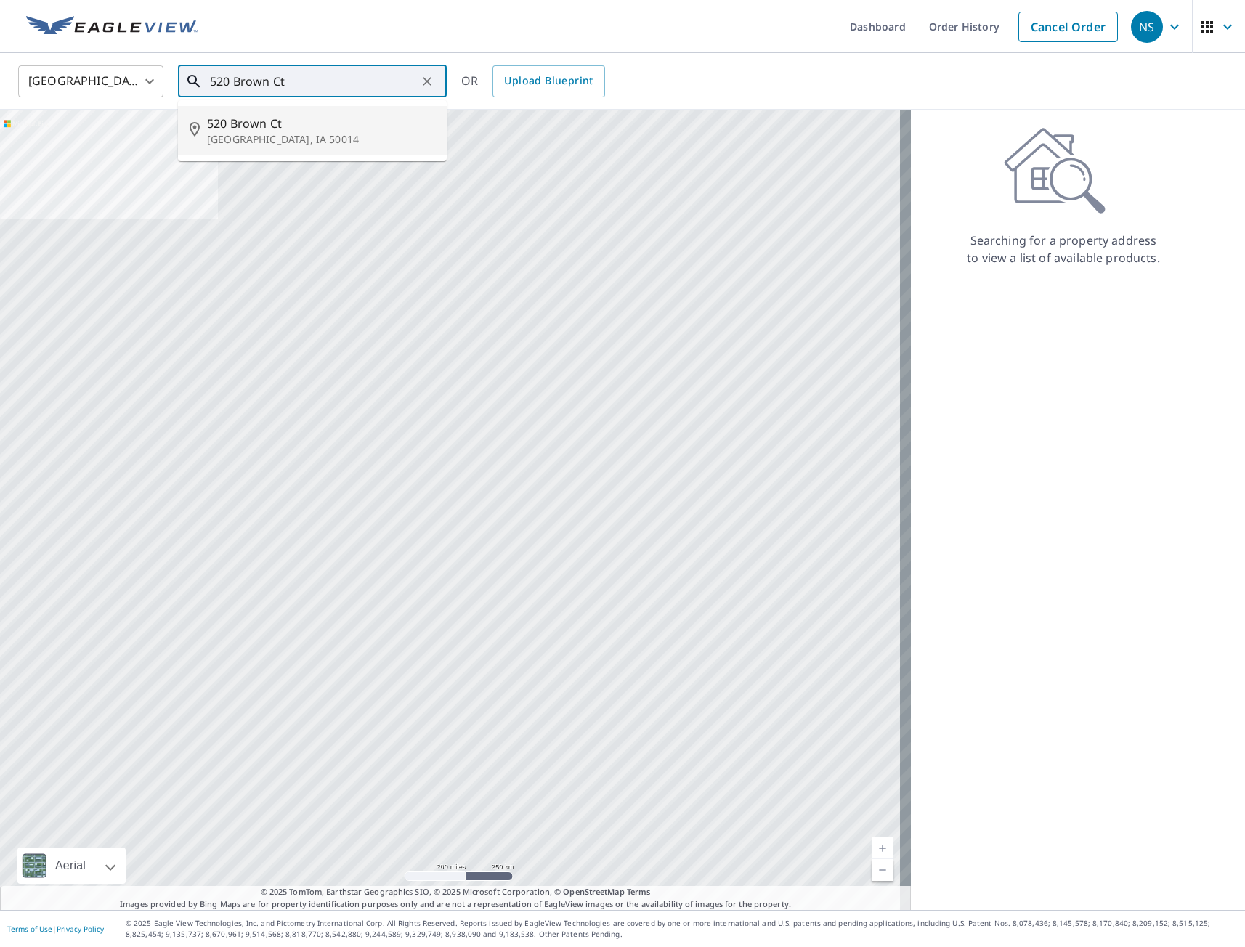
click at [269, 145] on p "[GEOGRAPHIC_DATA], IA 50014" at bounding box center [321, 139] width 228 height 15
type input "[STREET_ADDRESS]"
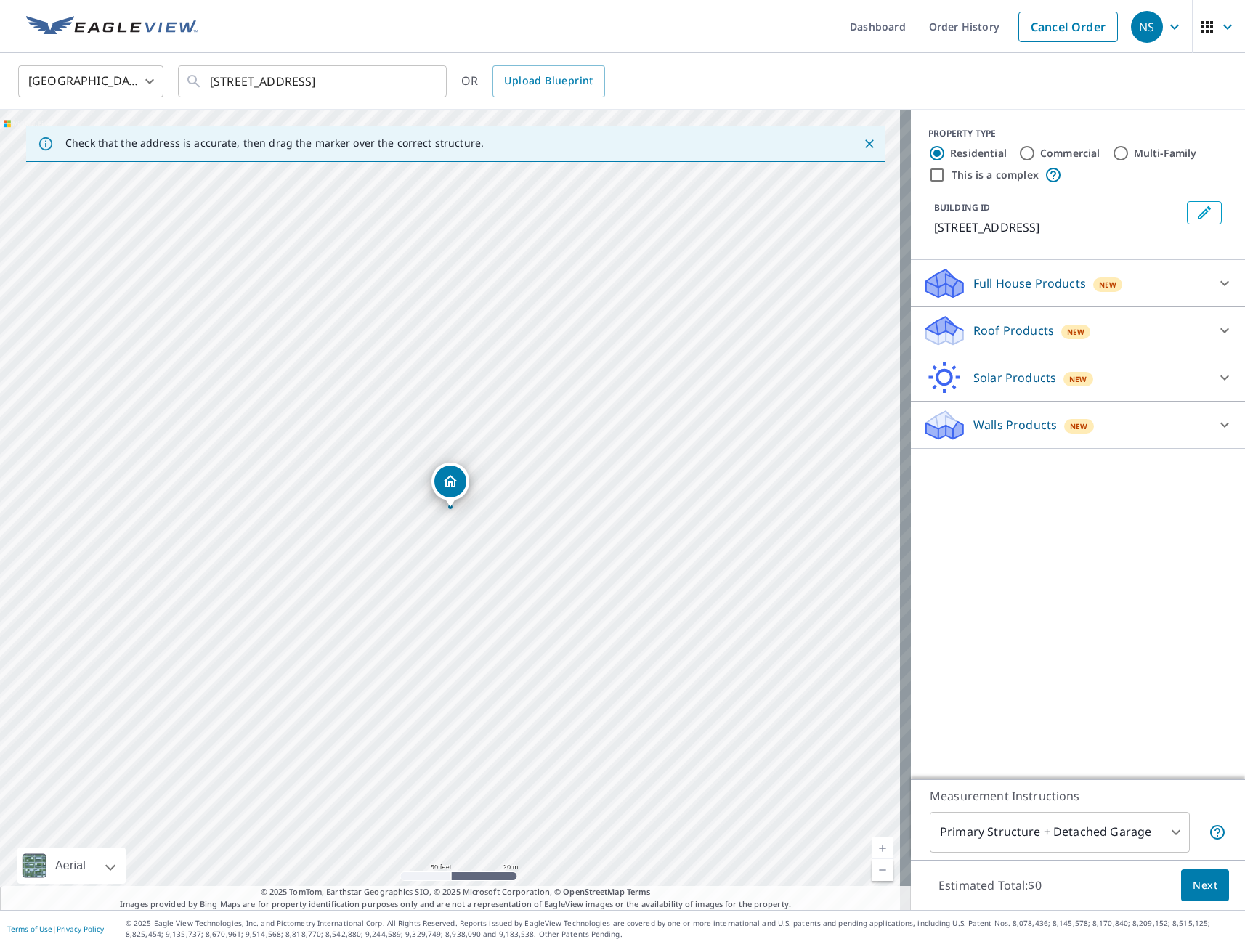
click at [1008, 275] on p "Full House Products" at bounding box center [1029, 282] width 113 height 17
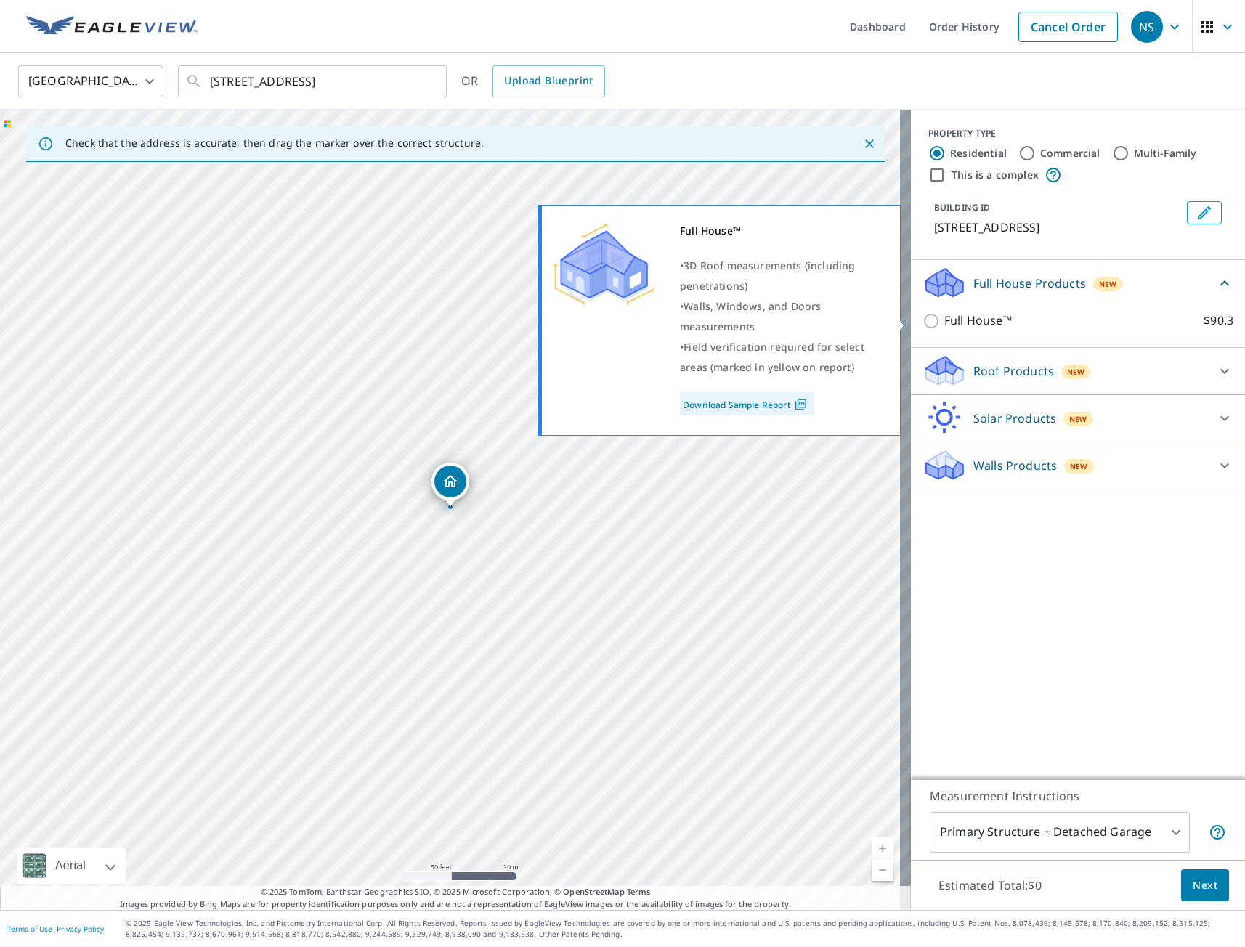
click at [922, 317] on input "Full House™ $90.3" at bounding box center [933, 320] width 22 height 17
checkbox input "true"
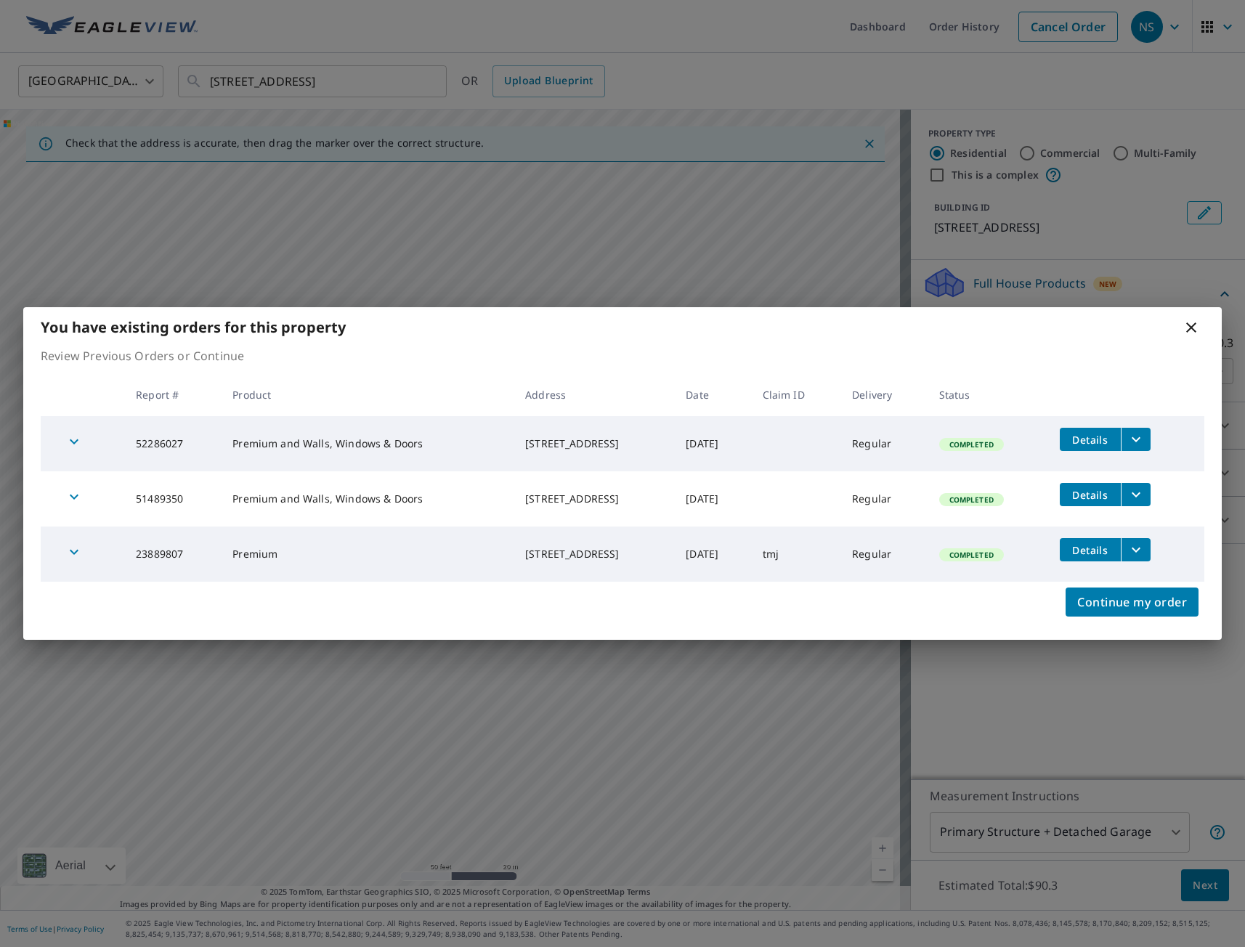
click at [1193, 887] on div "You have existing orders for this property Review Previous Orders or Continue R…" at bounding box center [622, 473] width 1245 height 947
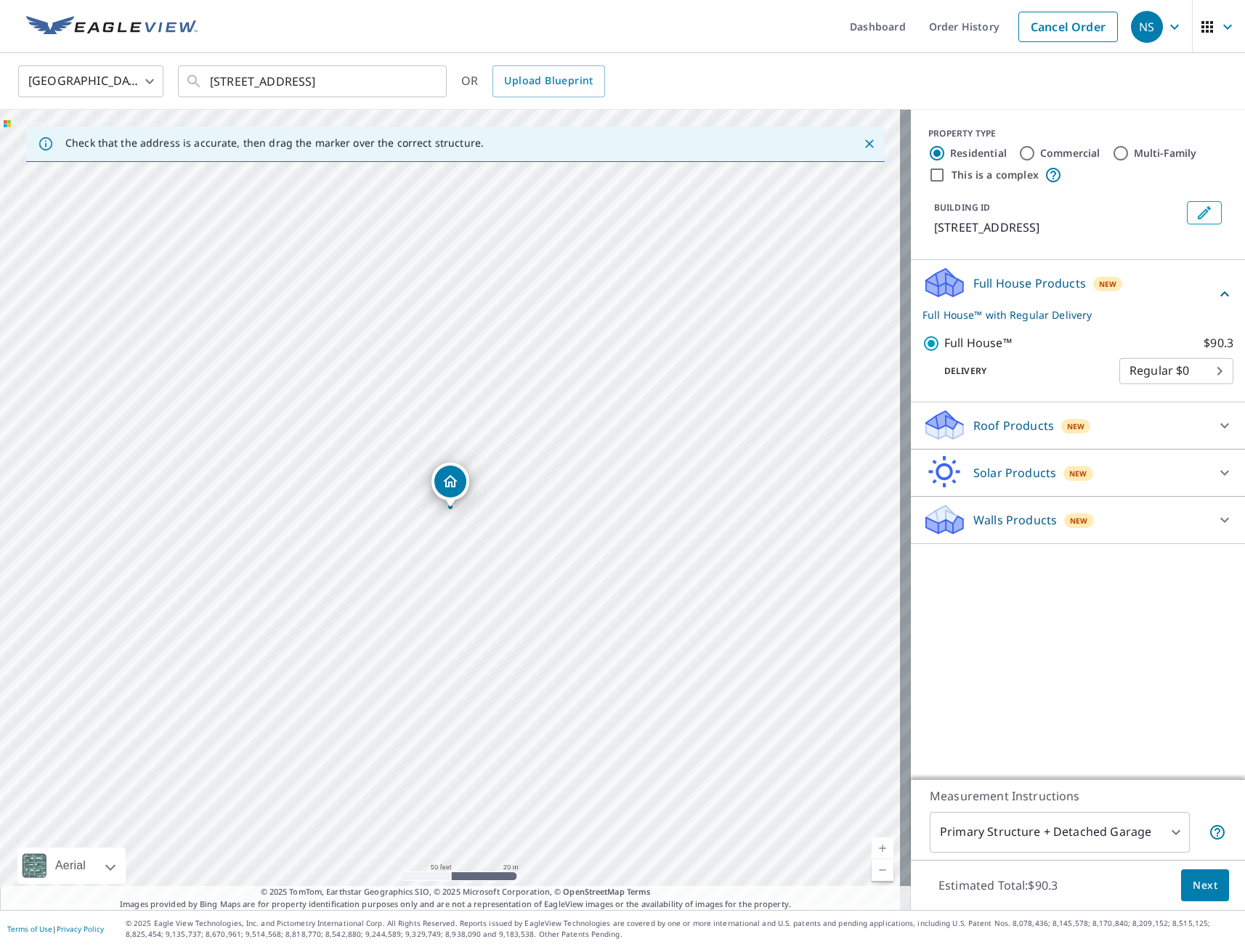
click at [1192, 895] on button "Next" at bounding box center [1205, 885] width 48 height 33
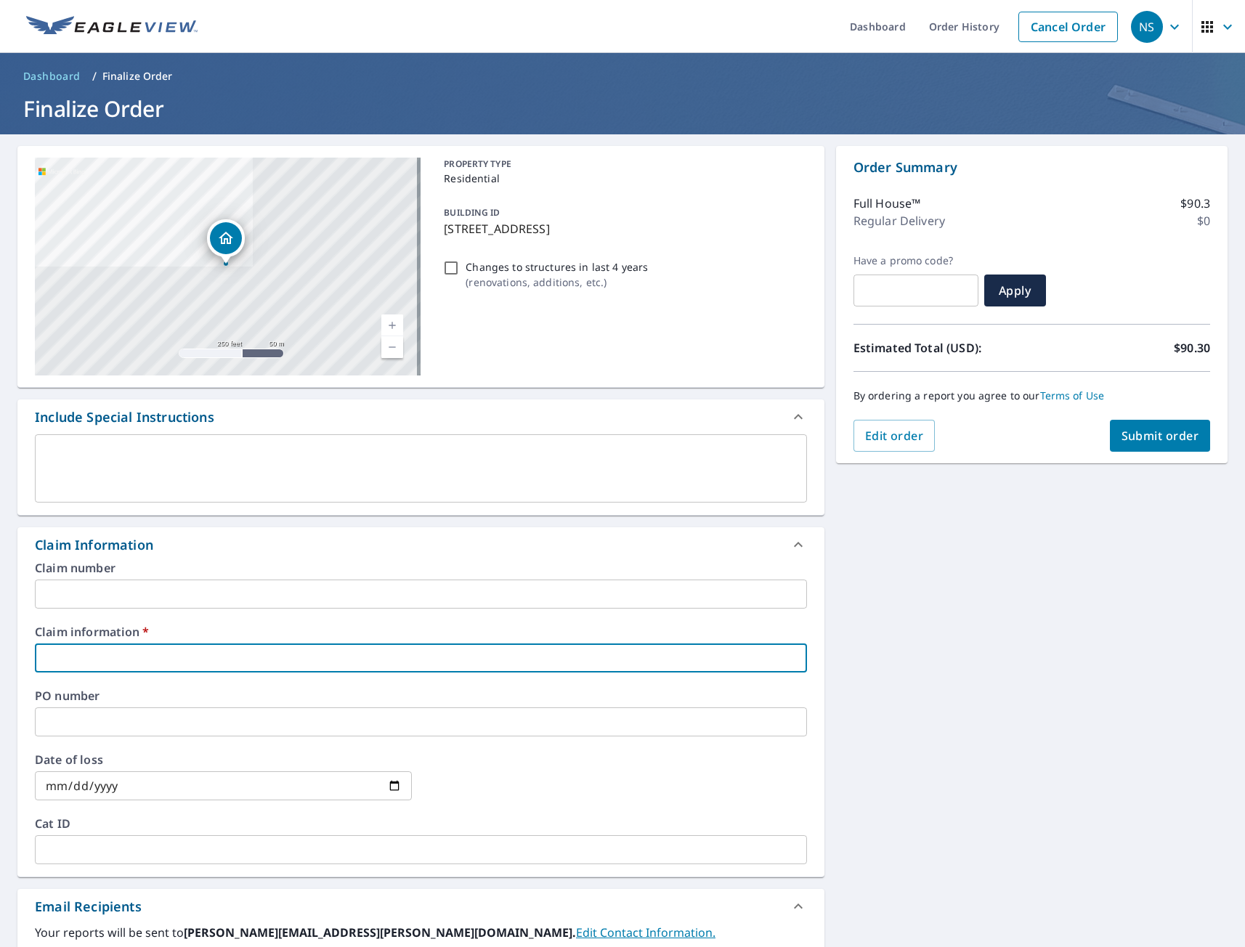
click at [123, 650] on input "text" at bounding box center [421, 657] width 772 height 29
type input "tmj"
checkbox input "true"
click at [862, 695] on div "[STREET_ADDRESS] A standard road map Aerial A detailed look from above Labels L…" at bounding box center [622, 666] width 1245 height 1065
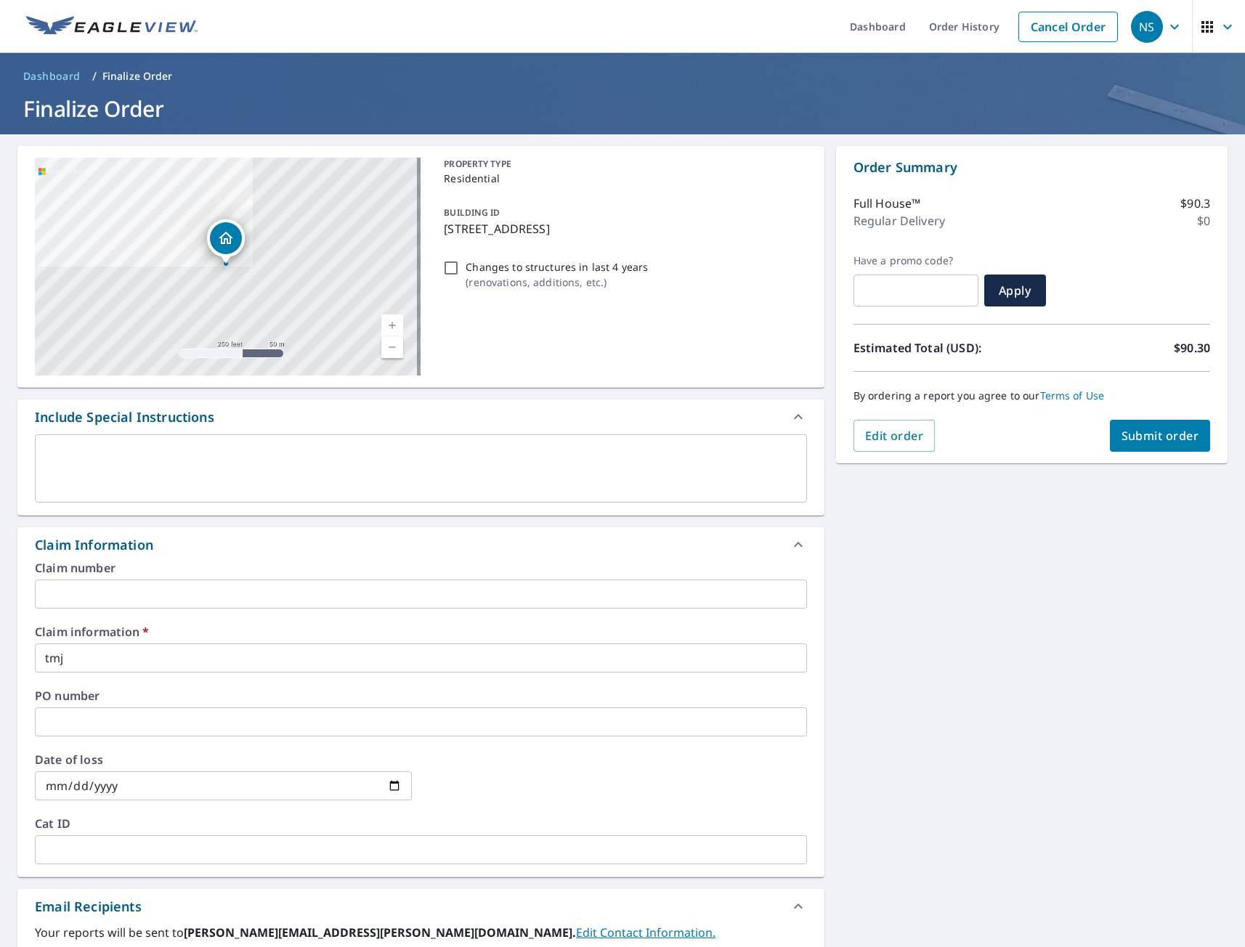
click at [1009, 754] on div "[STREET_ADDRESS] A standard road map Aerial A detailed look from above Labels L…" at bounding box center [622, 666] width 1245 height 1065
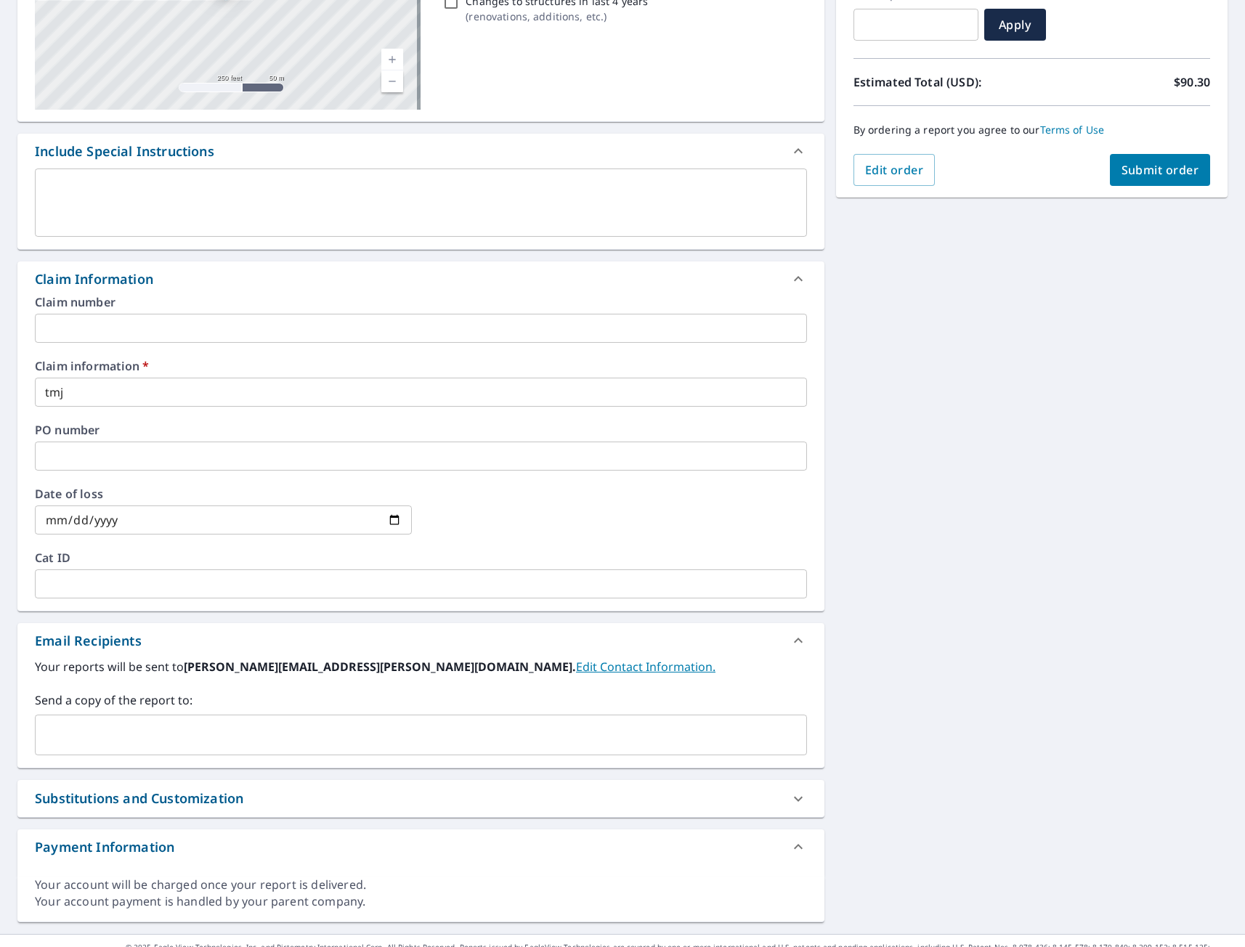
scroll to position [290, 0]
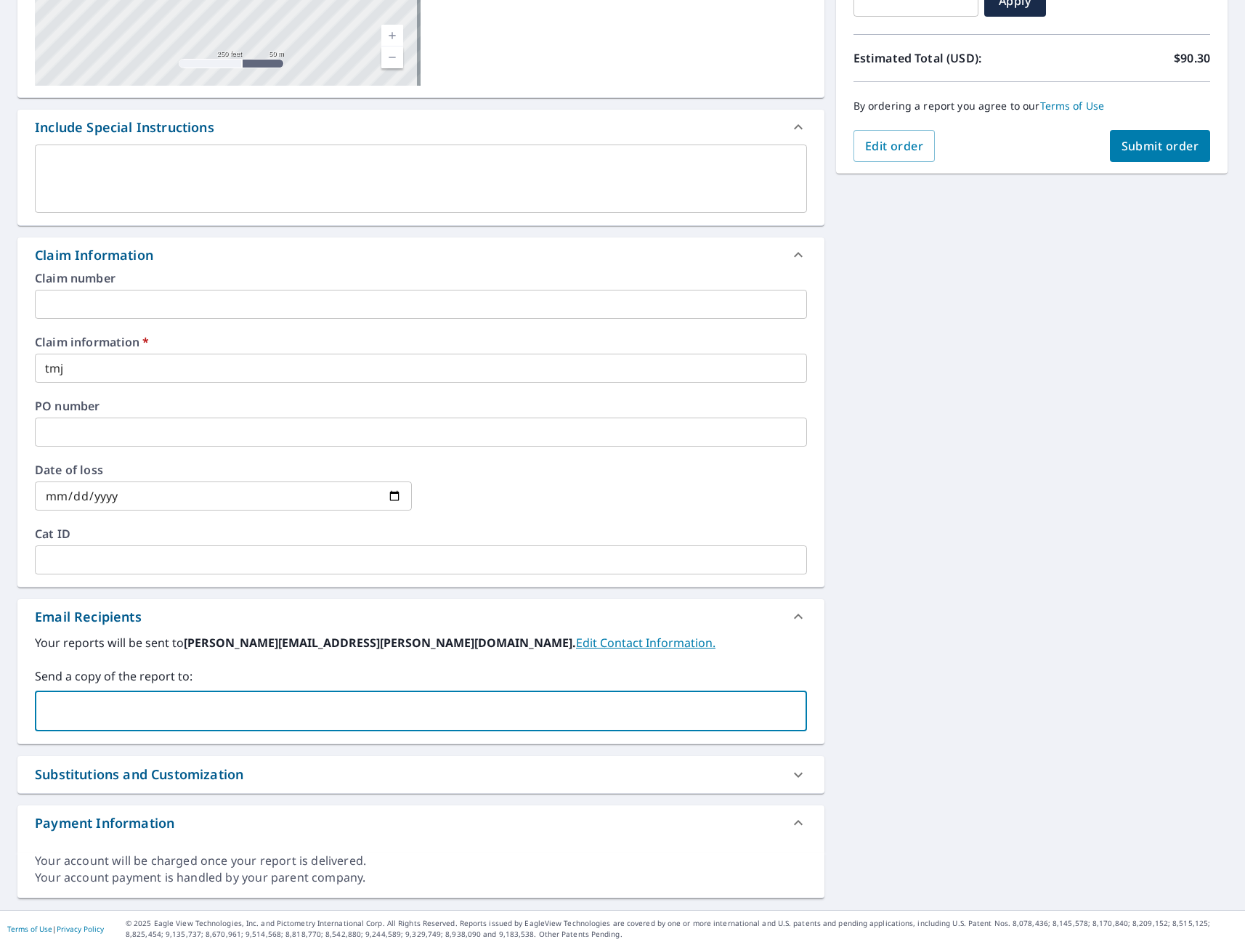
click at [123, 706] on input "text" at bounding box center [409, 711] width 737 height 28
type input "[EMAIL_ADDRESS][DOMAIN_NAME]"
click at [1135, 150] on span "Submit order" at bounding box center [1160, 146] width 78 height 16
checkbox input "true"
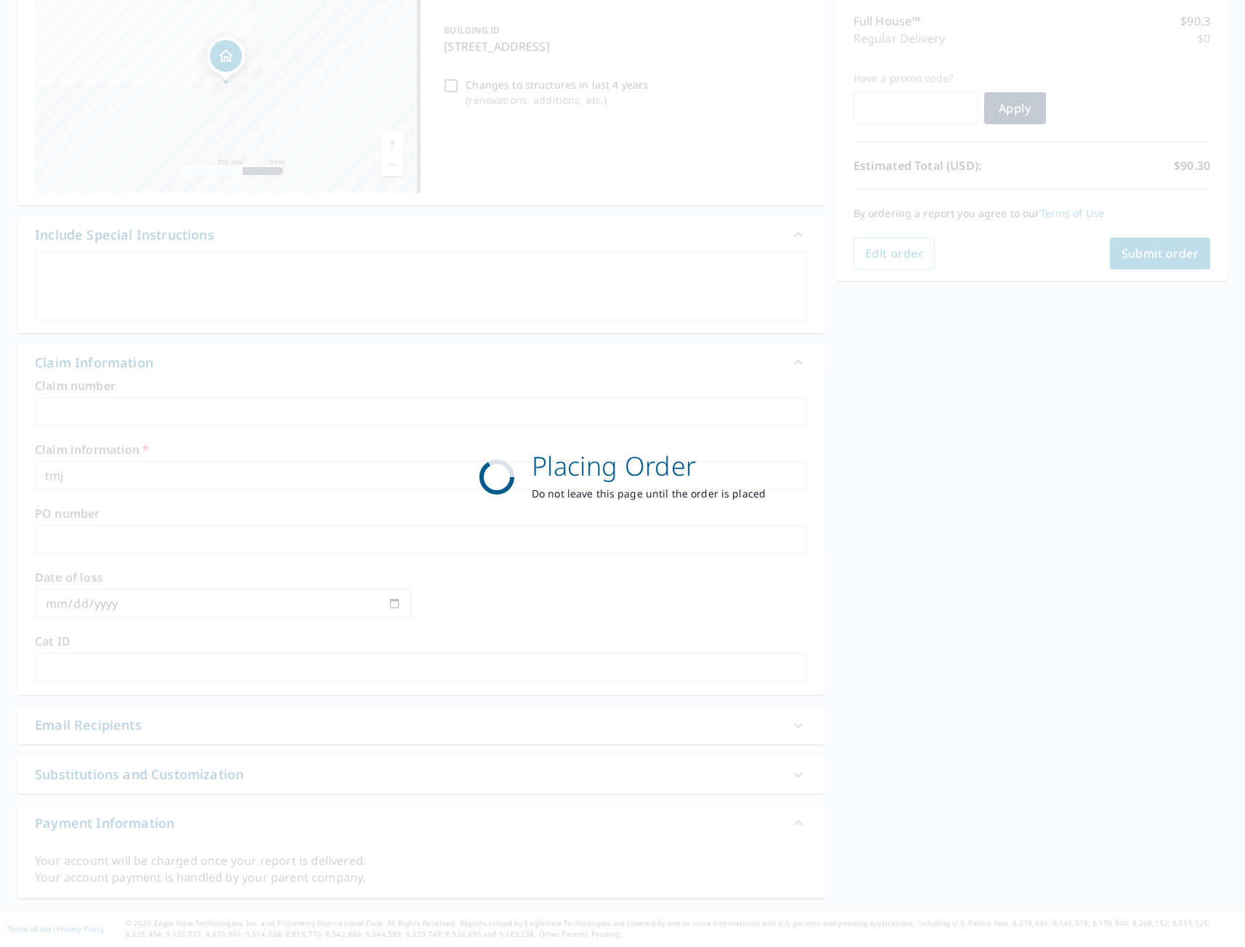
scroll to position [182, 0]
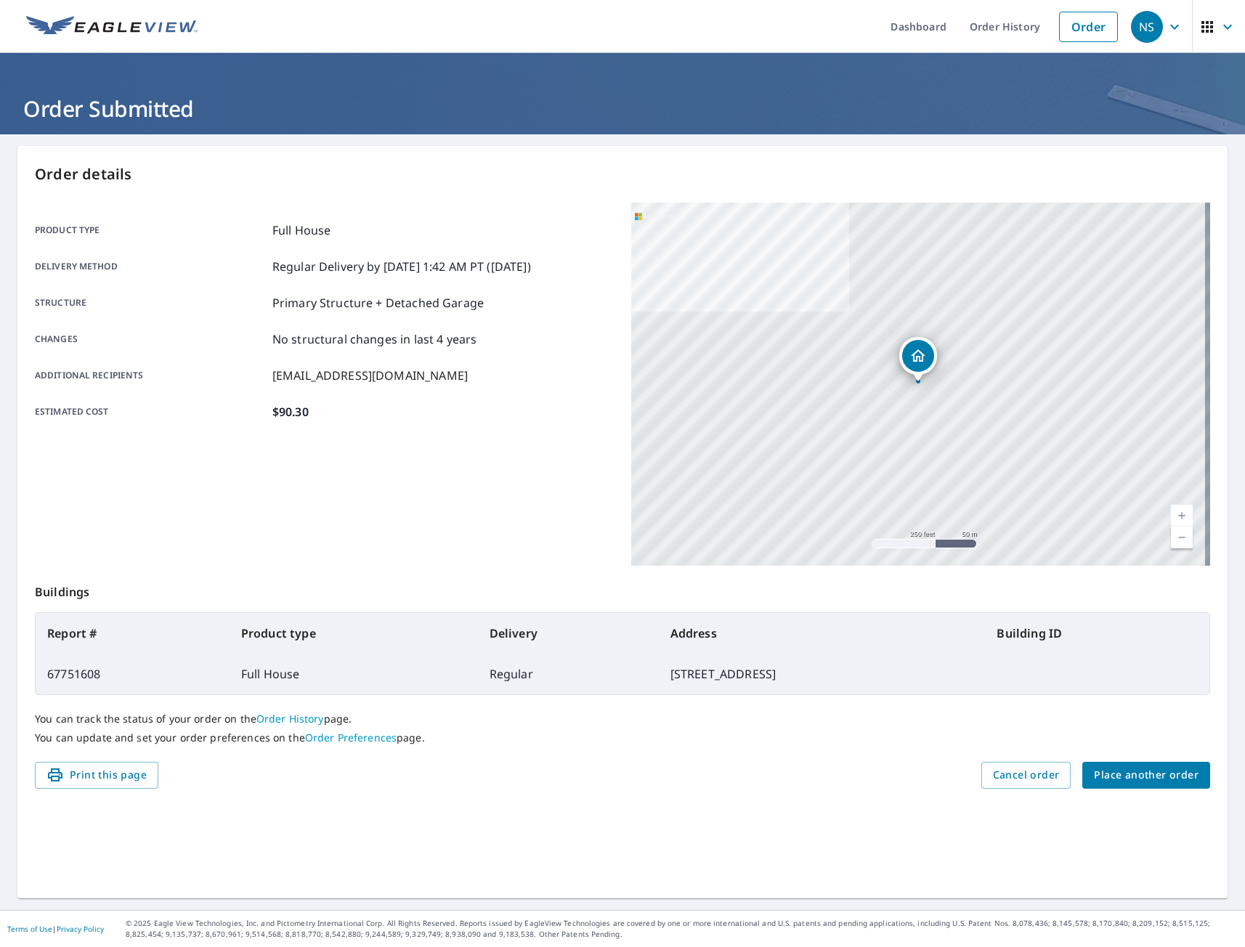
click at [376, 489] on div "Product type Full House Delivery method Regular Delivery by [DATE] 1:42 AM PT (…" at bounding box center [324, 384] width 579 height 363
click at [508, 546] on div "Product type Full House Delivery method Regular Delivery by [DATE] 1:42 AM PT (…" at bounding box center [324, 384] width 579 height 363
click at [499, 510] on div "Product type Full House Delivery method Regular Delivery by [DATE] 1:42 AM PT (…" at bounding box center [324, 384] width 579 height 363
click at [388, 481] on div "Product type Full House Delivery method Regular Delivery by [DATE] 1:42 AM PT (…" at bounding box center [324, 384] width 579 height 363
click at [415, 500] on div "Product type Full House Delivery method Regular Delivery by [DATE] 1:42 AM PT (…" at bounding box center [324, 384] width 579 height 363
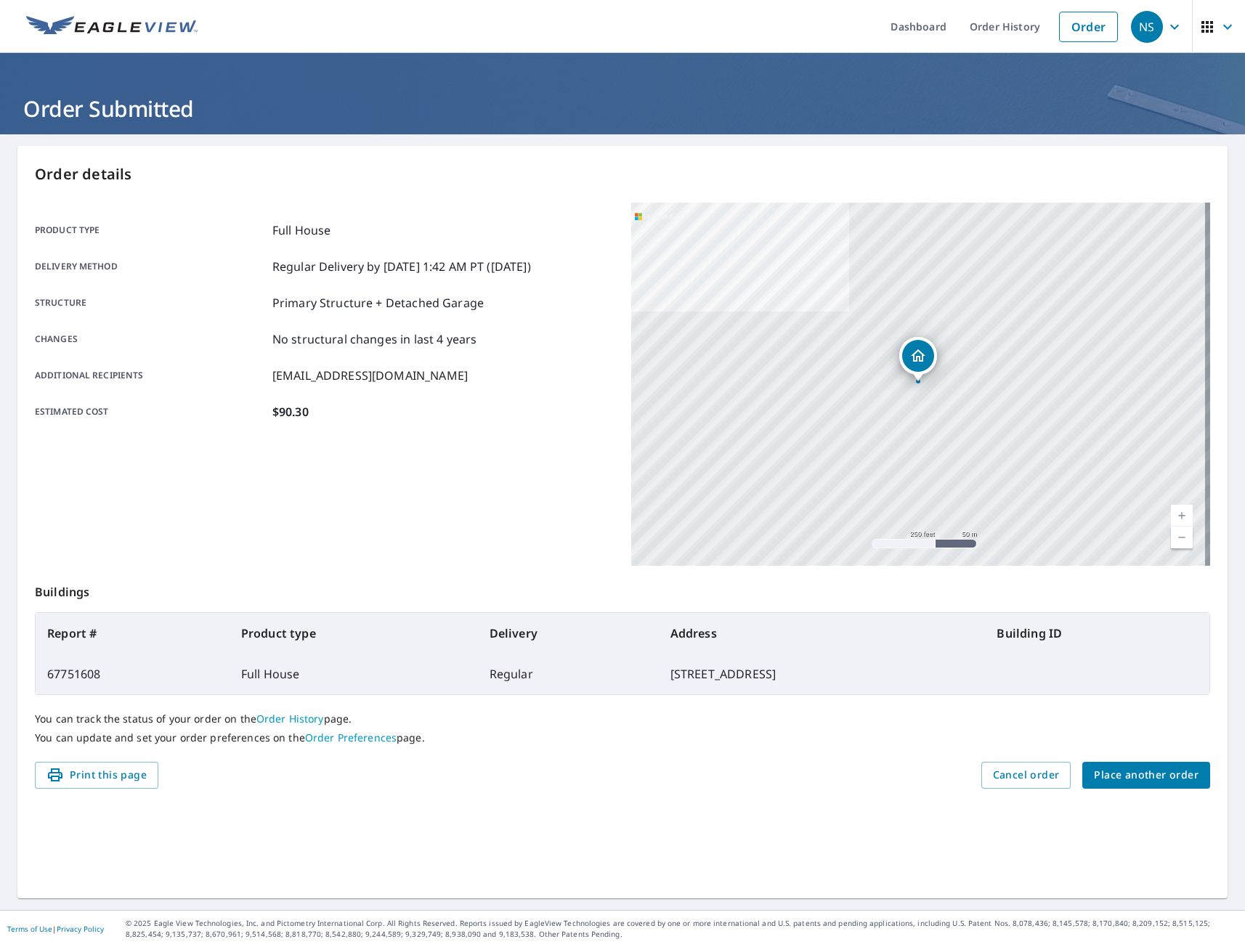
click at [487, 769] on div "Print this page Cancel order Place another order" at bounding box center [622, 775] width 1175 height 27
click at [468, 456] on div "Product type Full House Delivery method Regular Delivery by [DATE] 1:42 AM PT (…" at bounding box center [324, 384] width 579 height 363
click at [1159, 773] on span "Place another order" at bounding box center [1146, 775] width 105 height 18
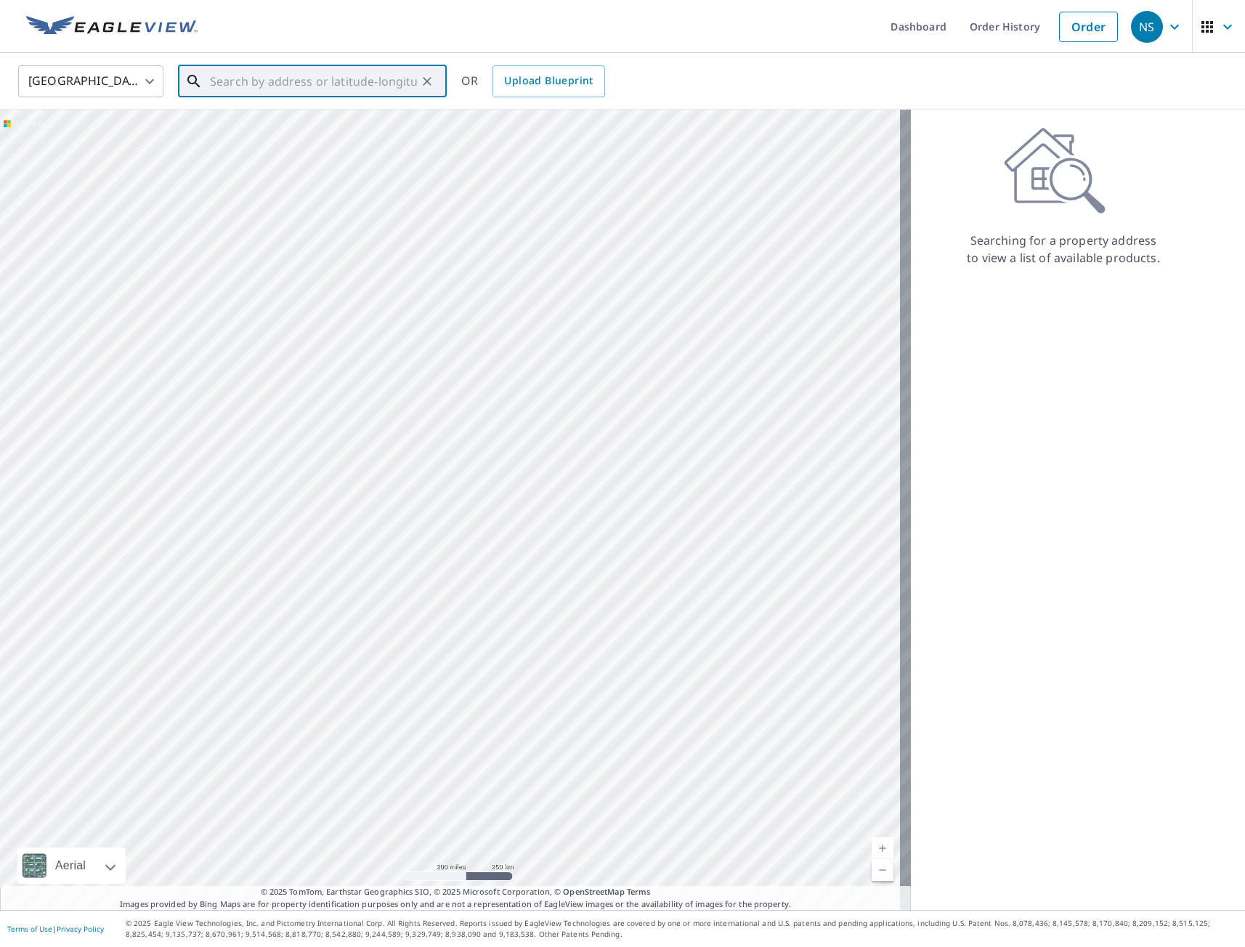
paste input "[STREET_ADDRESS]"
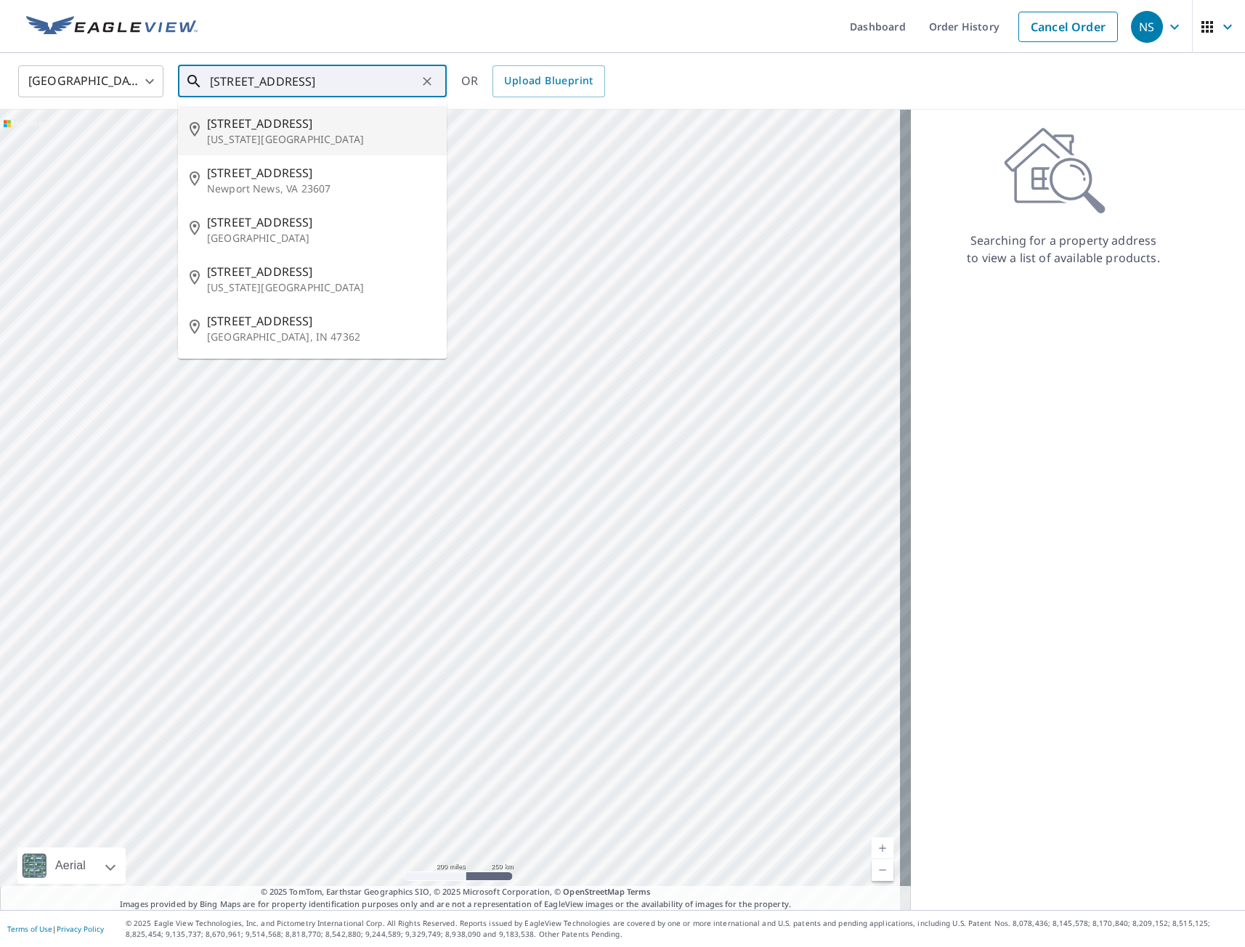
click at [265, 131] on span "[STREET_ADDRESS]" at bounding box center [321, 123] width 228 height 17
type input "[STREET_ADDRESS][US_STATE]"
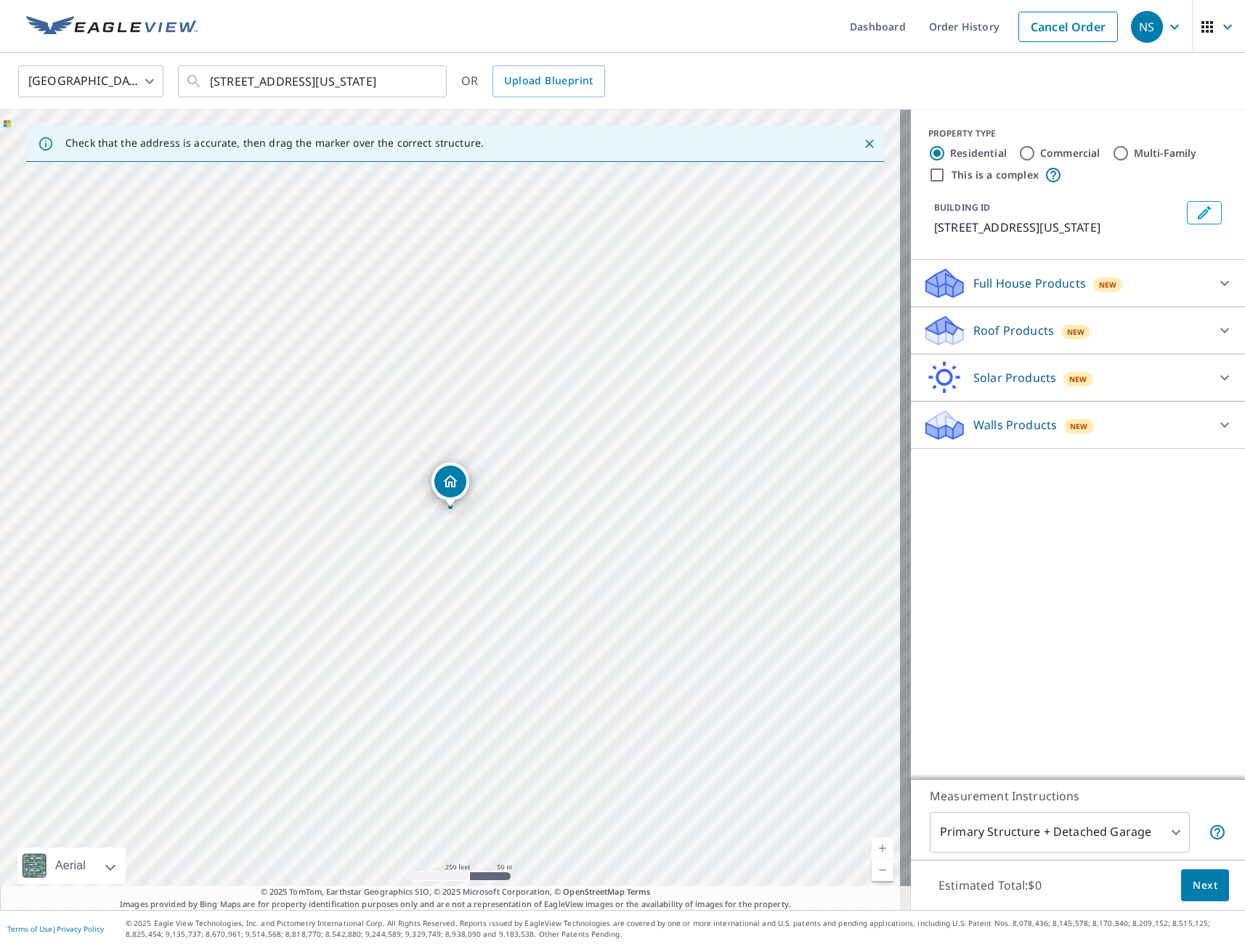
click at [1033, 296] on div "Full House Products New" at bounding box center [1064, 283] width 285 height 34
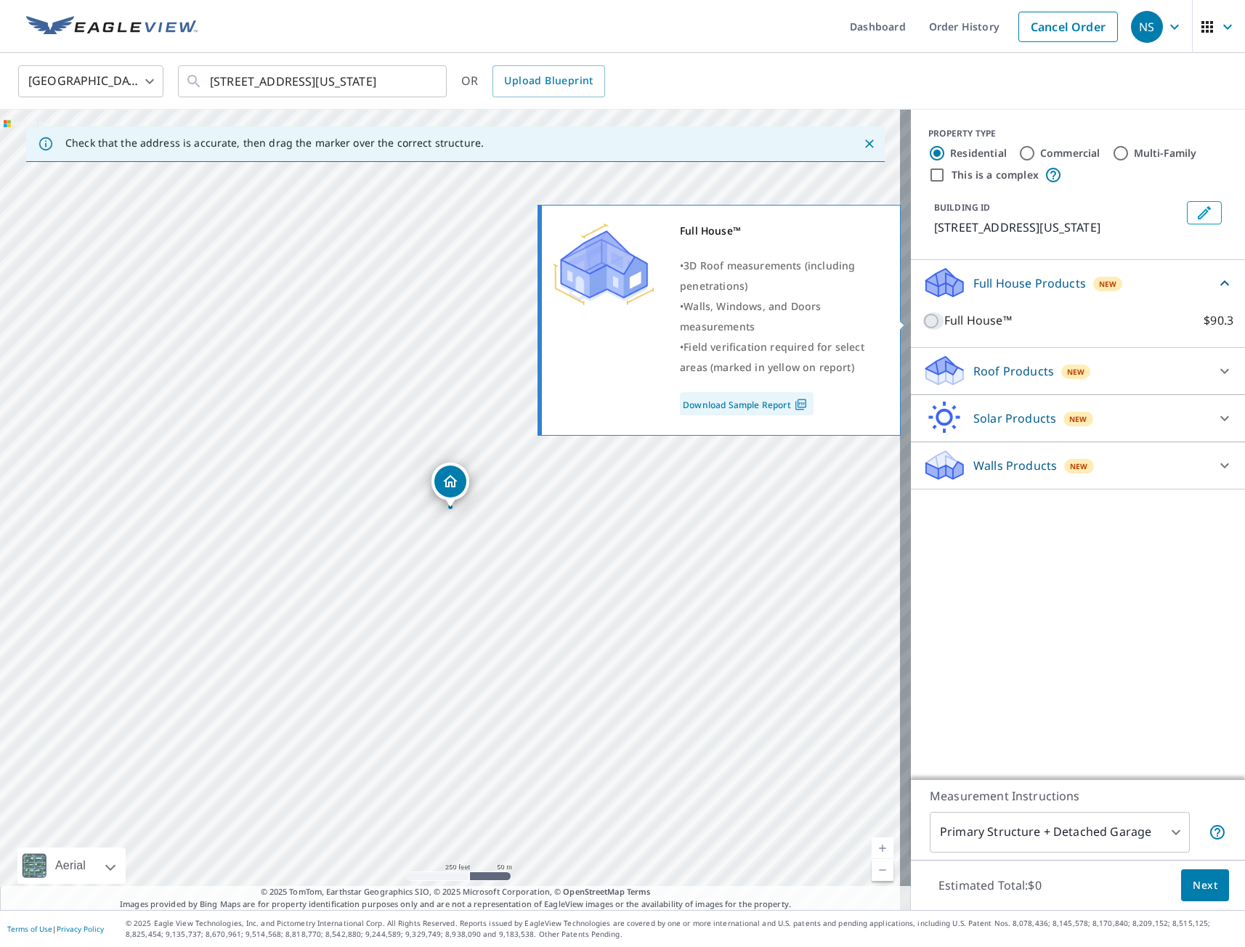
click at [922, 317] on input "Full House™ $90.3" at bounding box center [933, 320] width 22 height 17
checkbox input "true"
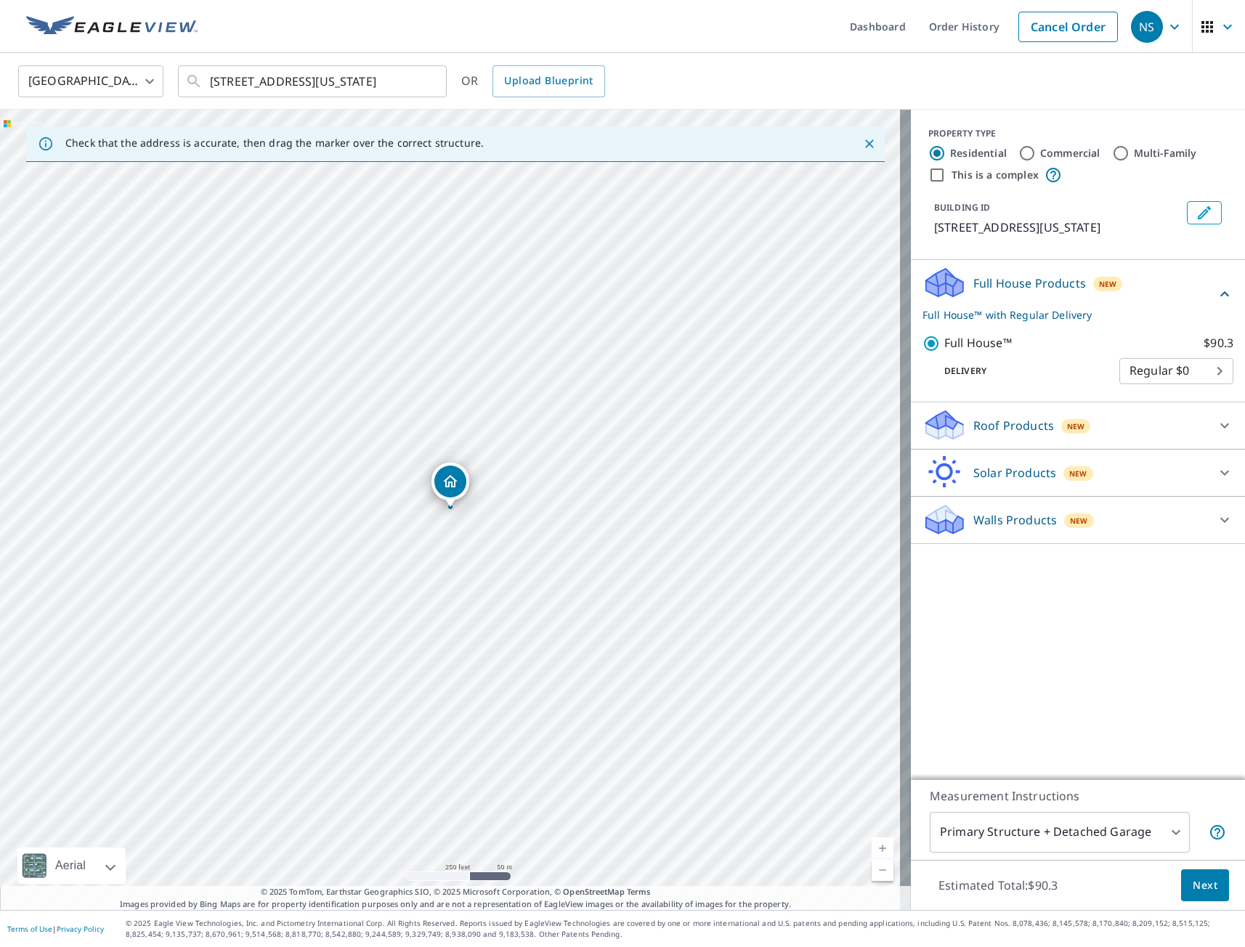
click at [1195, 886] on span "Next" at bounding box center [1204, 885] width 25 height 18
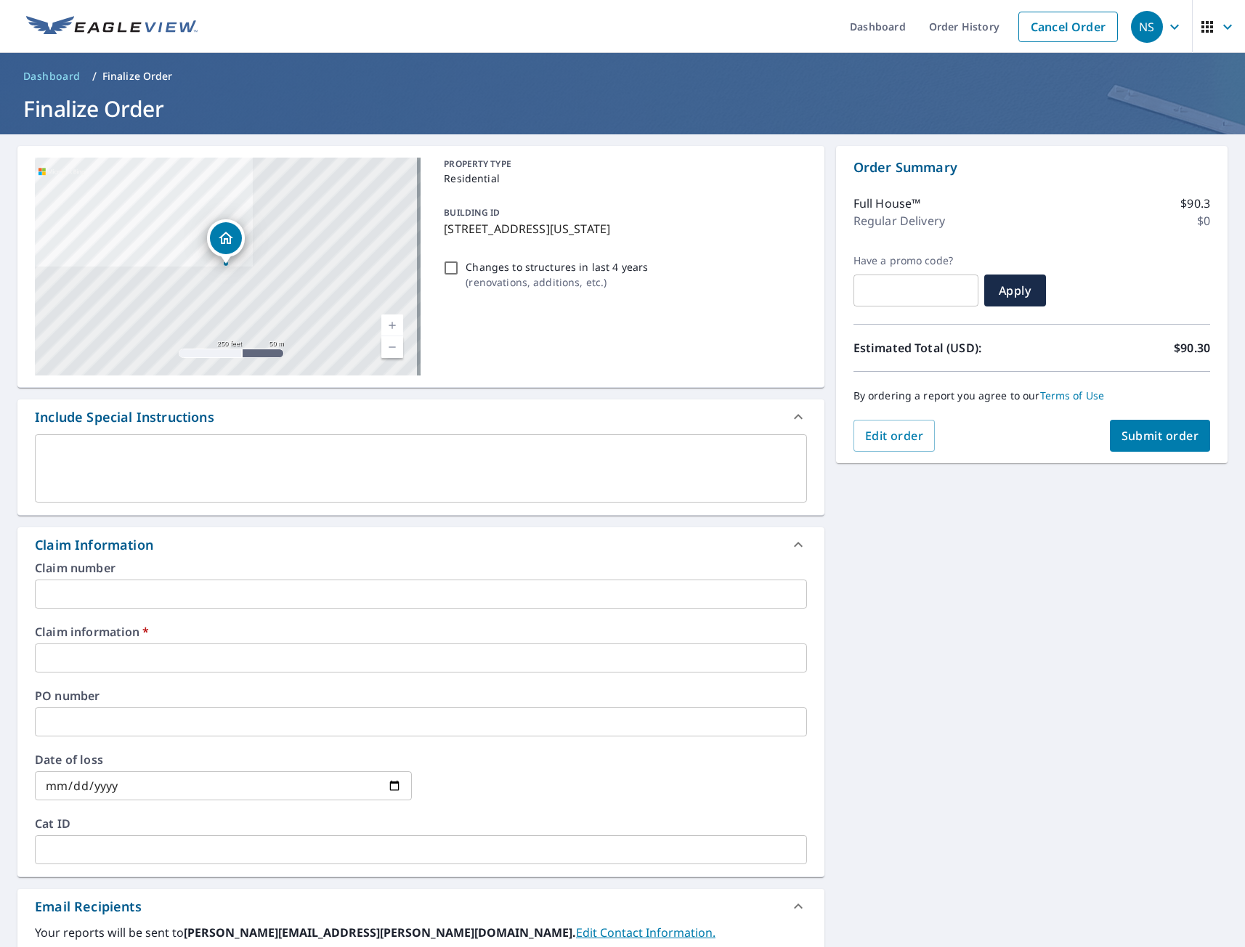
click at [165, 656] on input "text" at bounding box center [421, 657] width 772 height 29
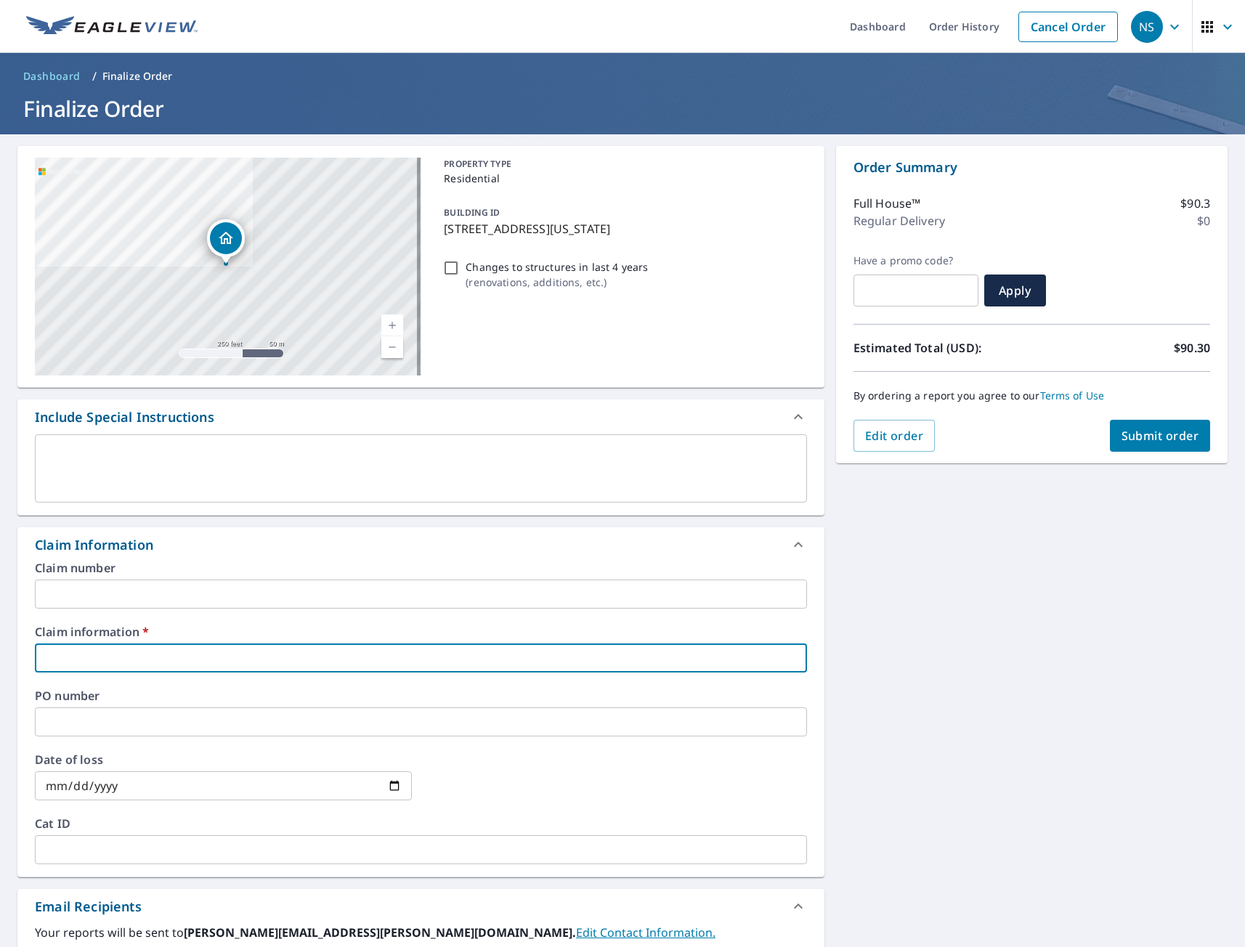
type input "tmj"
checkbox input "true"
click at [1101, 689] on div "[STREET_ADDRESS][US_STATE] Aerial Road A standard road map Aerial A detailed lo…" at bounding box center [622, 666] width 1245 height 1065
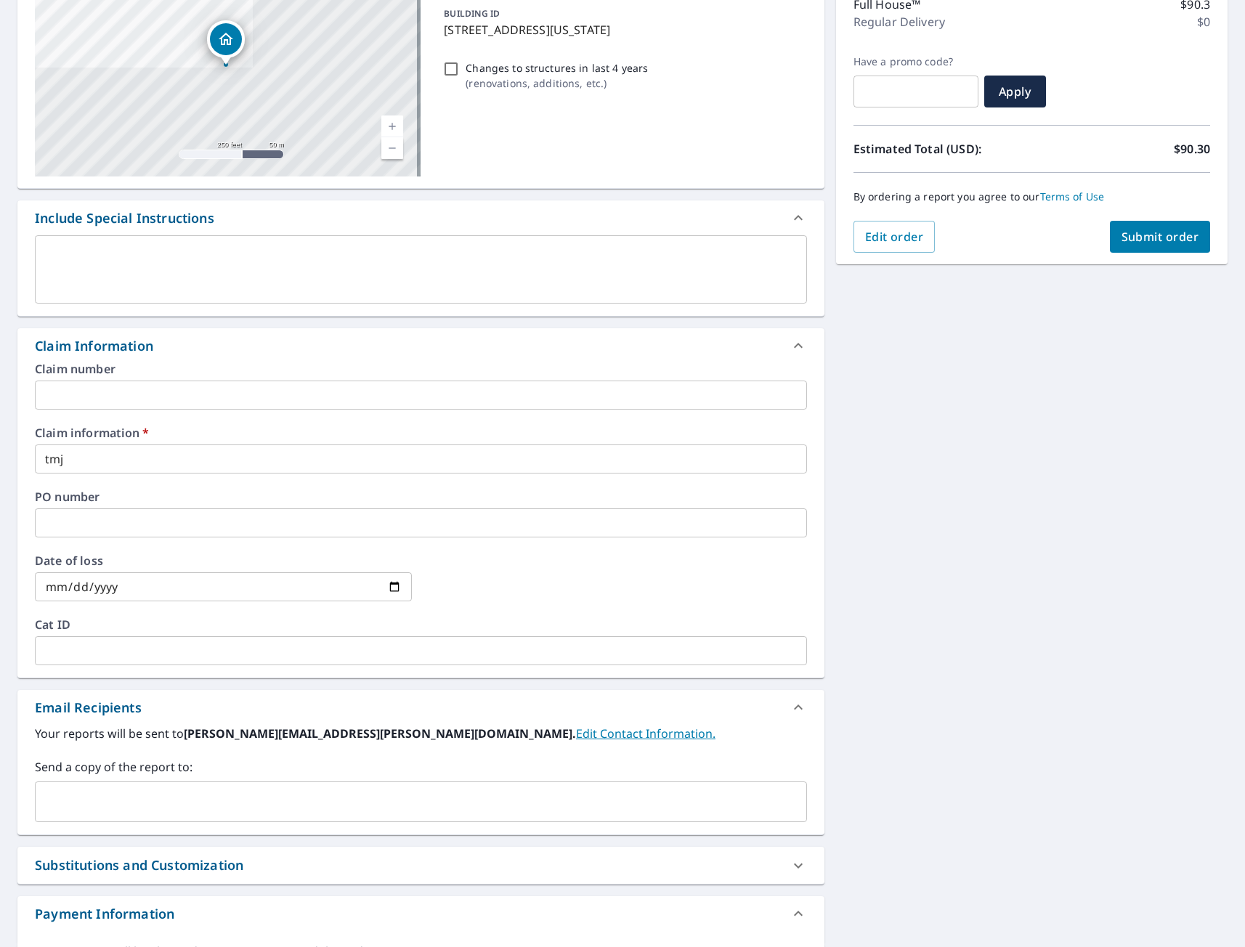
scroll to position [218, 0]
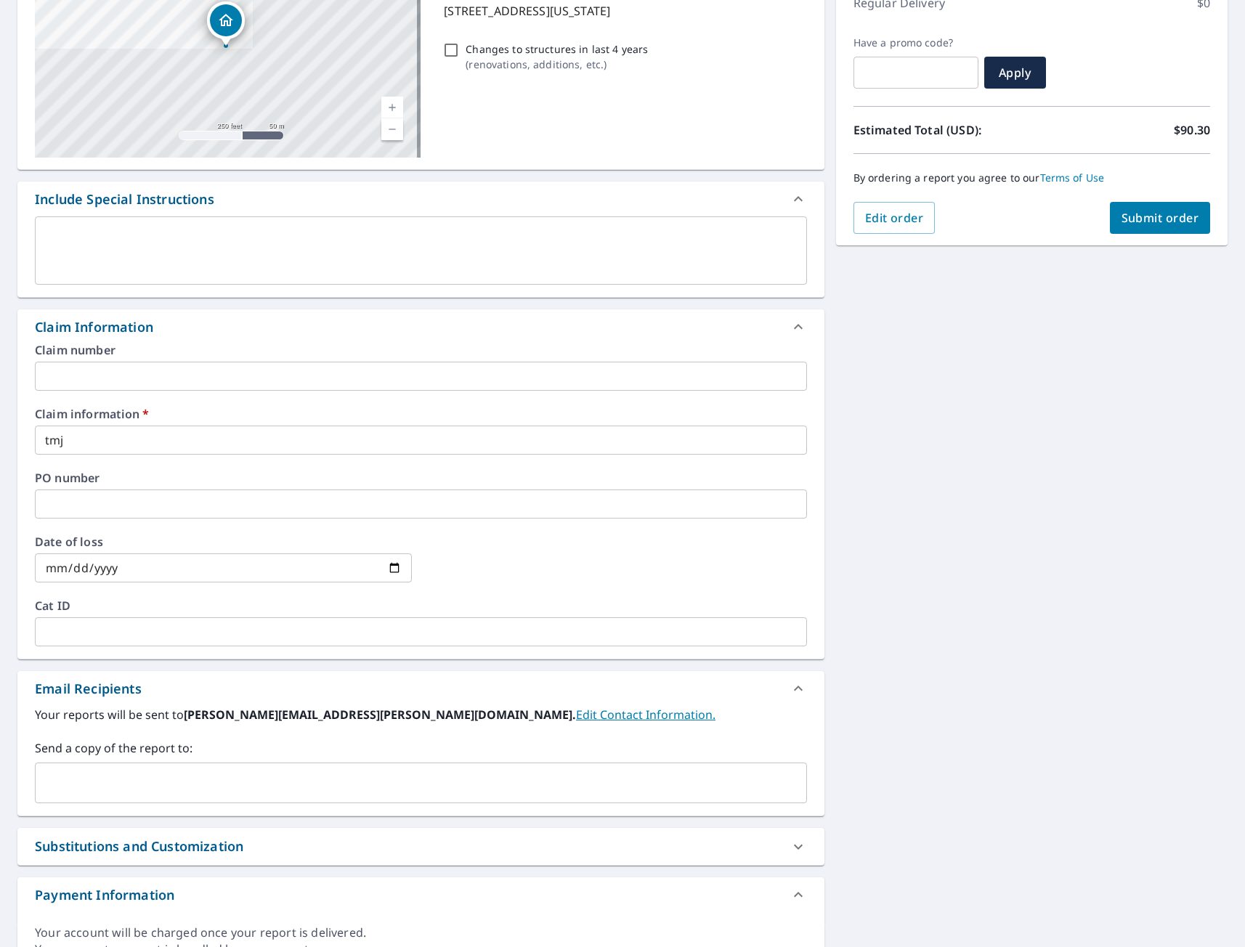
click at [112, 780] on input "text" at bounding box center [409, 783] width 737 height 28
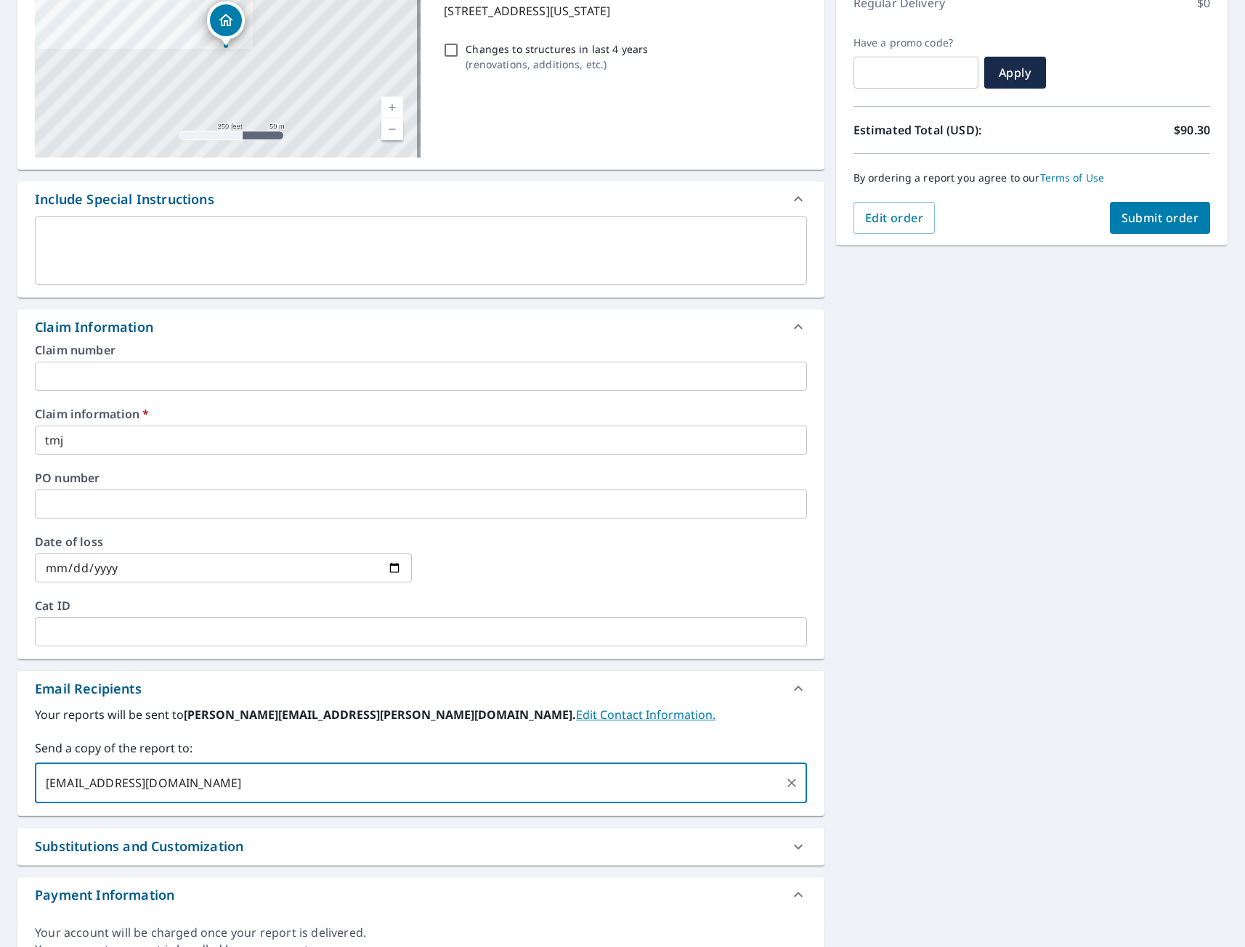
type input "[EMAIL_ADDRESS][DOMAIN_NAME]"
click at [1131, 229] on button "Submit order" at bounding box center [1160, 218] width 101 height 32
checkbox input "true"
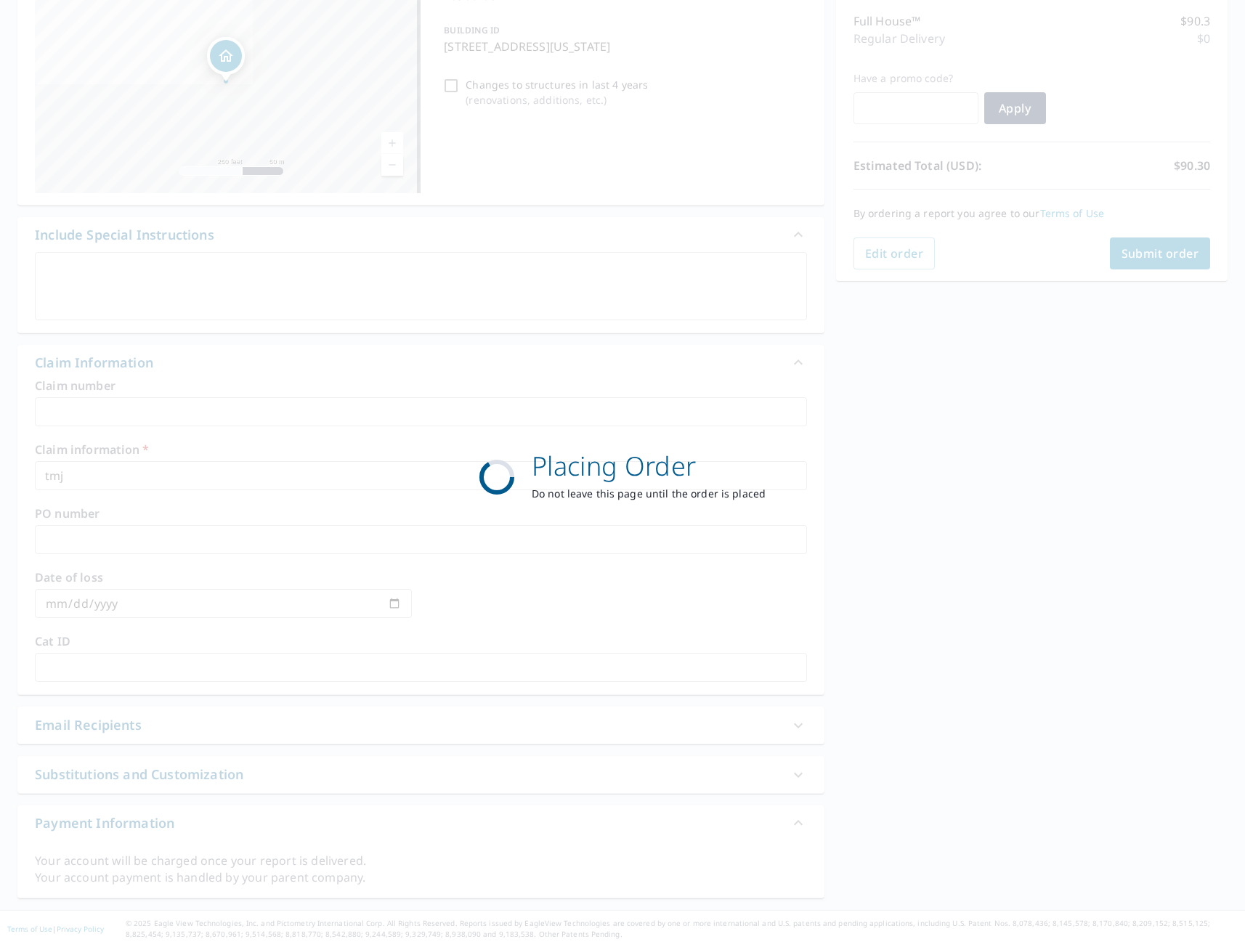
scroll to position [182, 0]
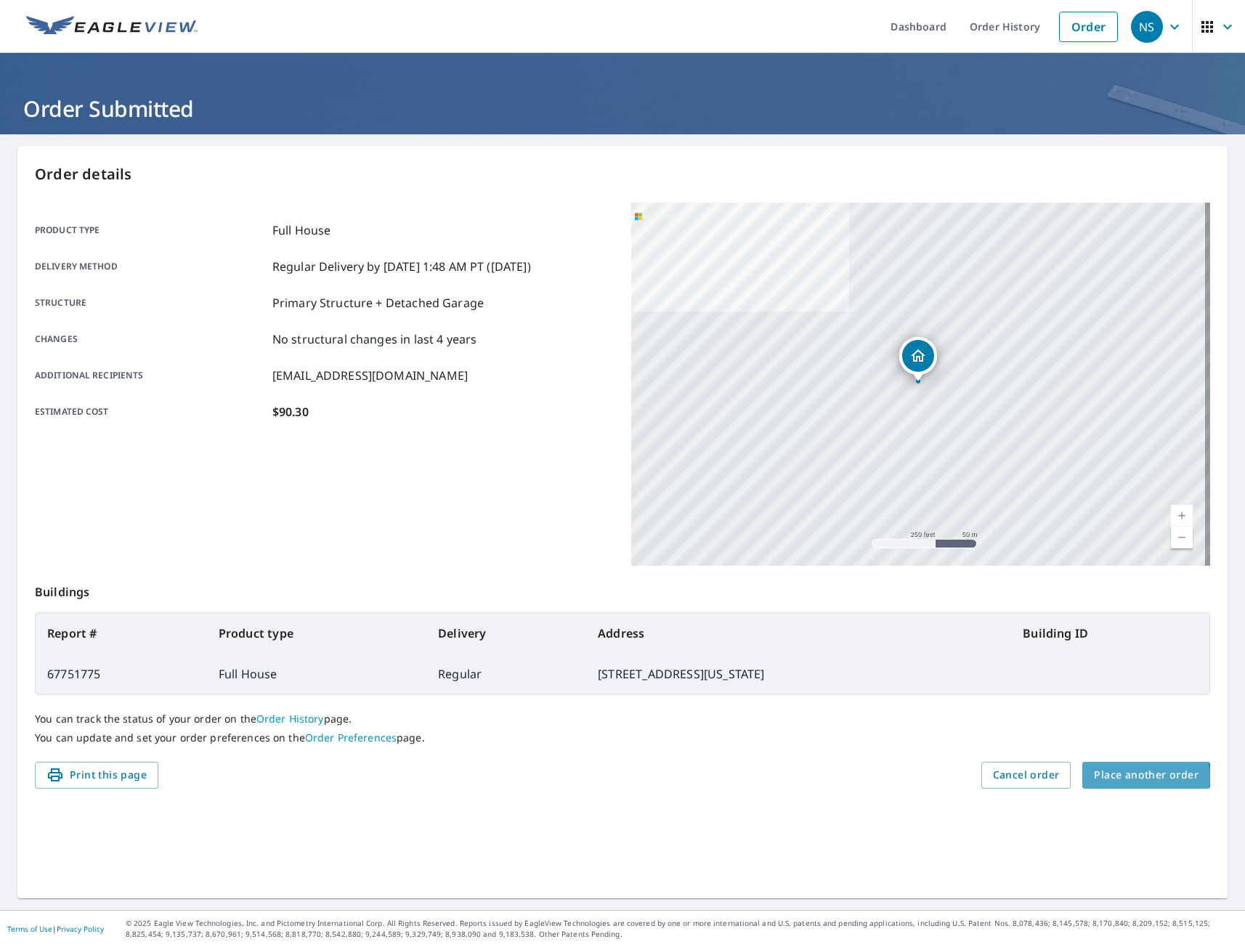
click at [1134, 777] on span "Place another order" at bounding box center [1146, 775] width 105 height 18
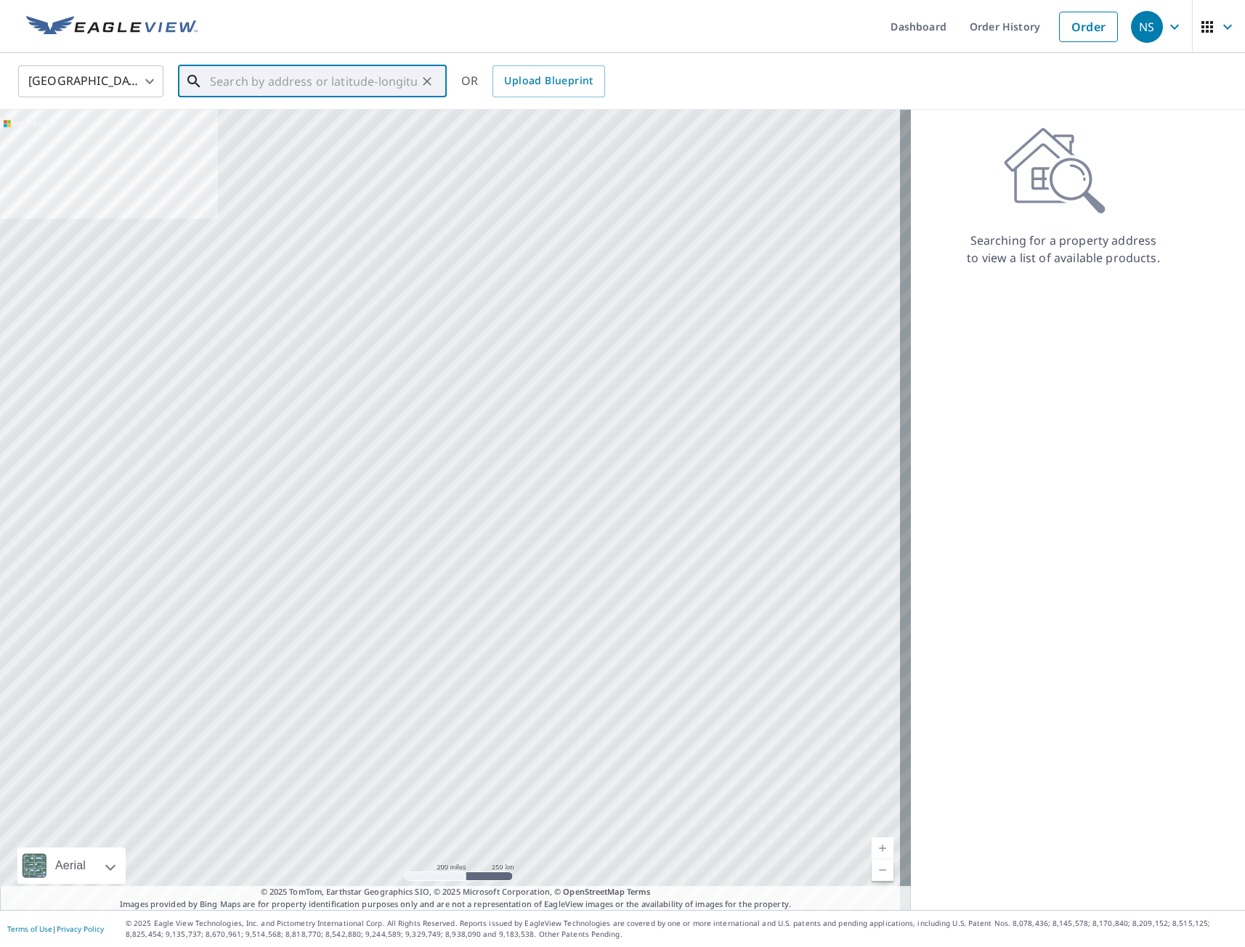
paste input "[STREET_ADDRESS]"
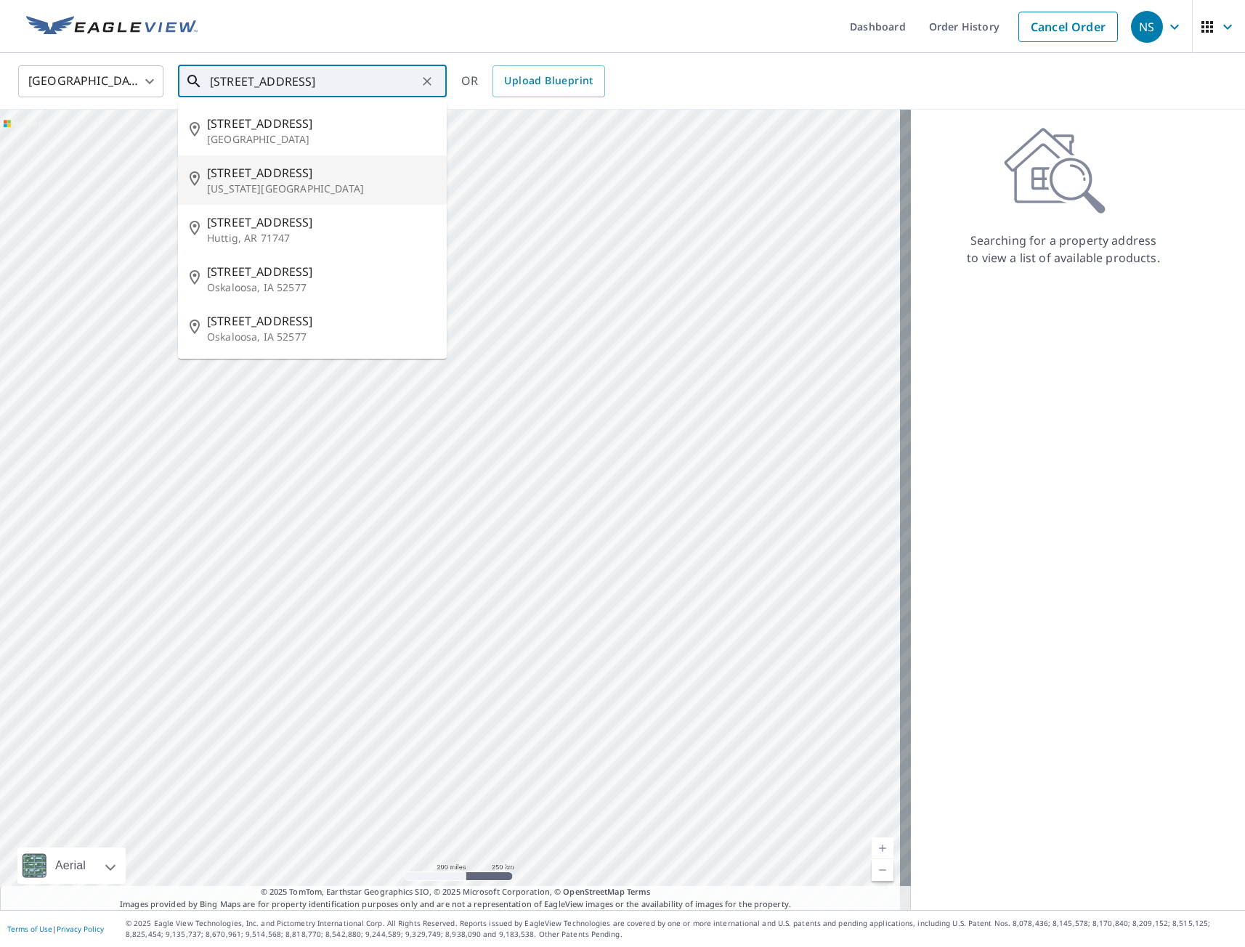
click at [261, 176] on span "[STREET_ADDRESS]" at bounding box center [321, 172] width 228 height 17
type input "[STREET_ADDRESS][US_STATE]"
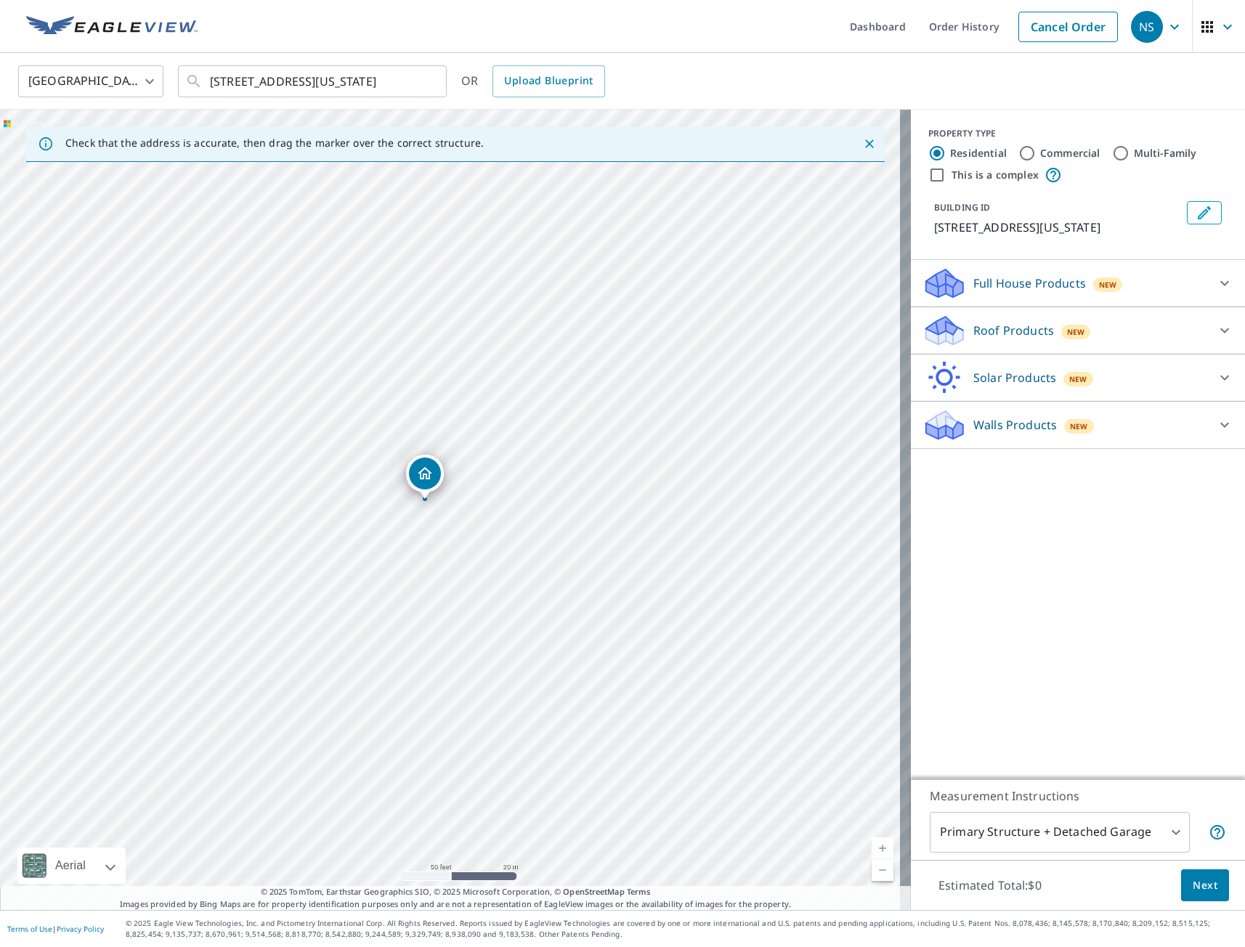
click at [1012, 283] on p "Full House Products" at bounding box center [1029, 282] width 113 height 17
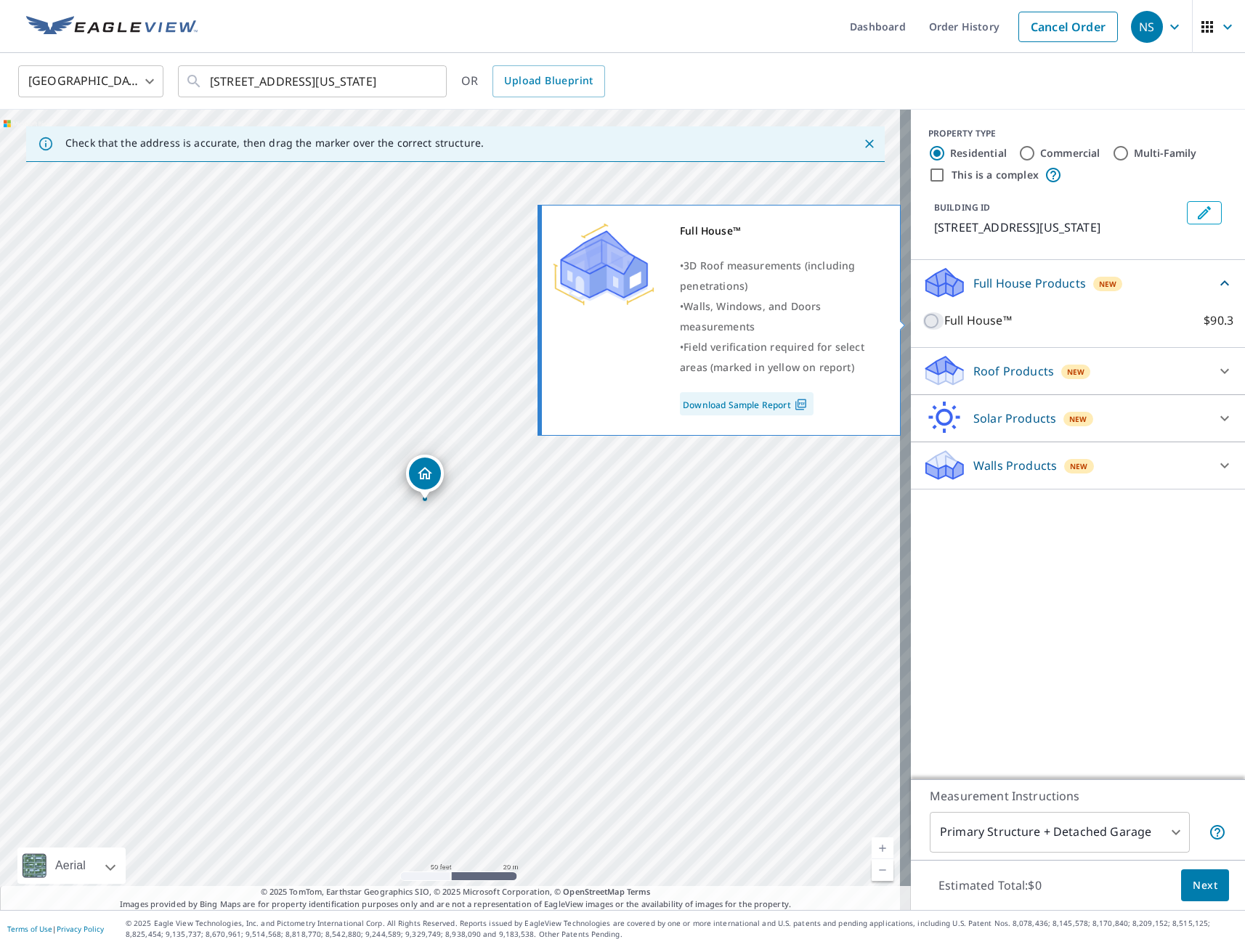
click at [922, 322] on input "Full House™ $90.3" at bounding box center [933, 320] width 22 height 17
checkbox input "true"
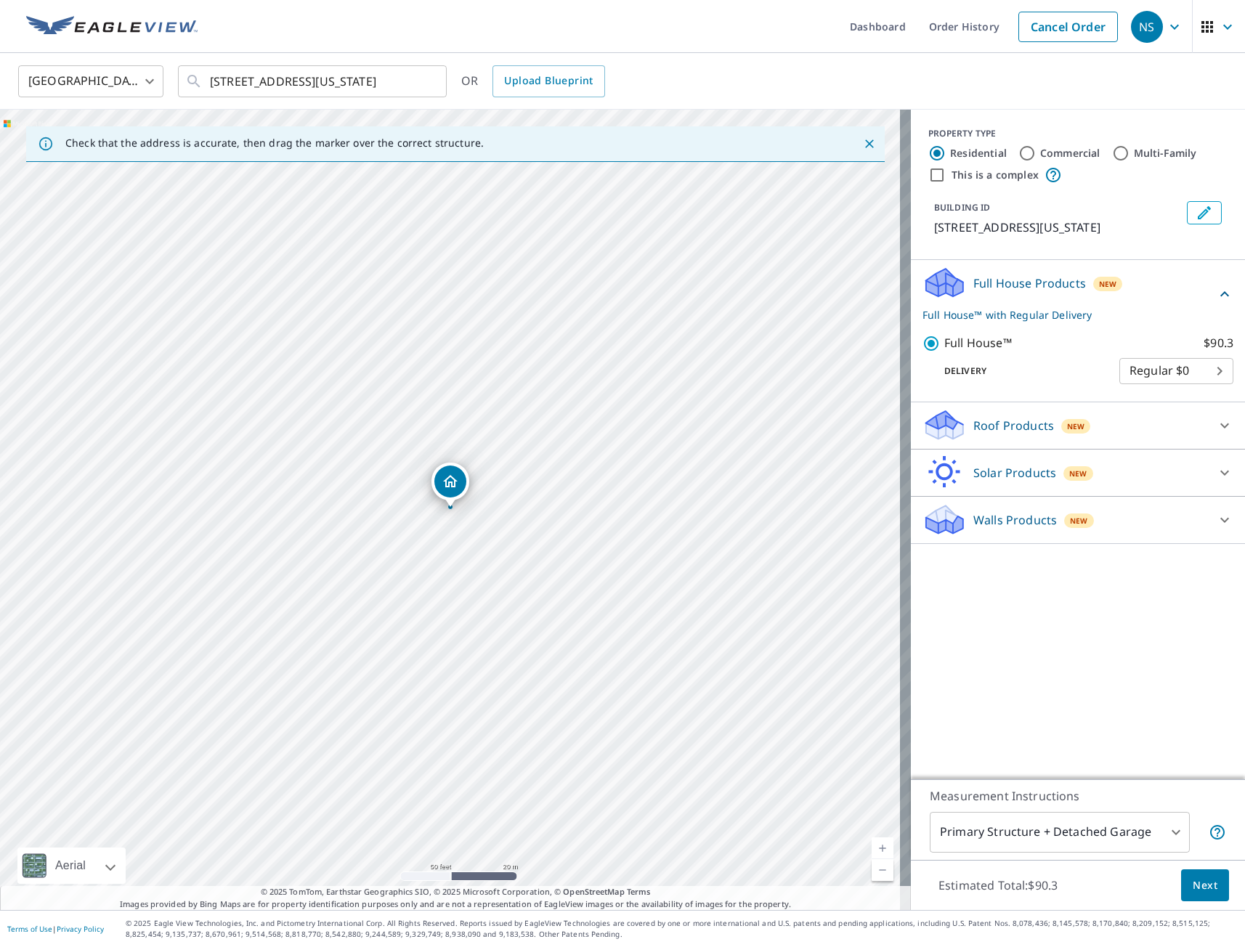
click at [1192, 892] on span "Next" at bounding box center [1204, 885] width 25 height 18
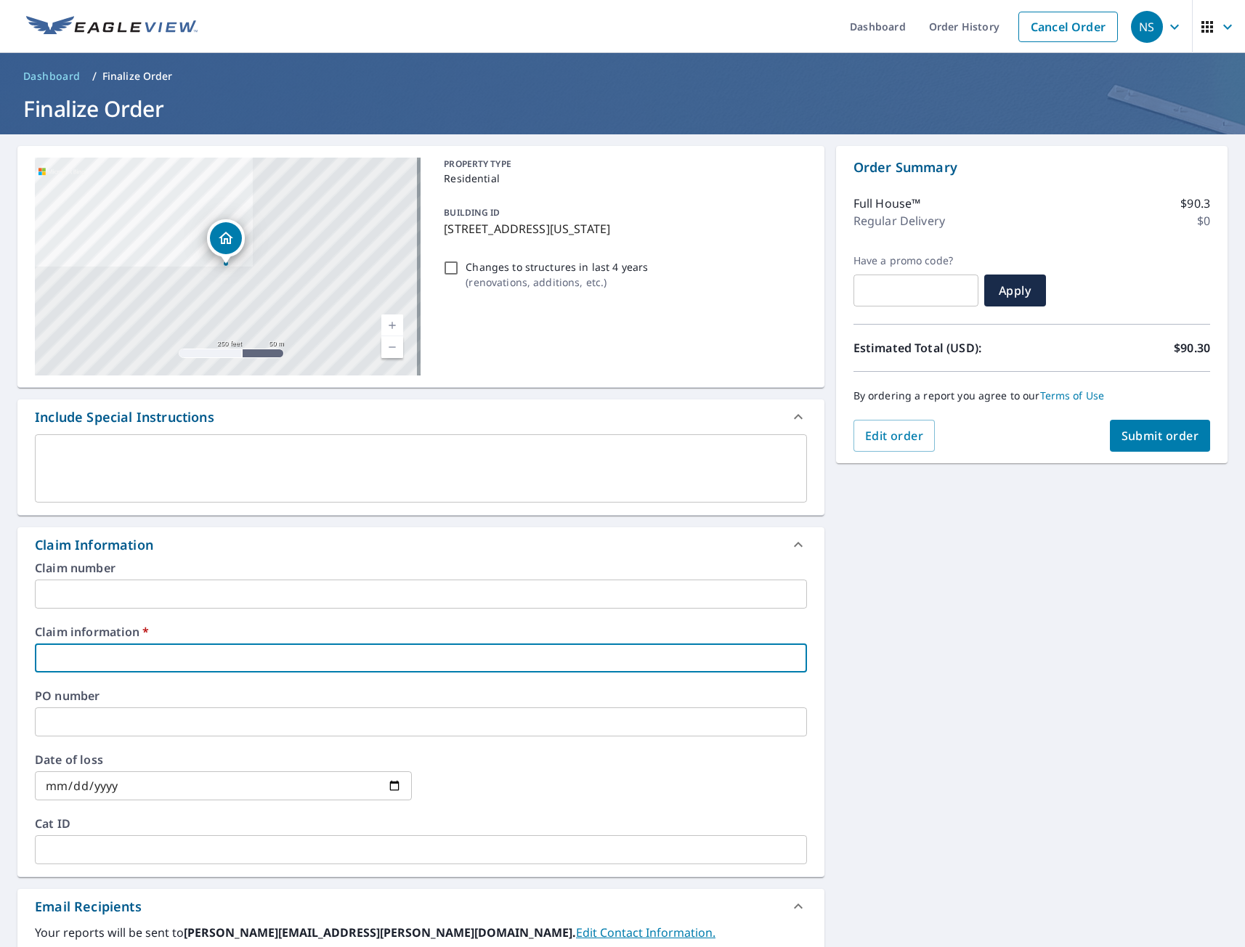
click at [110, 648] on input "text" at bounding box center [421, 657] width 772 height 29
type input "tmj"
checkbox input "true"
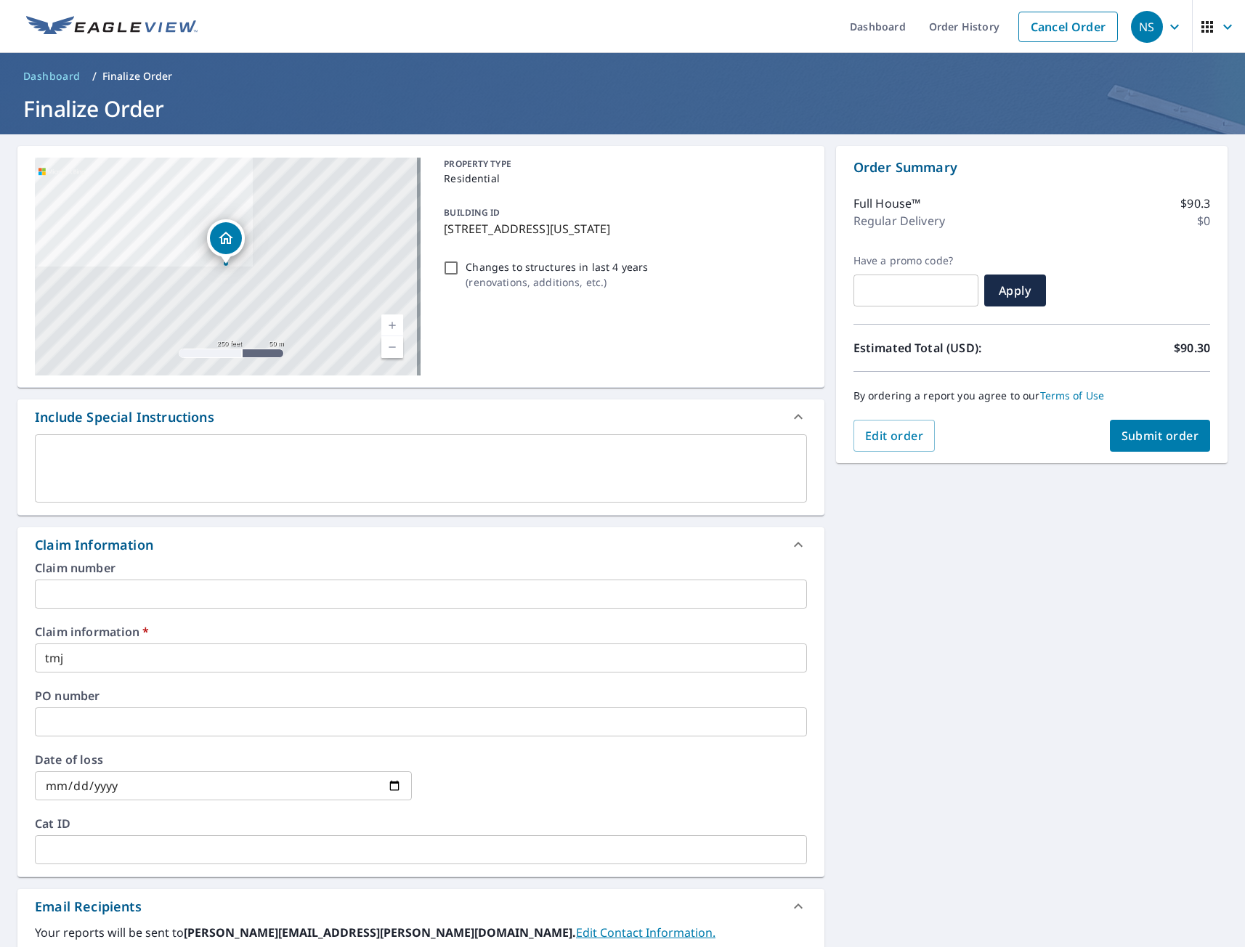
click at [919, 697] on div "[STREET_ADDRESS][GEOGRAPHIC_DATA][US_STATE] A standard road map Aerial A detail…" at bounding box center [622, 666] width 1245 height 1065
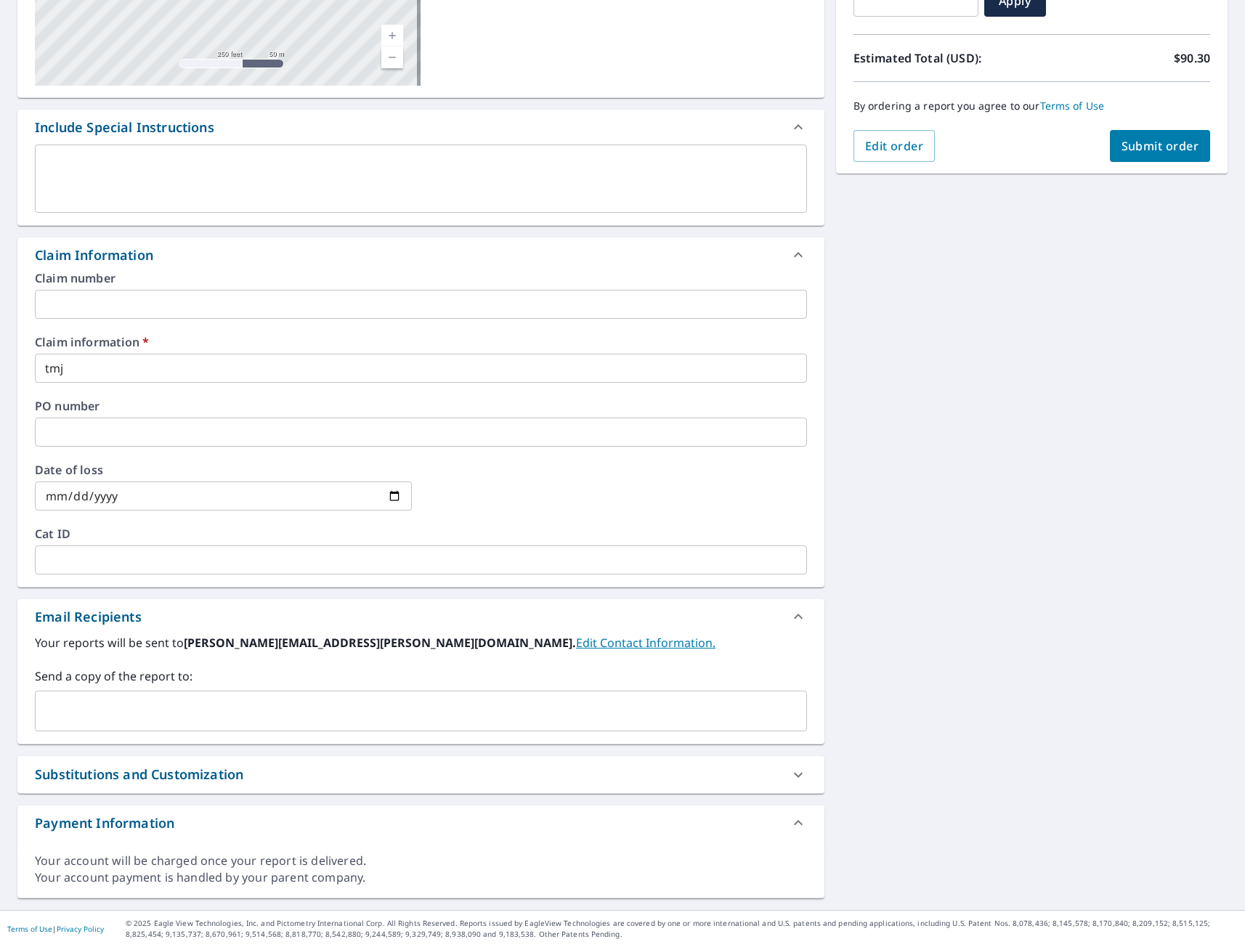
click at [137, 706] on input "text" at bounding box center [409, 711] width 737 height 28
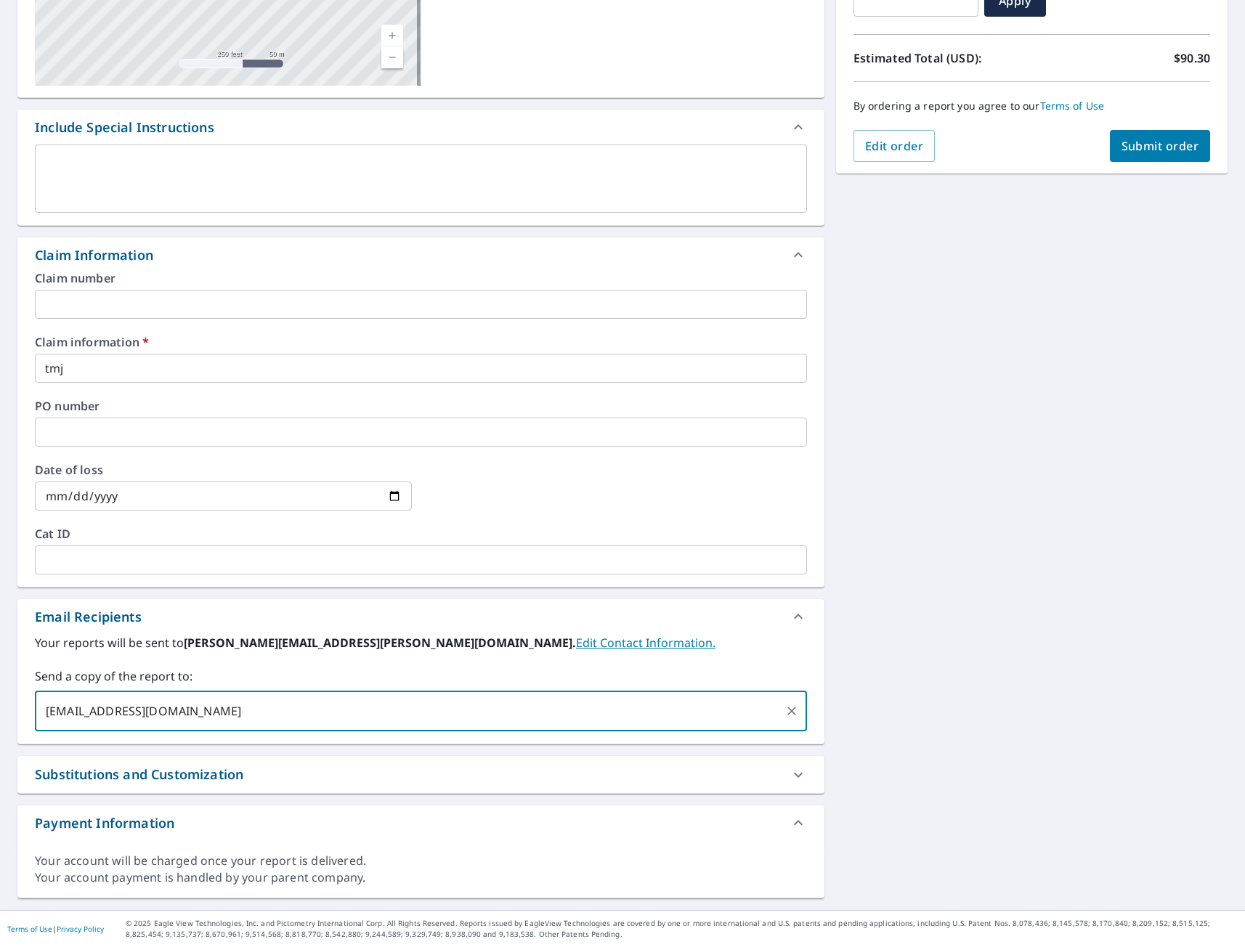
type input "[EMAIL_ADDRESS][DOMAIN_NAME]"
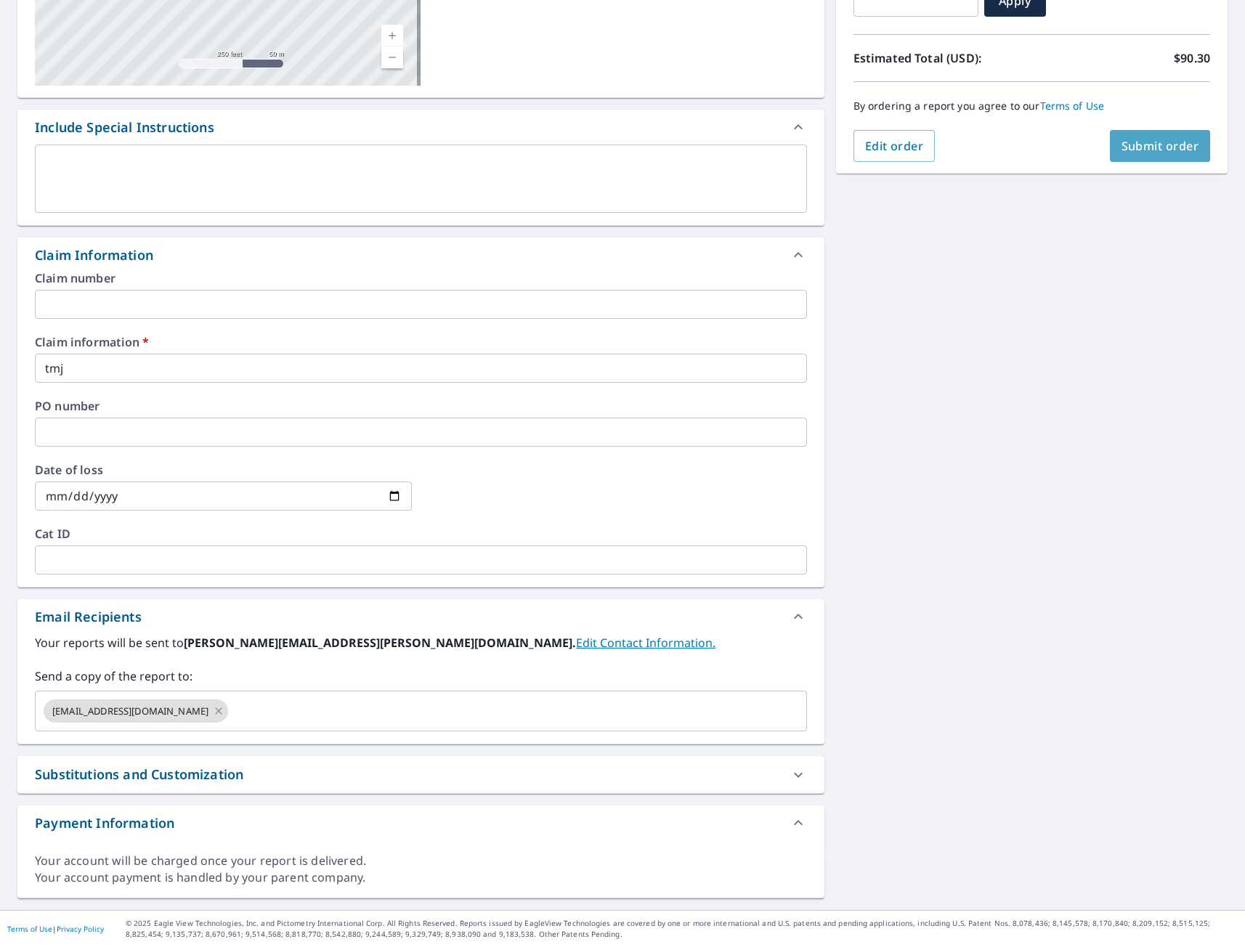
click at [1154, 144] on span "Submit order" at bounding box center [1160, 146] width 78 height 16
checkbox input "true"
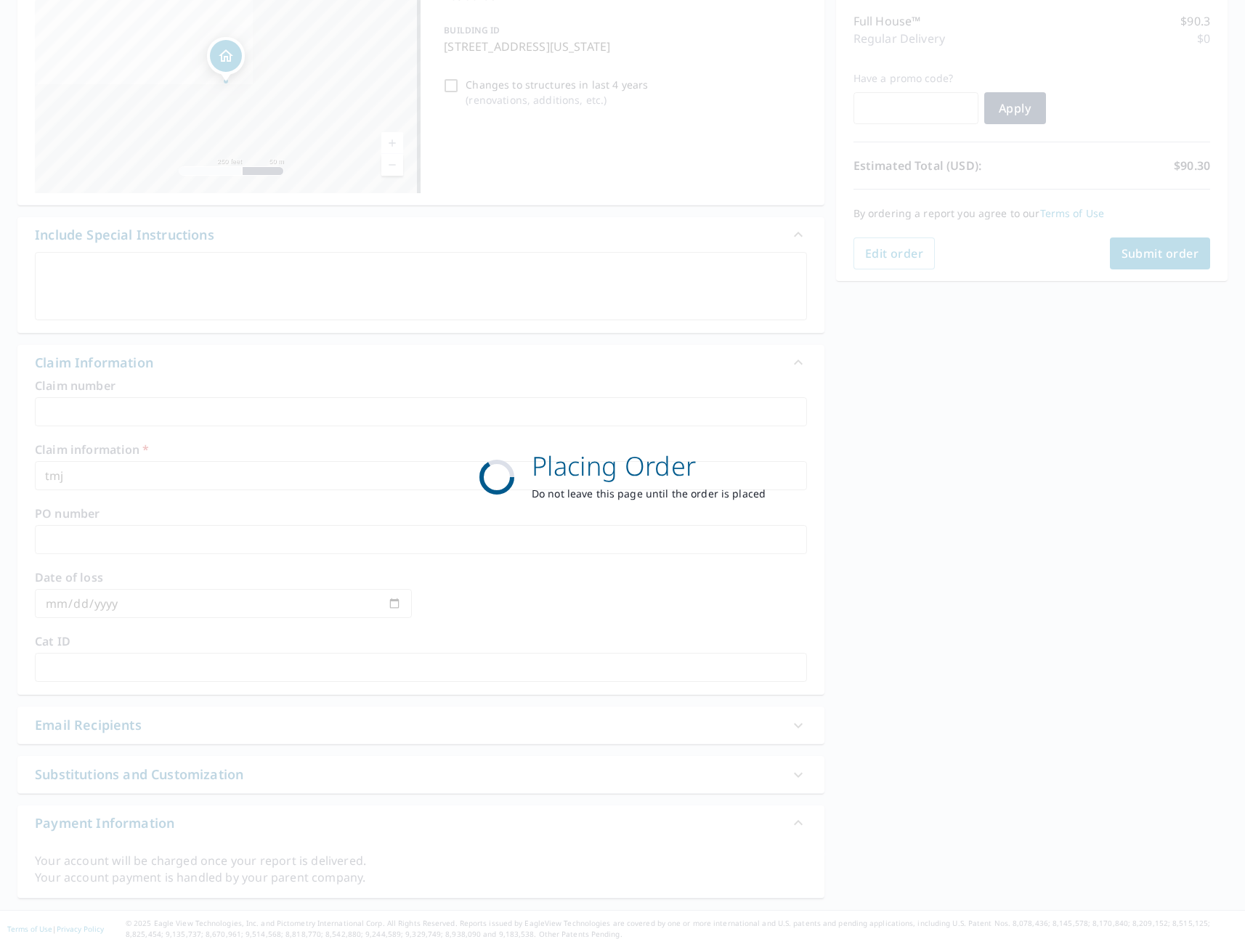
scroll to position [182, 0]
